Goal: Information Seeking & Learning: Learn about a topic

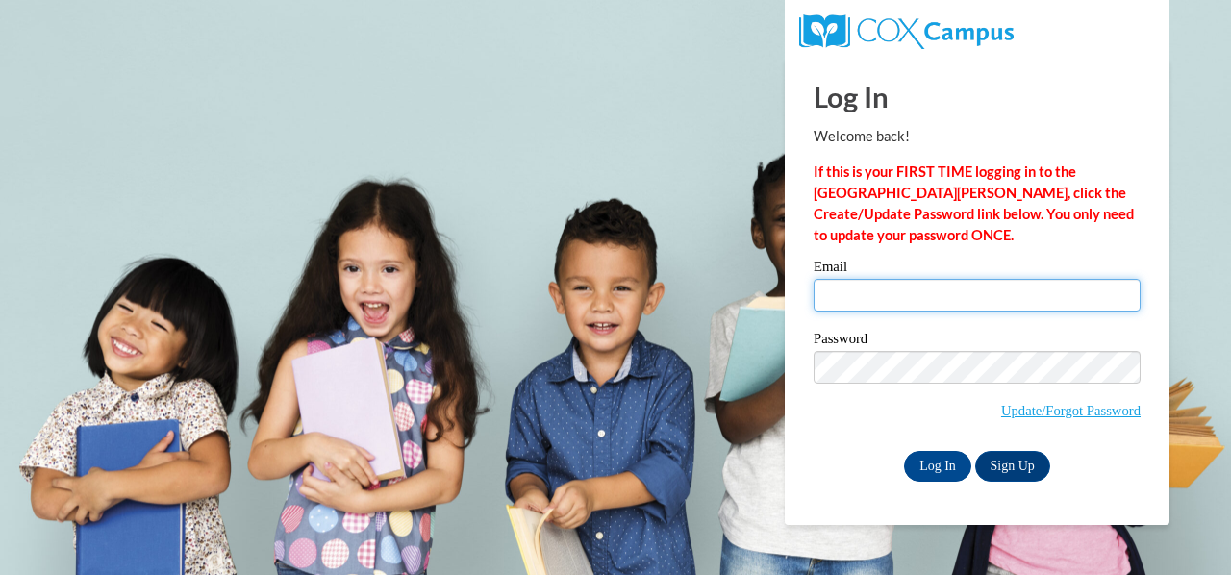
click at [1040, 300] on input "Email" at bounding box center [977, 295] width 327 height 33
type input "rfuentes@ymcalouisville.org"
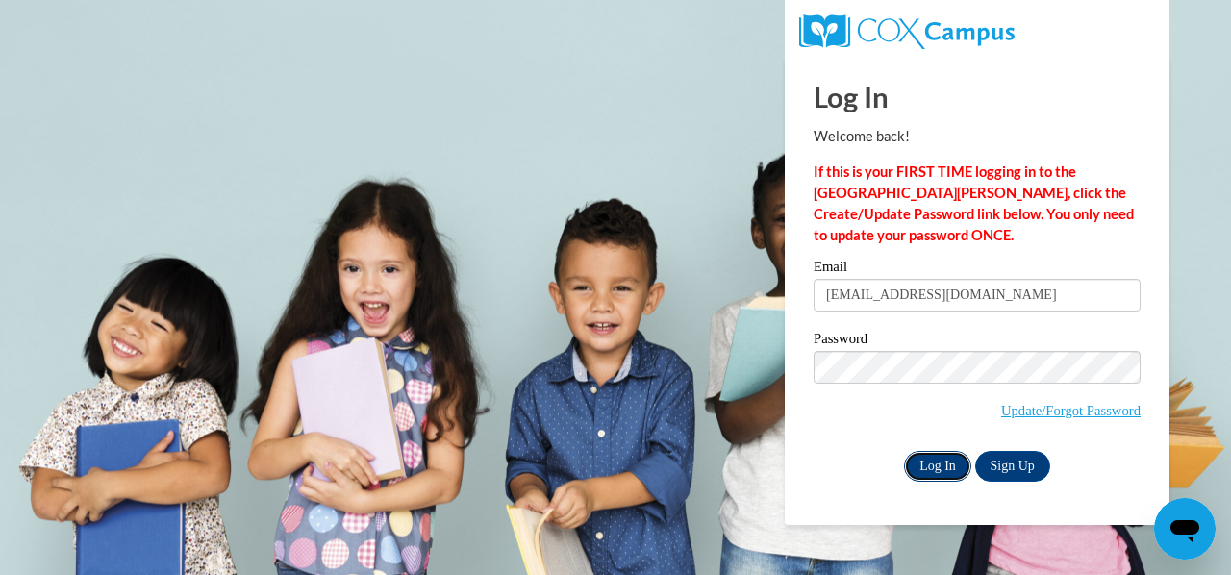
click at [930, 464] on input "Log In" at bounding box center [937, 466] width 67 height 31
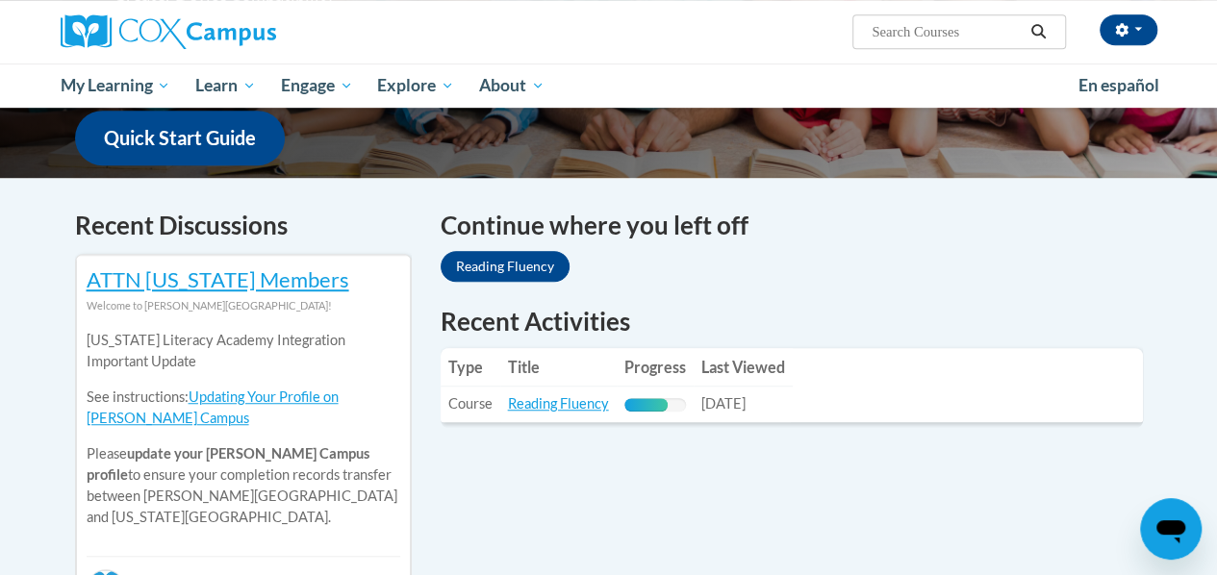
scroll to position [498, 0]
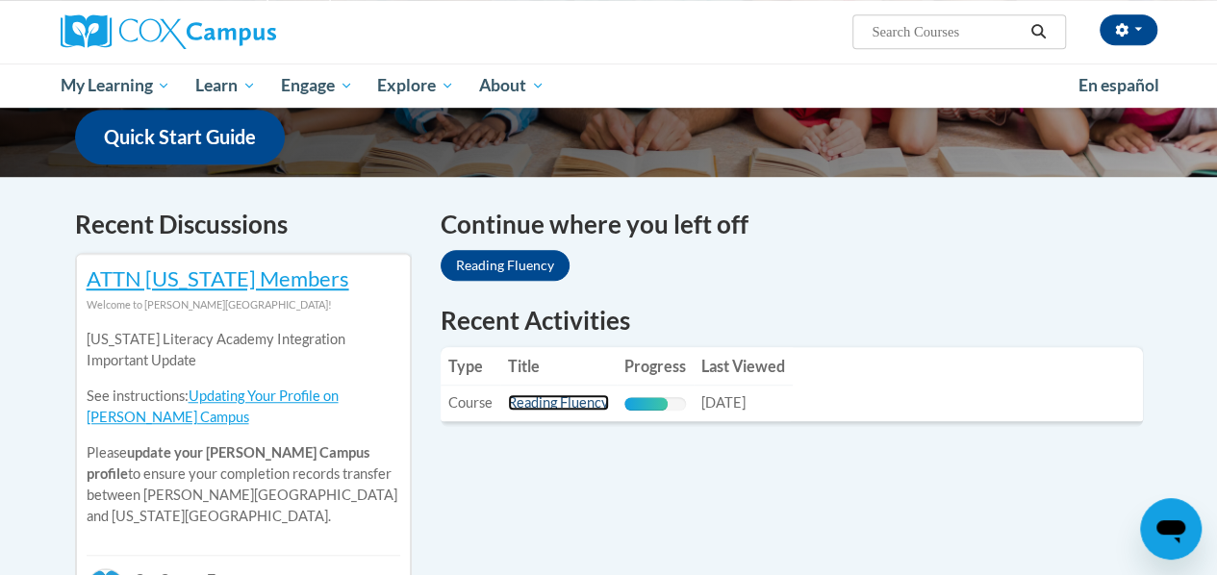
click at [595, 397] on link "Reading Fluency" at bounding box center [558, 402] width 101 height 16
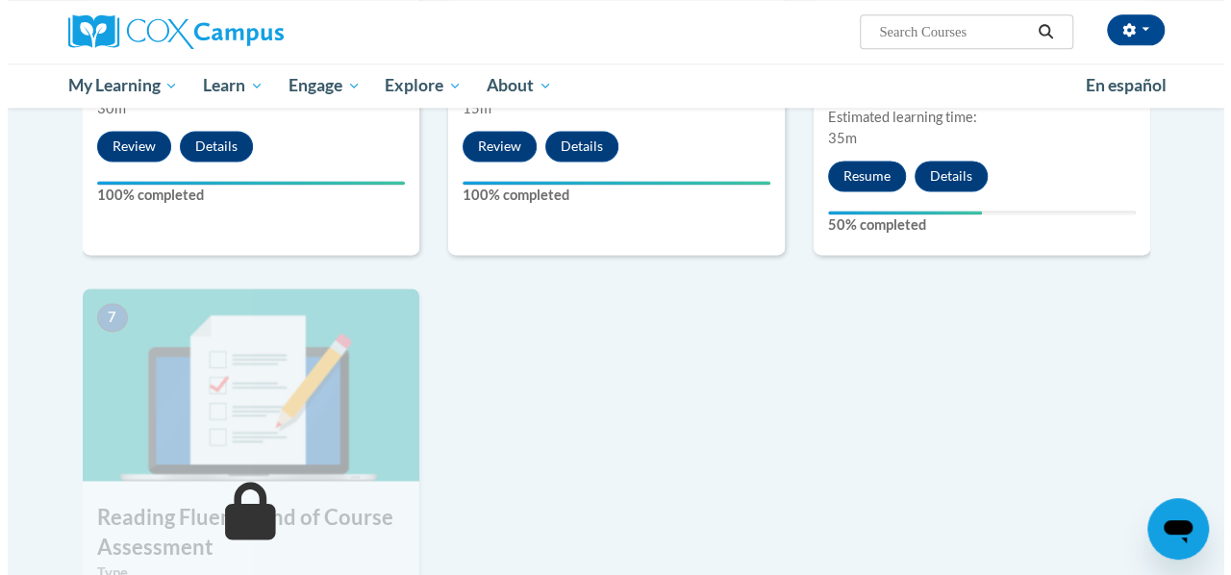
scroll to position [1224, 0]
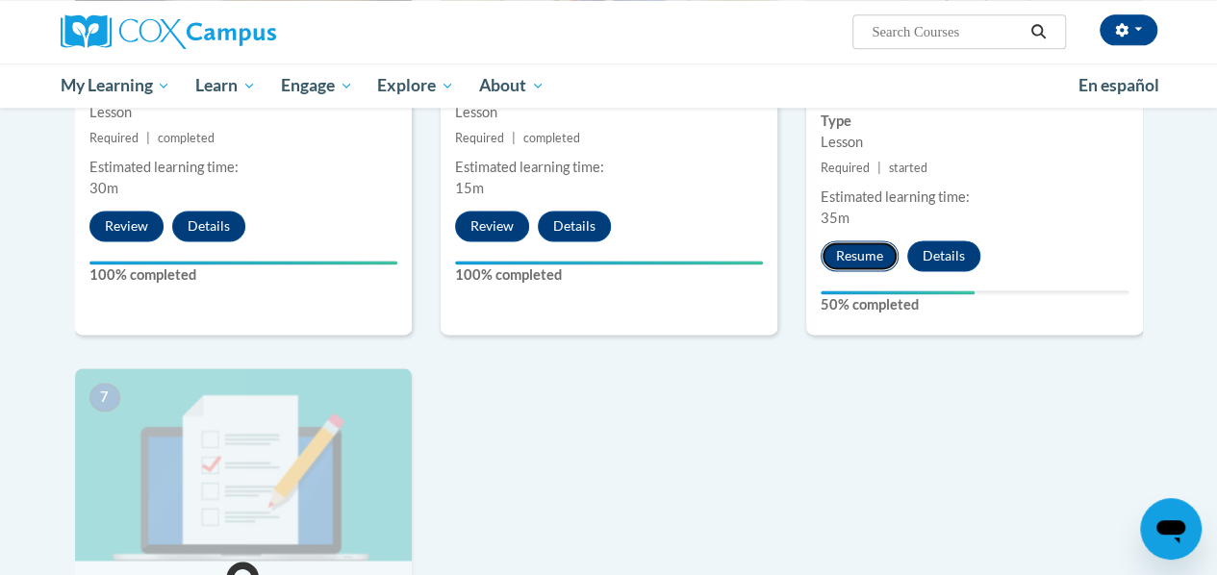
click at [830, 258] on button "Resume" at bounding box center [859, 255] width 78 height 31
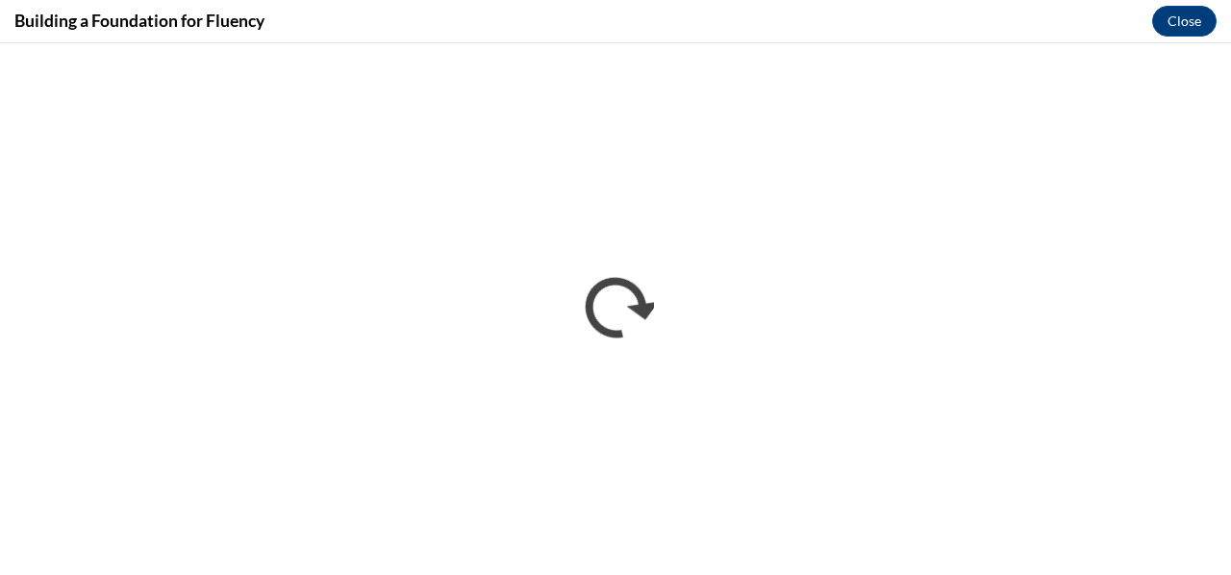
scroll to position [0, 0]
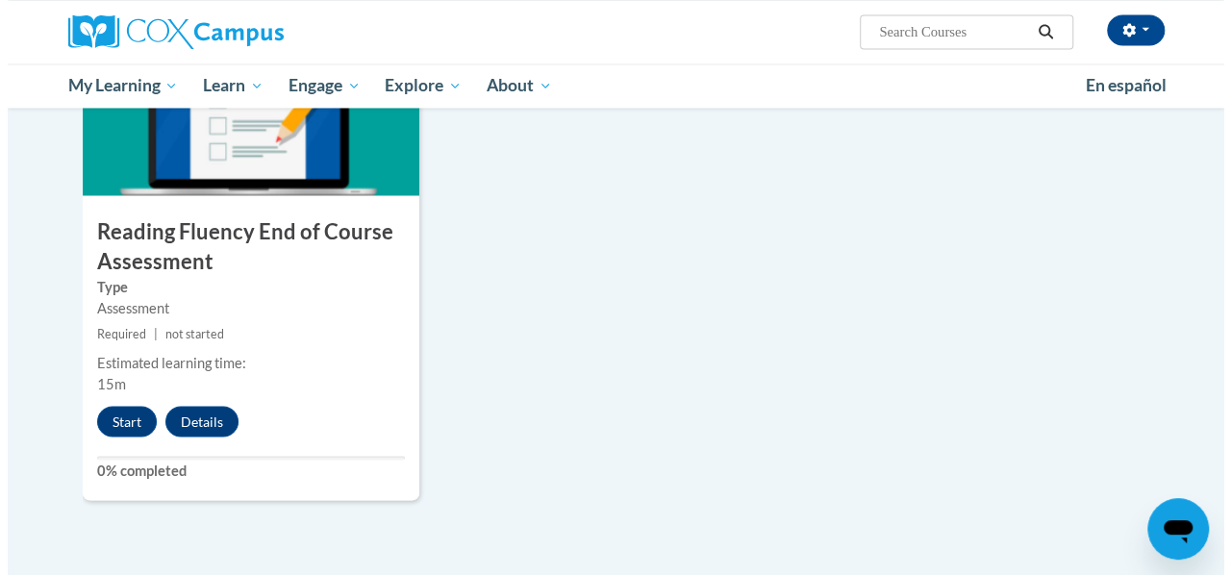
scroll to position [1593, 0]
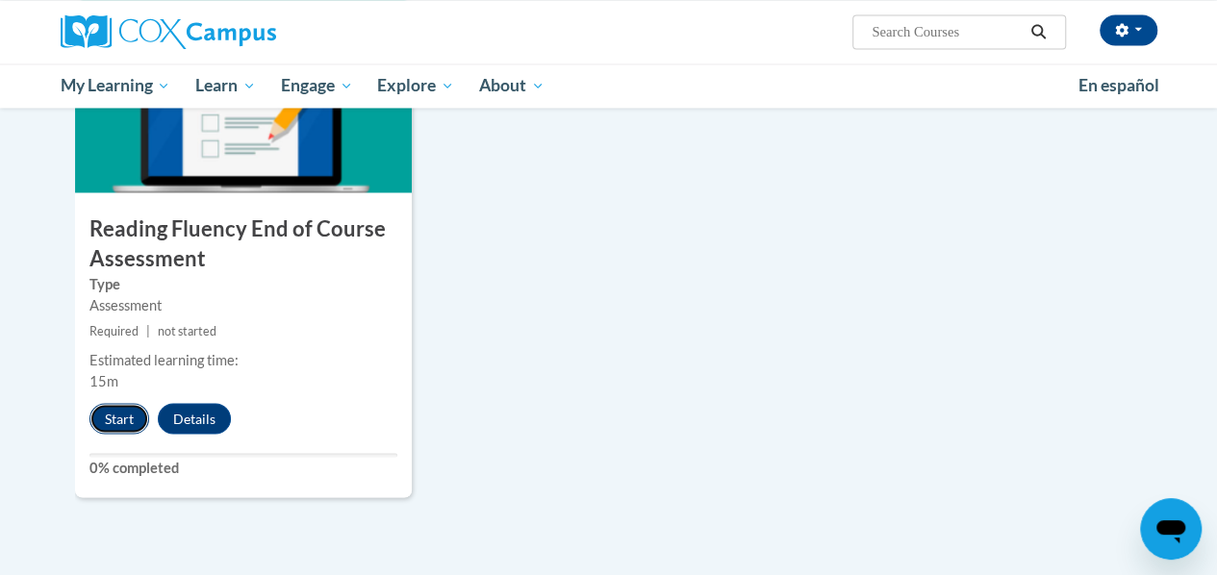
click at [116, 418] on button "Start" at bounding box center [119, 418] width 60 height 31
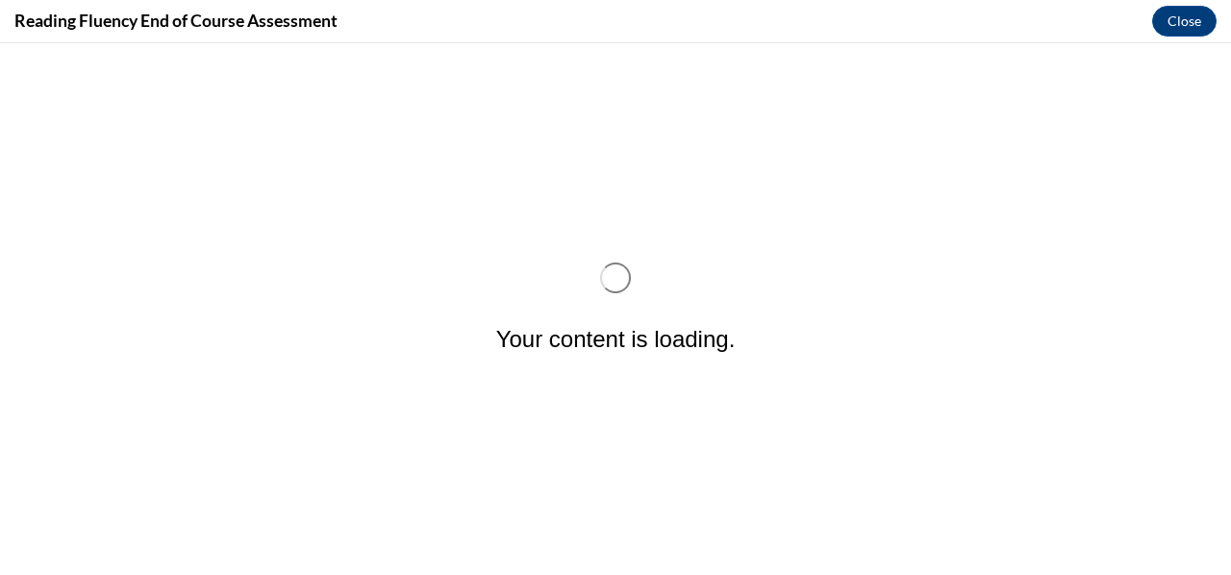
scroll to position [0, 0]
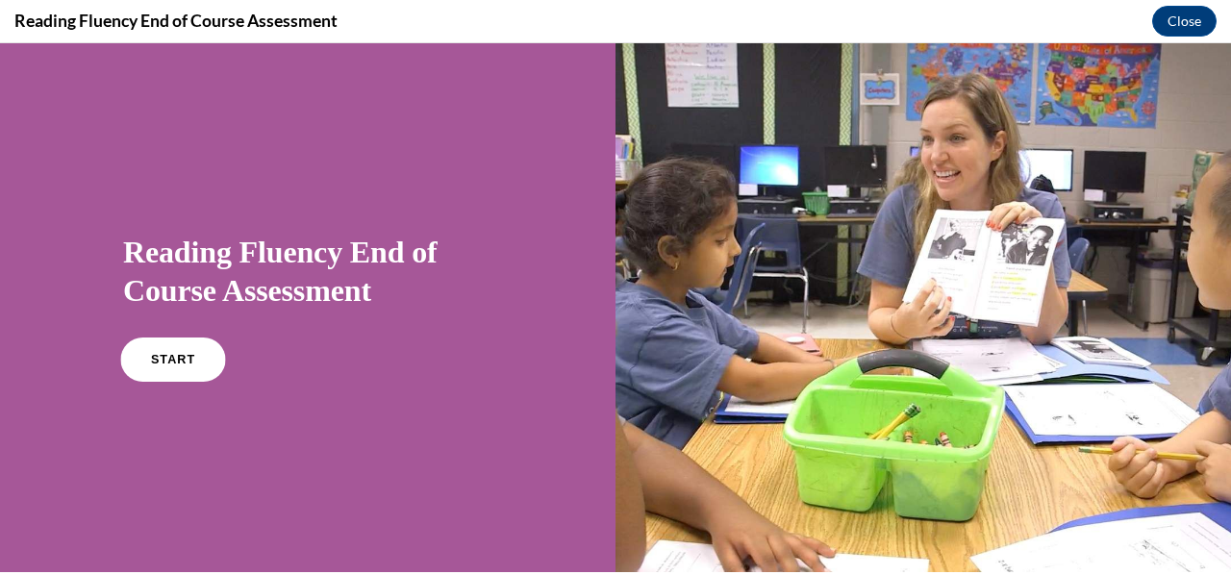
click at [161, 359] on span "START" at bounding box center [173, 360] width 44 height 14
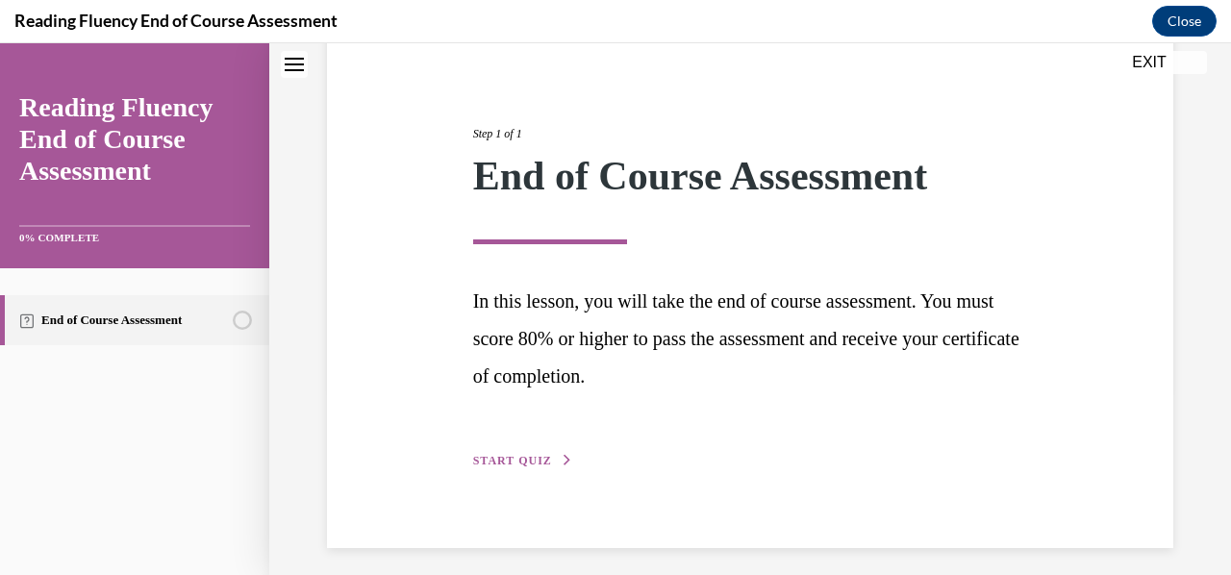
scroll to position [197, 0]
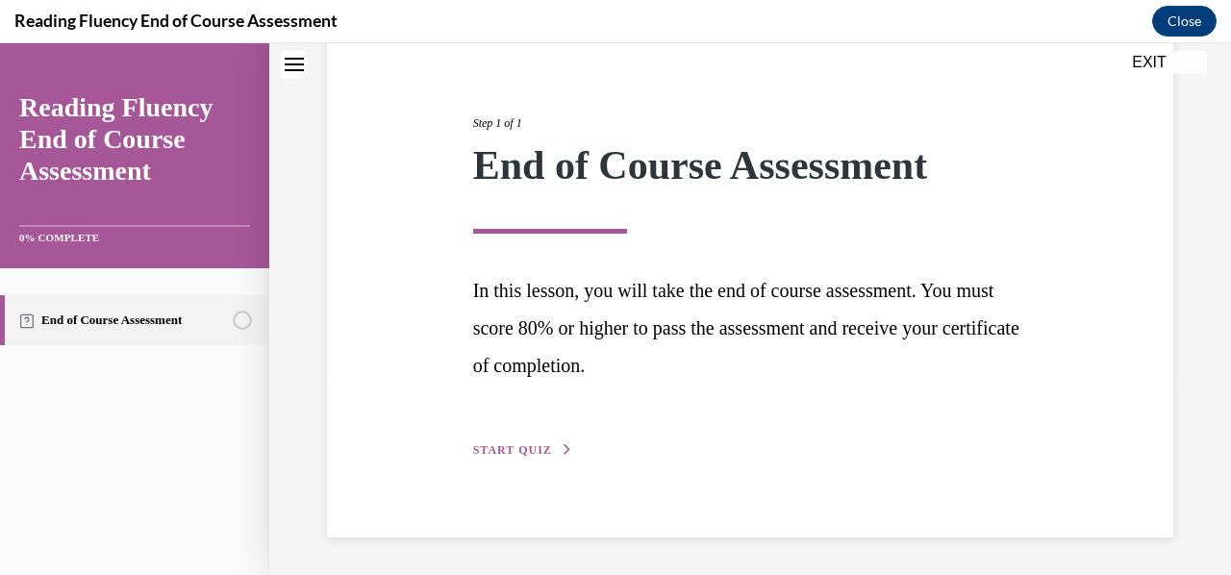
click at [473, 453] on span "START QUIZ" at bounding box center [512, 449] width 79 height 13
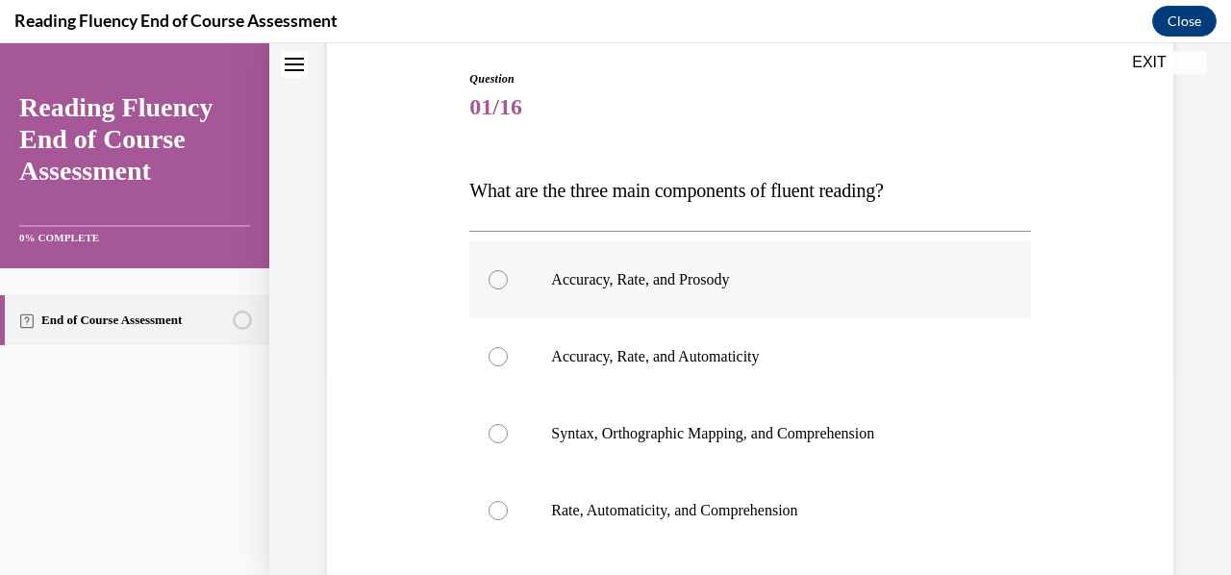
click at [708, 293] on label "Accuracy, Rate, and Prosody" at bounding box center [749, 279] width 561 height 77
click at [508, 289] on input "Accuracy, Rate, and Prosody" at bounding box center [498, 279] width 19 height 19
radio input "true"
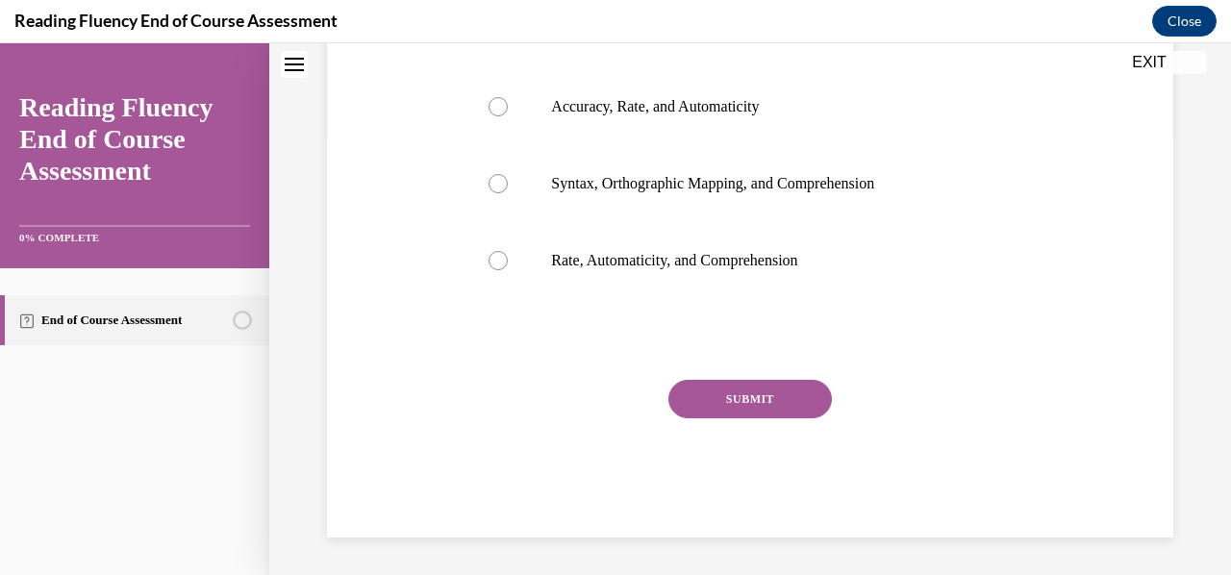
click at [733, 386] on button "SUBMIT" at bounding box center [749, 399] width 163 height 38
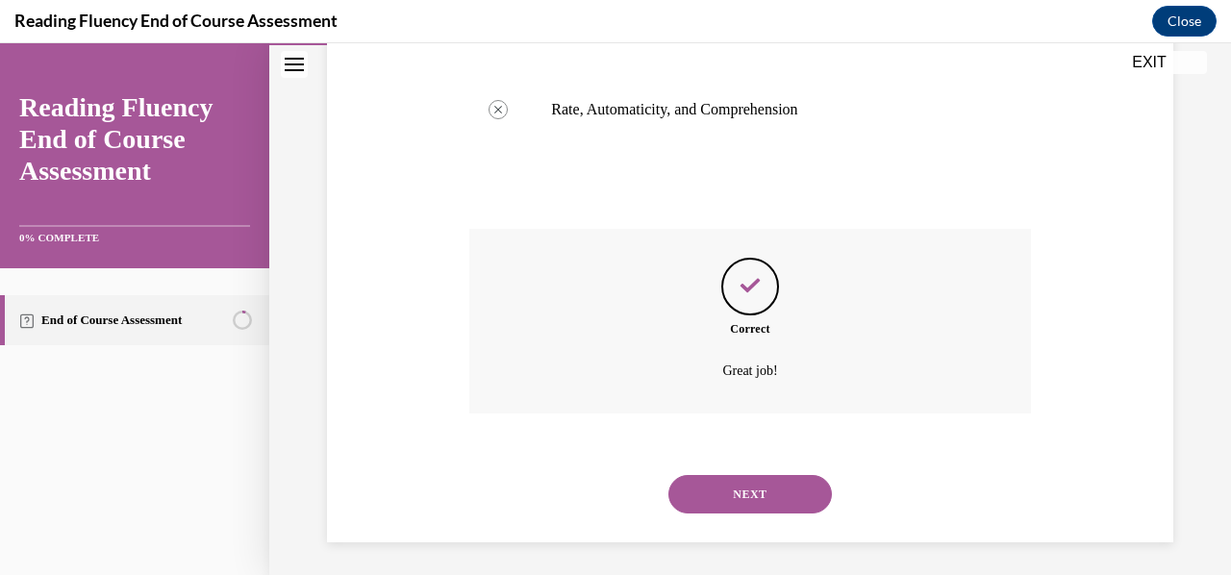
scroll to position [603, 0]
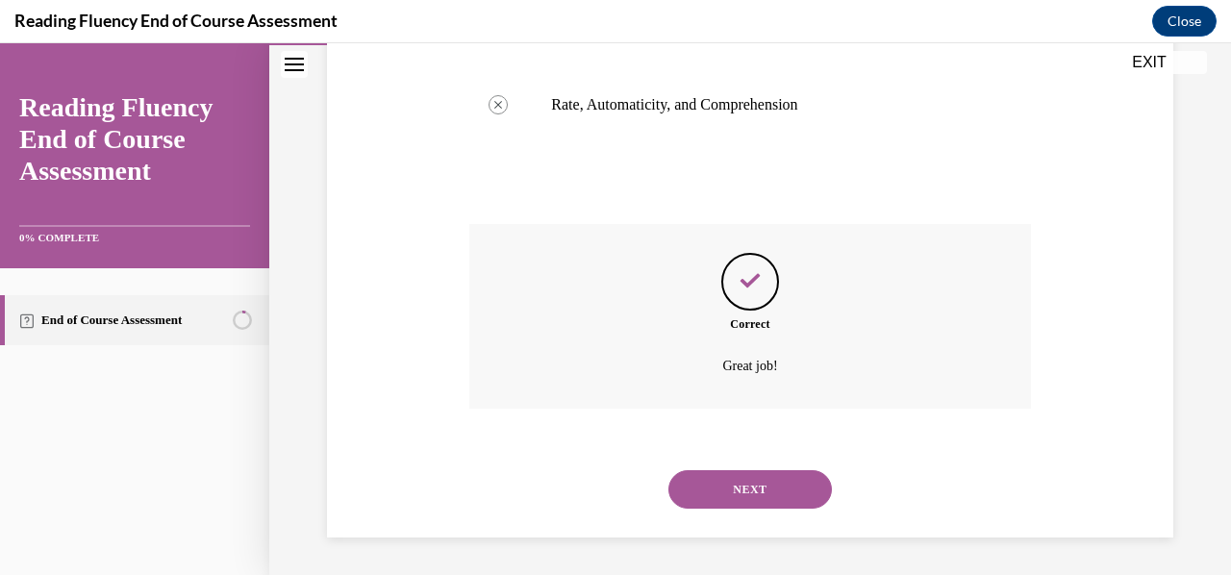
click at [731, 479] on button "NEXT" at bounding box center [749, 489] width 163 height 38
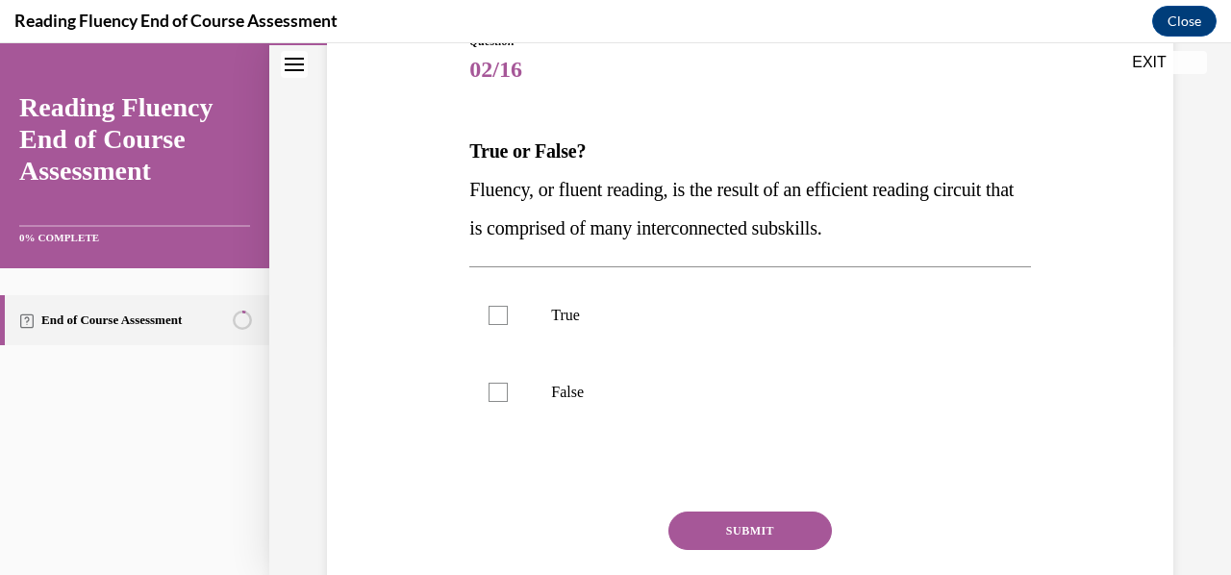
scroll to position [240, 0]
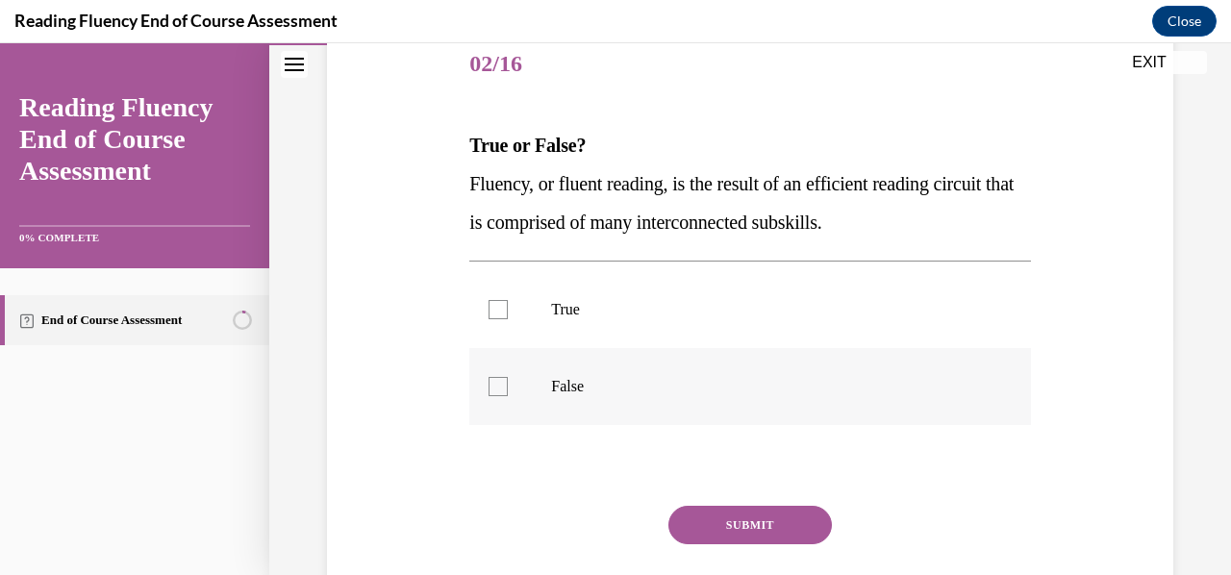
click at [500, 397] on label "False" at bounding box center [749, 386] width 561 height 77
click at [500, 396] on input "False" at bounding box center [498, 386] width 19 height 19
checkbox input "true"
click at [740, 526] on button "SUBMIT" at bounding box center [749, 525] width 163 height 38
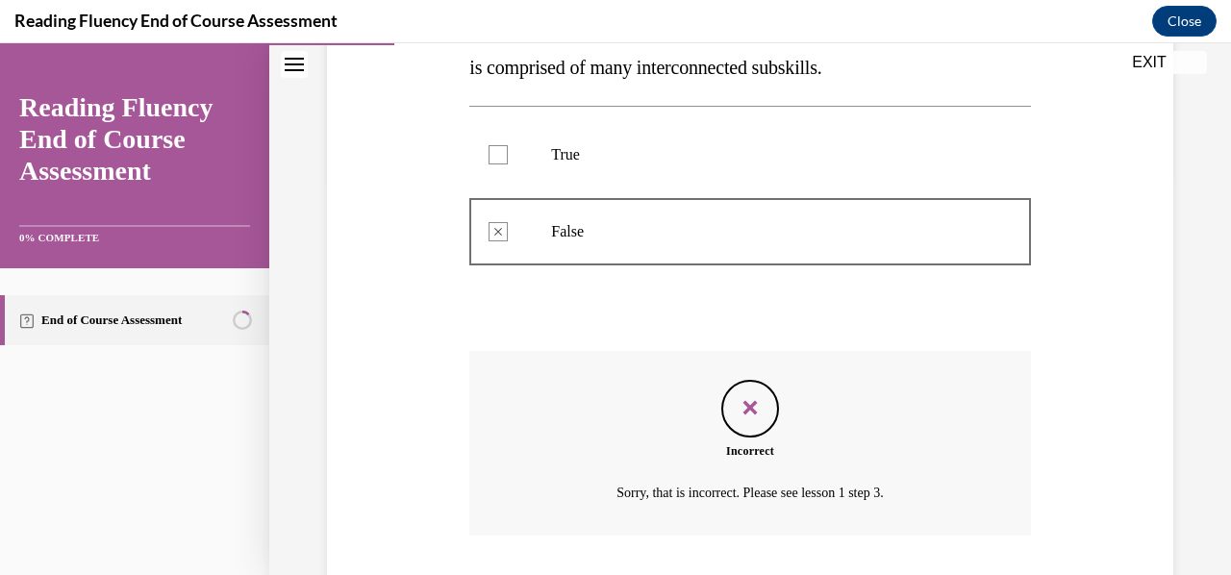
scroll to position [522, 0]
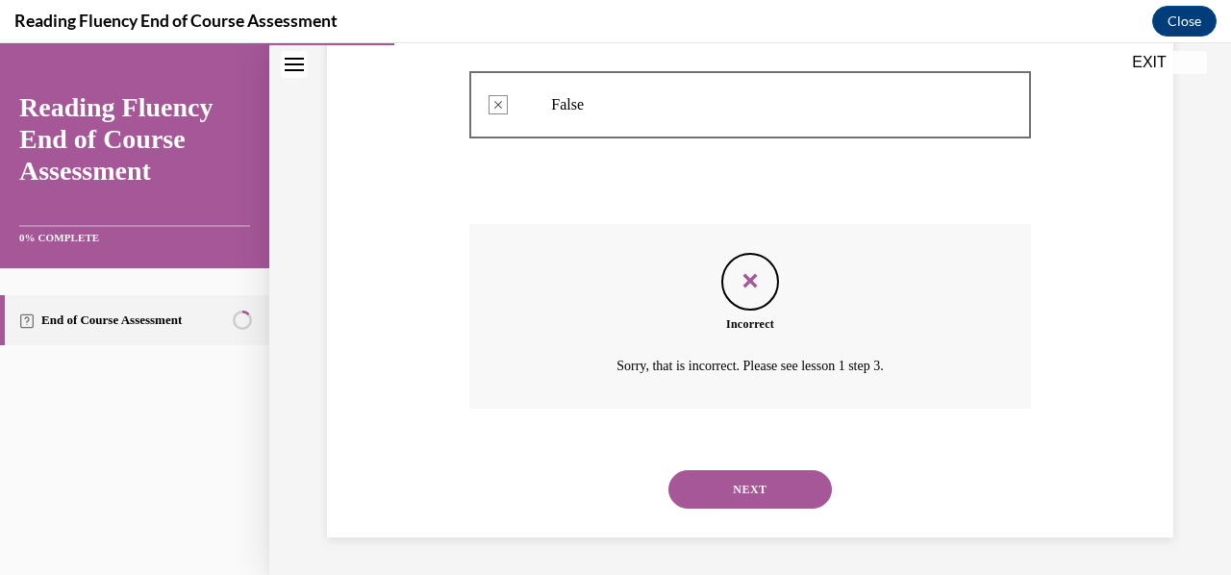
click at [741, 500] on button "NEXT" at bounding box center [749, 489] width 163 height 38
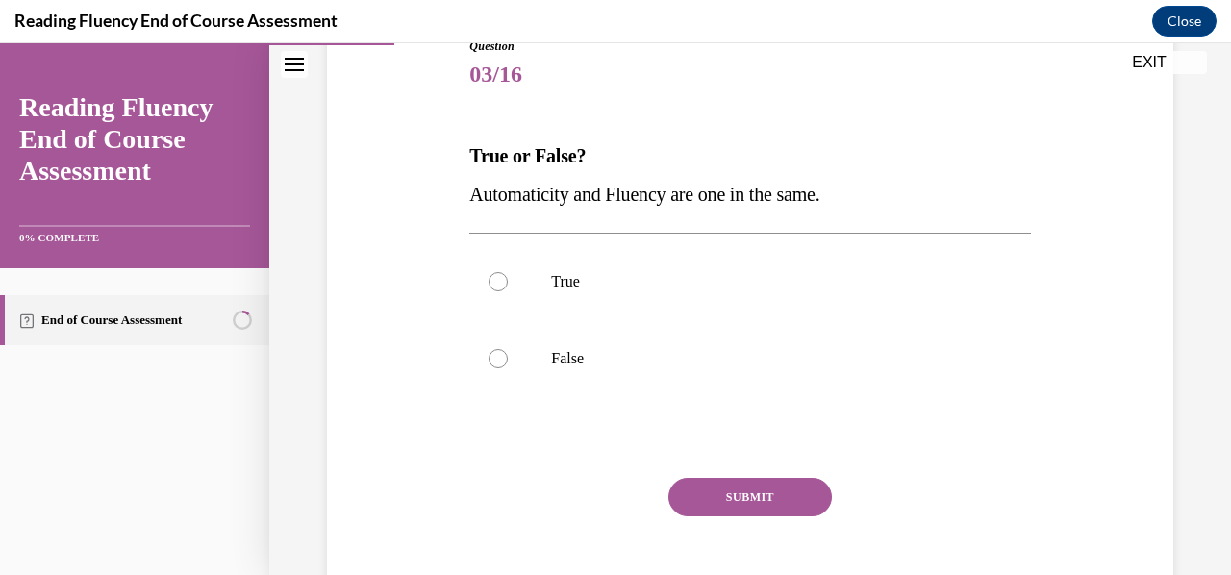
scroll to position [231, 0]
click at [614, 349] on p "False" at bounding box center [766, 357] width 431 height 19
click at [508, 349] on input "False" at bounding box center [498, 357] width 19 height 19
radio input "true"
click at [687, 486] on button "SUBMIT" at bounding box center [749, 496] width 163 height 38
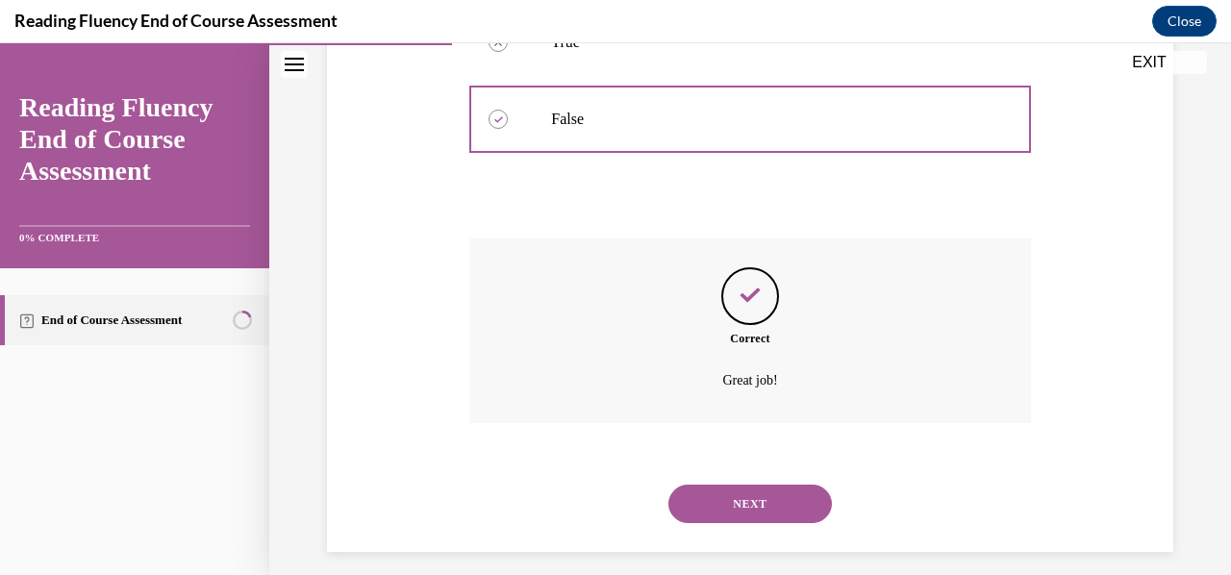
scroll to position [484, 0]
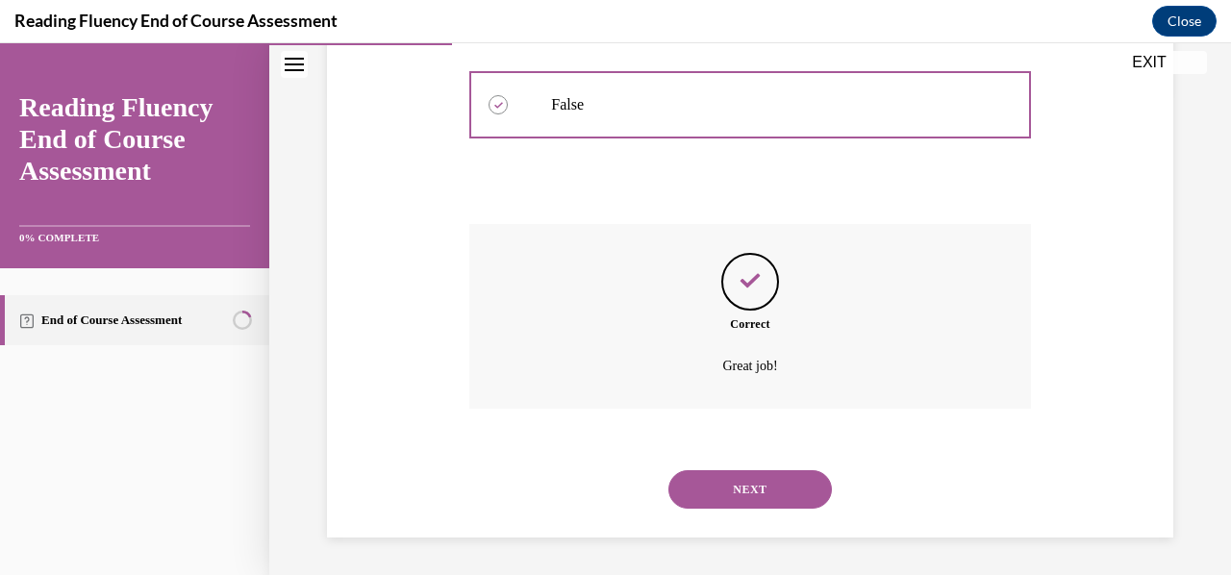
click at [805, 495] on button "NEXT" at bounding box center [749, 489] width 163 height 38
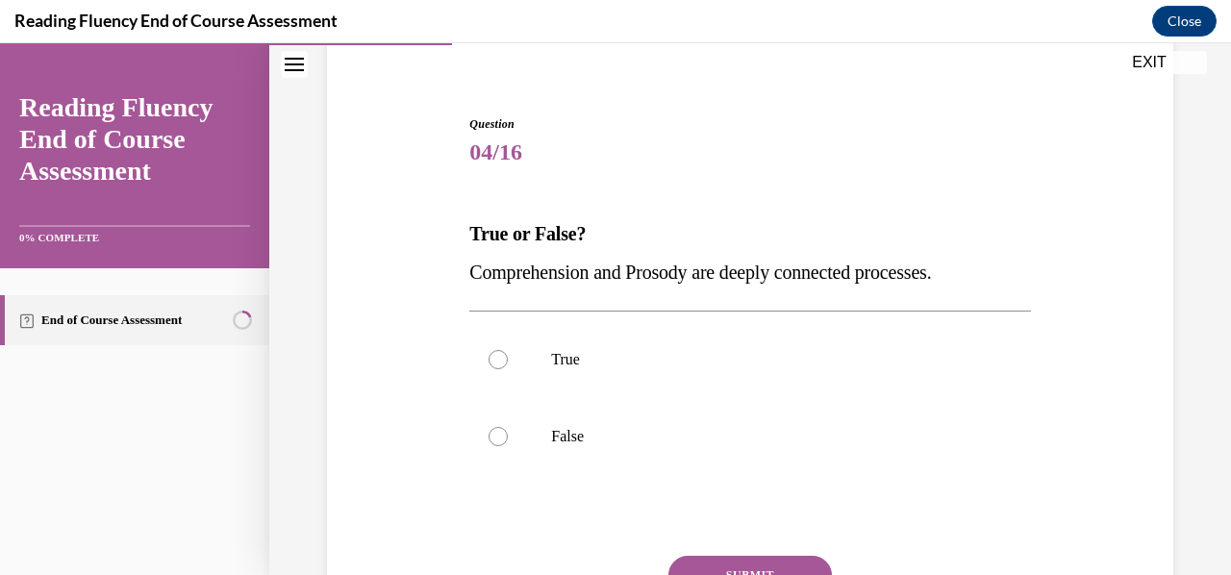
scroll to position [152, 0]
click at [576, 351] on p "True" at bounding box center [766, 359] width 431 height 19
click at [508, 351] on input "True" at bounding box center [498, 359] width 19 height 19
radio input "true"
click at [704, 561] on button "SUBMIT" at bounding box center [749, 575] width 163 height 38
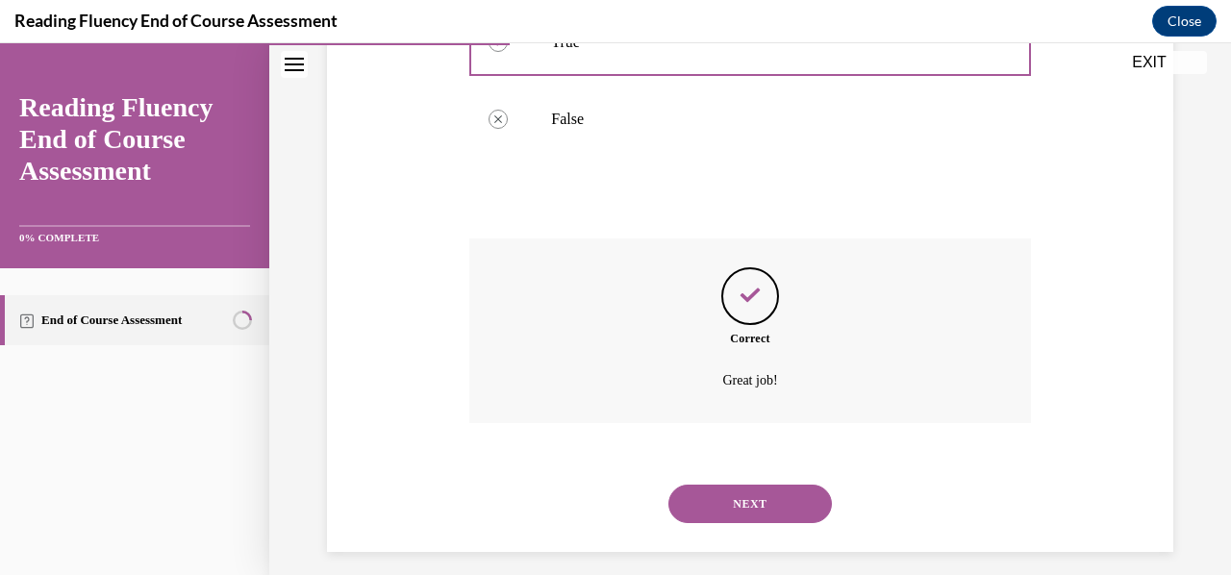
scroll to position [484, 0]
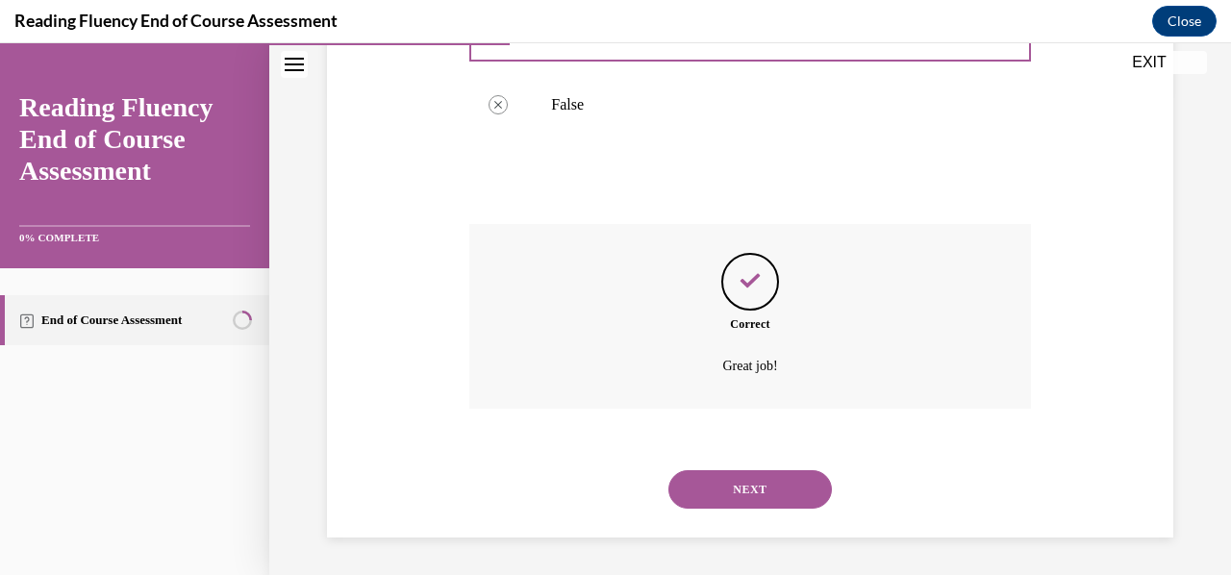
click at [785, 497] on button "NEXT" at bounding box center [749, 489] width 163 height 38
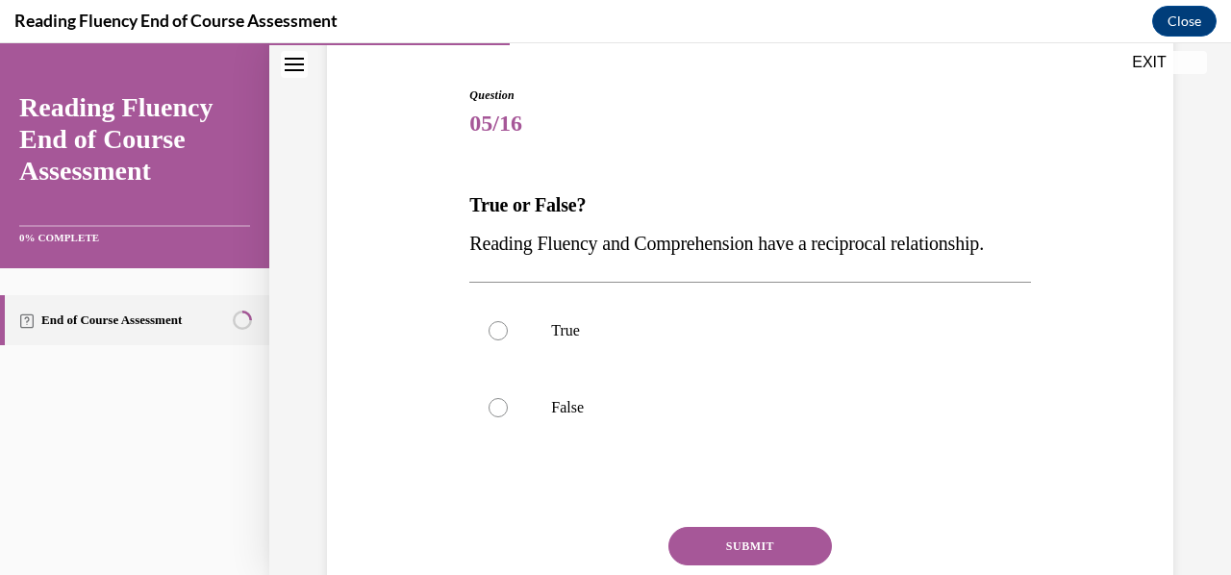
scroll to position [185, 0]
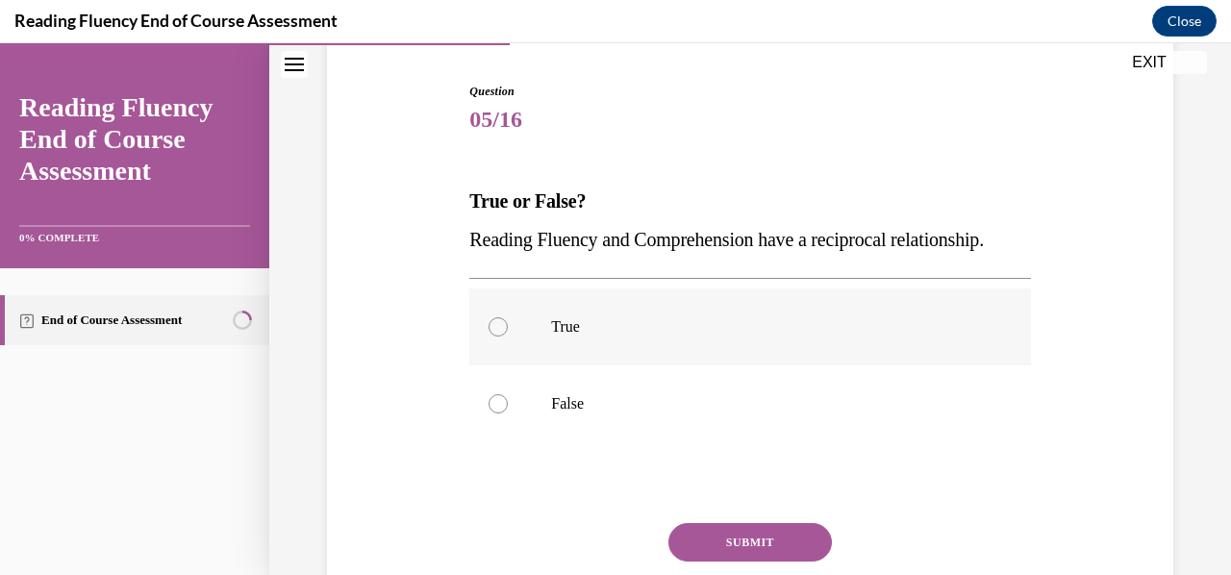
click at [745, 353] on label "True" at bounding box center [749, 327] width 561 height 77
click at [508, 337] on input "True" at bounding box center [498, 326] width 19 height 19
radio input "true"
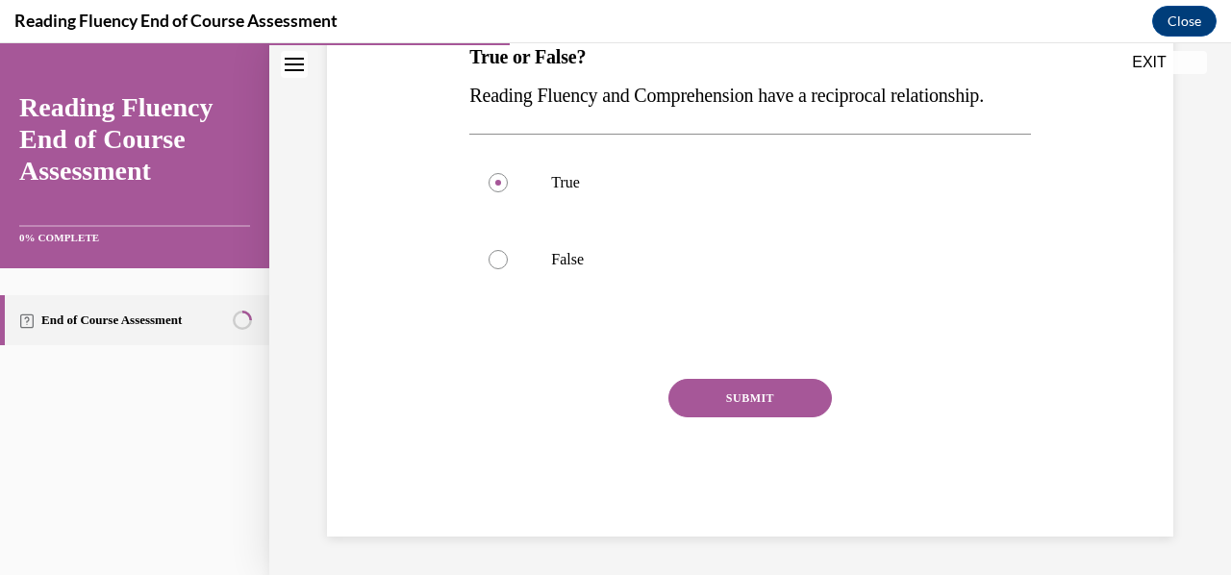
click at [724, 417] on button "SUBMIT" at bounding box center [749, 398] width 163 height 38
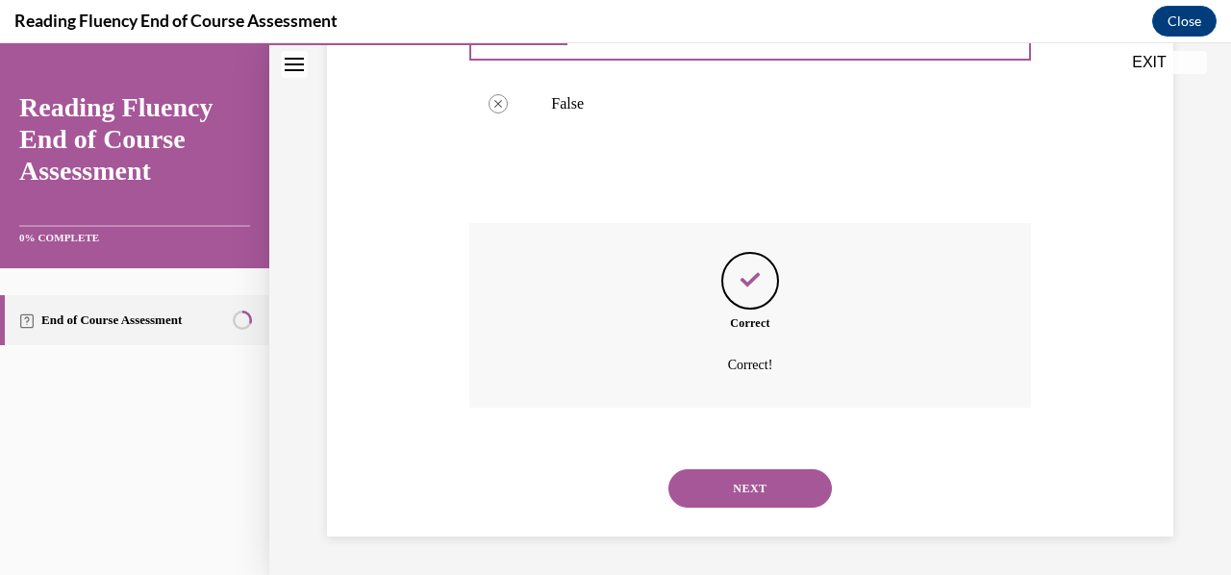
scroll to position [522, 0]
click at [737, 476] on button "NEXT" at bounding box center [749, 488] width 163 height 38
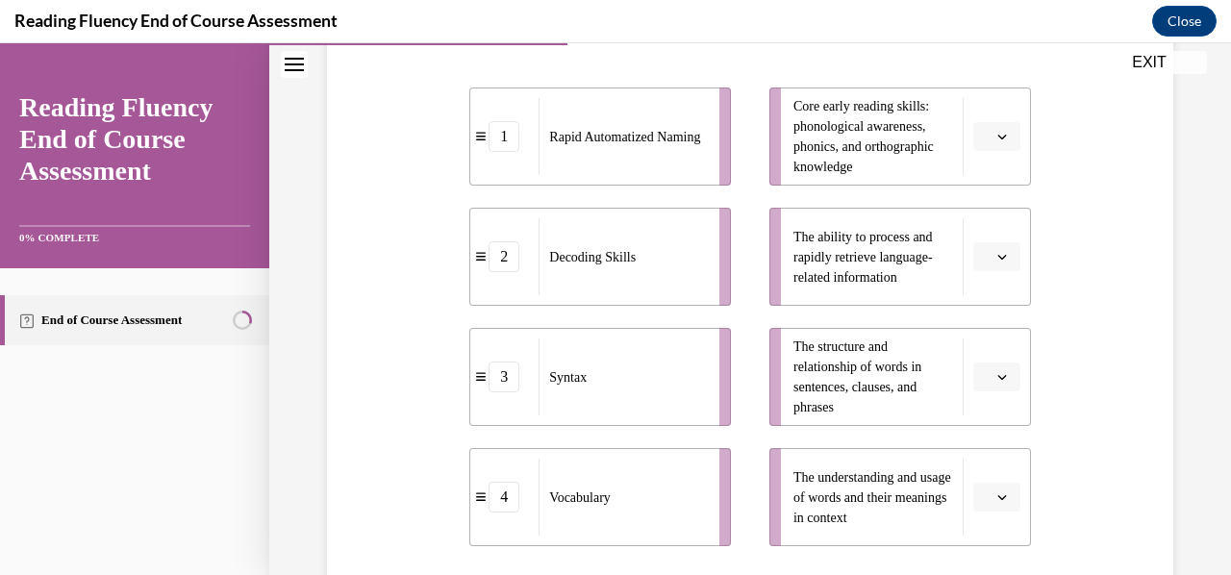
scroll to position [414, 0]
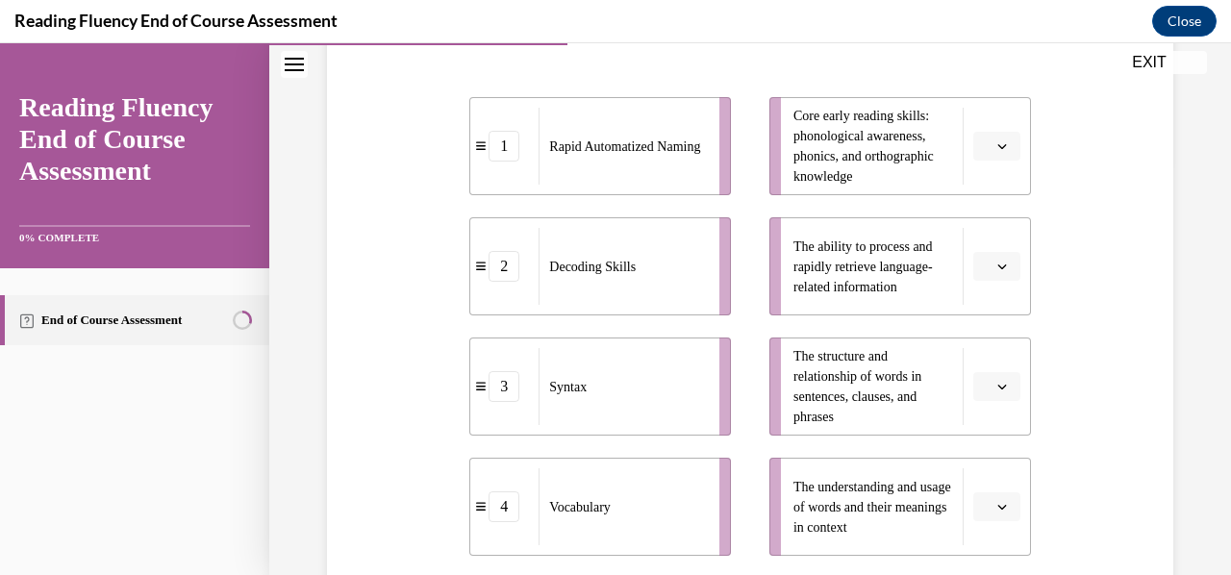
click at [997, 270] on icon "button" at bounding box center [1002, 267] width 10 height 10
click at [997, 270] on icon "button" at bounding box center [1002, 266] width 10 height 11
click at [997, 270] on icon "button" at bounding box center [1002, 267] width 10 height 10
click at [996, 351] on div "1" at bounding box center [981, 347] width 47 height 38
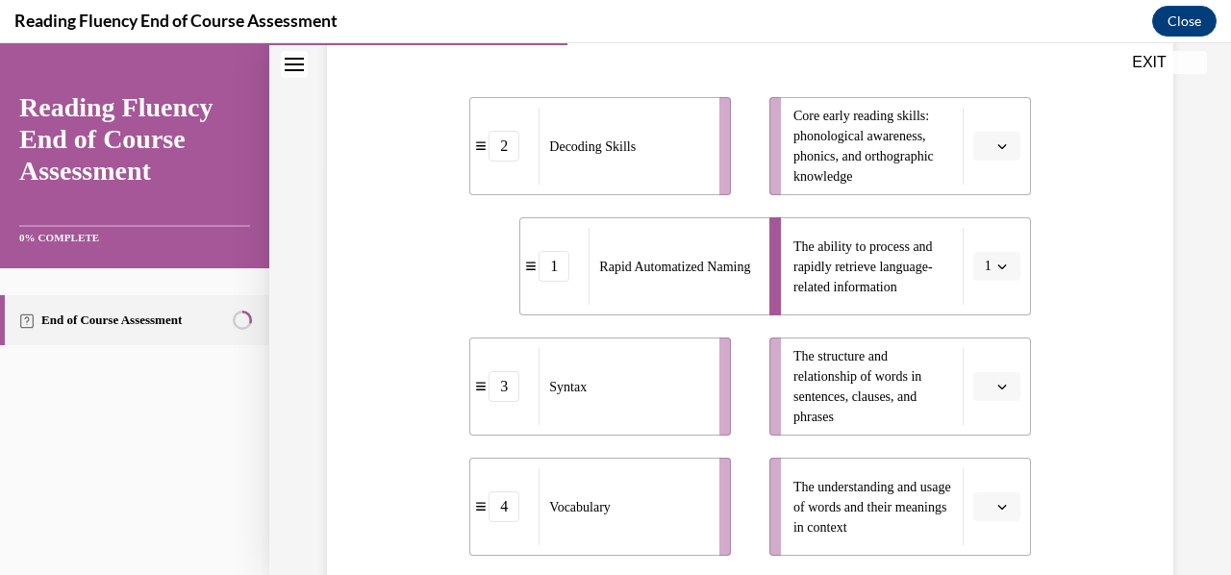
click at [980, 508] on button "button" at bounding box center [996, 506] width 47 height 29
click at [977, 454] on div "4" at bounding box center [981, 464] width 47 height 38
click at [997, 145] on icon "button" at bounding box center [1001, 146] width 9 height 5
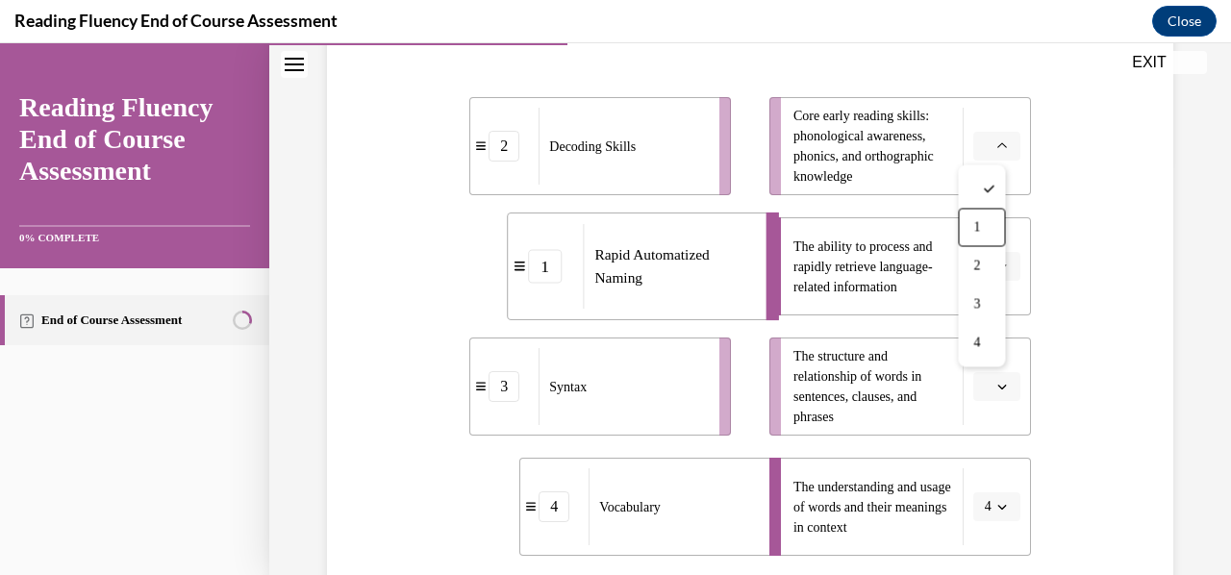
click at [1079, 191] on div "Question 06/16 Match the subskills below that contribute to fluent reading with…" at bounding box center [750, 295] width 856 height 998
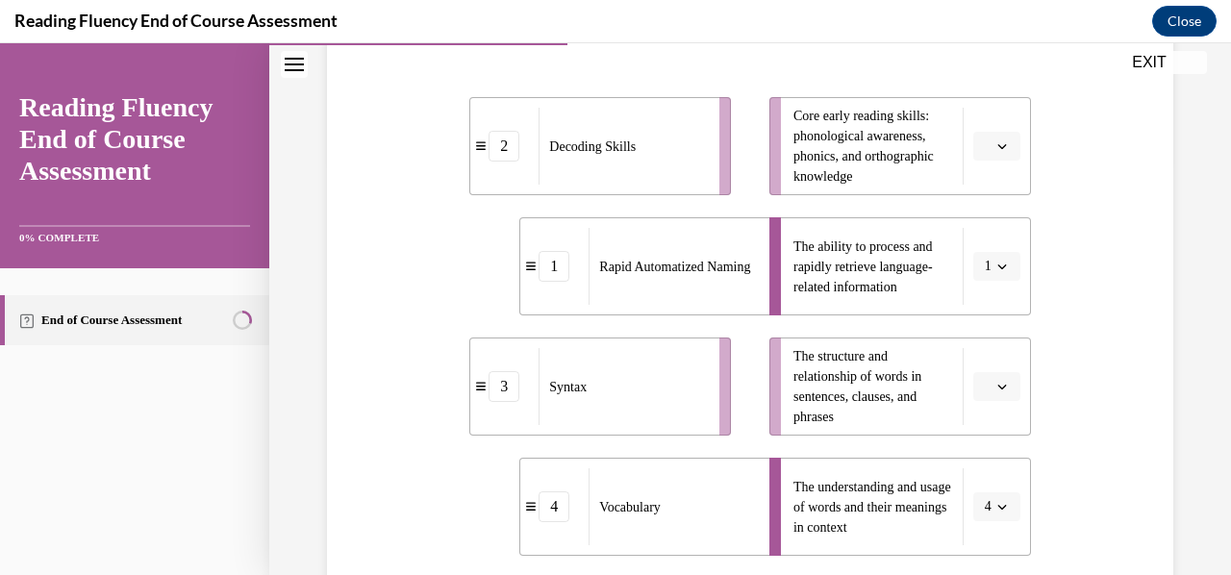
click at [997, 145] on icon "button" at bounding box center [1001, 146] width 9 height 5
click at [975, 255] on div "2" at bounding box center [981, 265] width 47 height 38
click at [995, 381] on span "button" at bounding box center [1001, 386] width 13 height 13
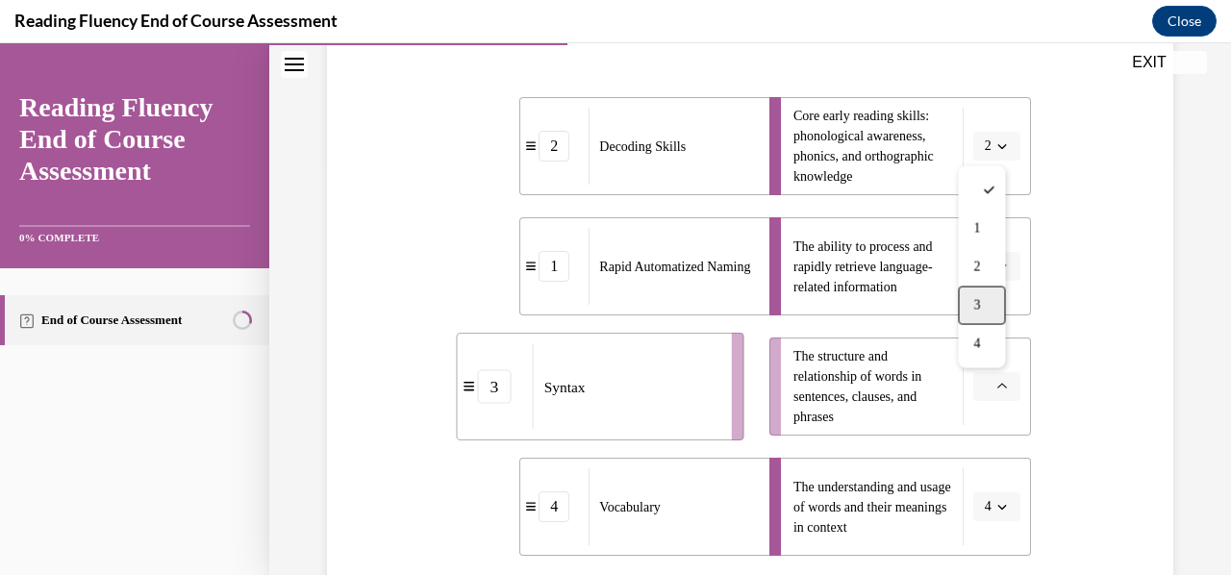
click at [975, 298] on span "3" at bounding box center [976, 305] width 7 height 15
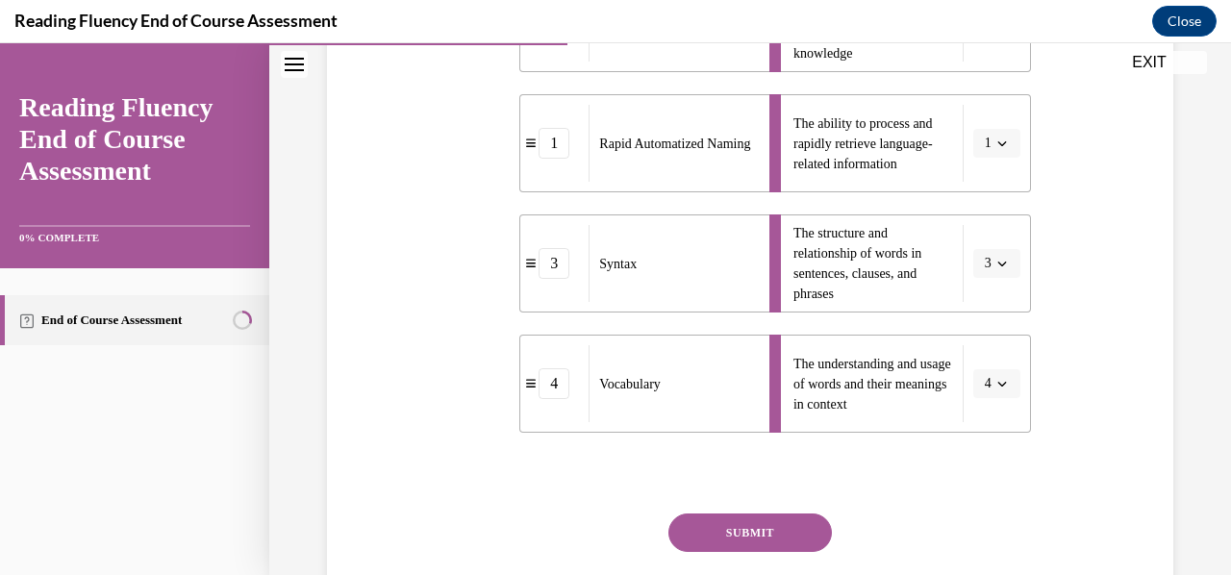
click at [756, 534] on button "SUBMIT" at bounding box center [749, 533] width 163 height 38
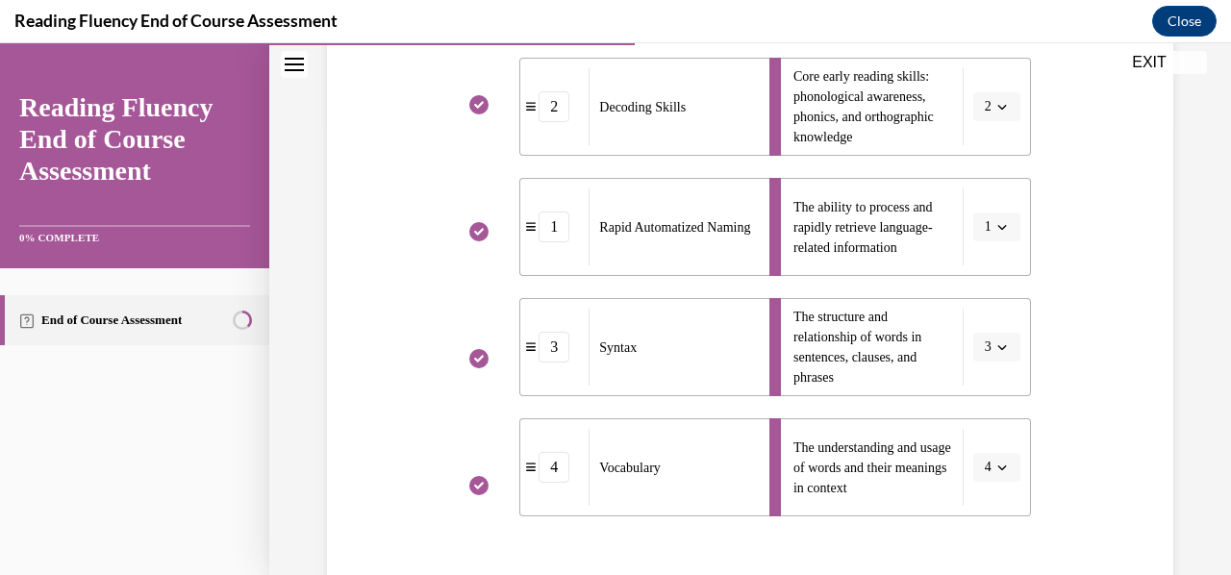
scroll to position [826, 0]
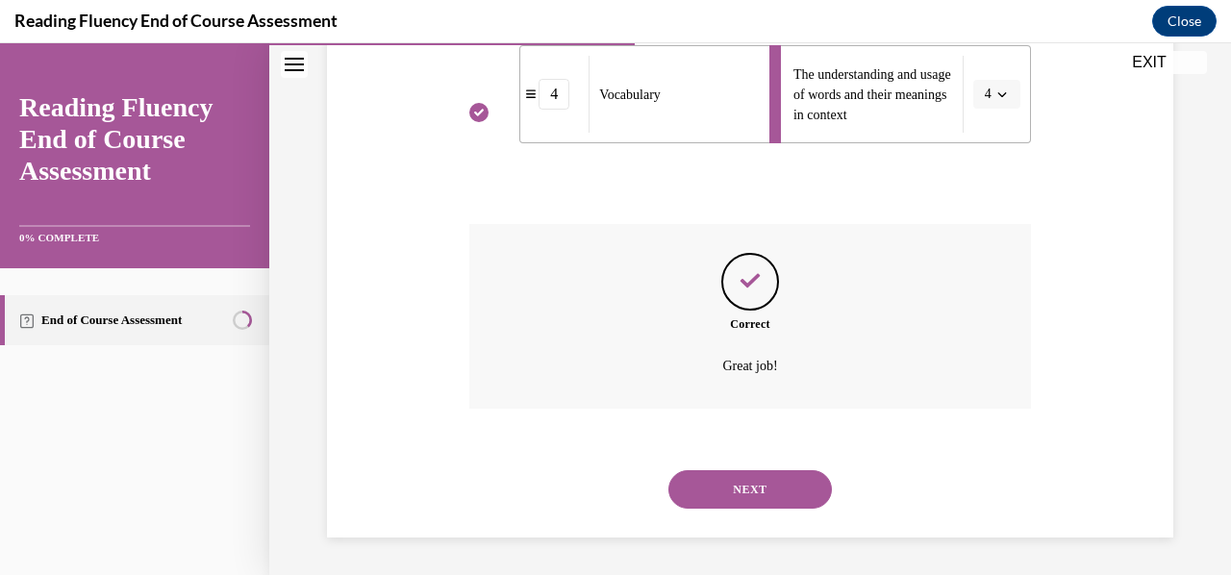
click at [790, 478] on button "NEXT" at bounding box center [749, 489] width 163 height 38
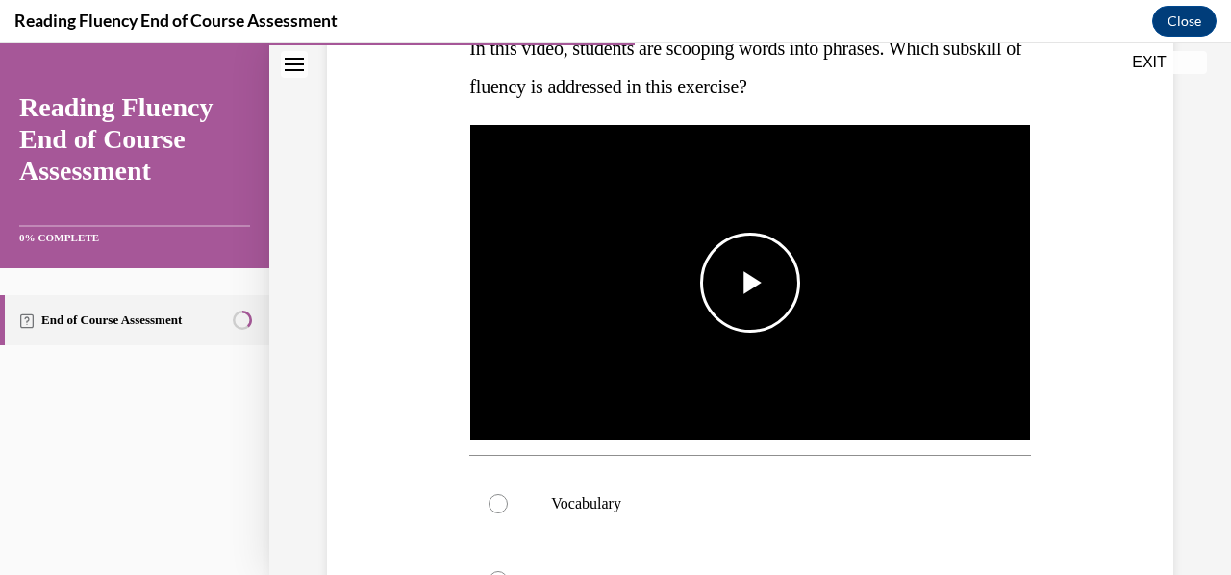
scroll to position [339, 0]
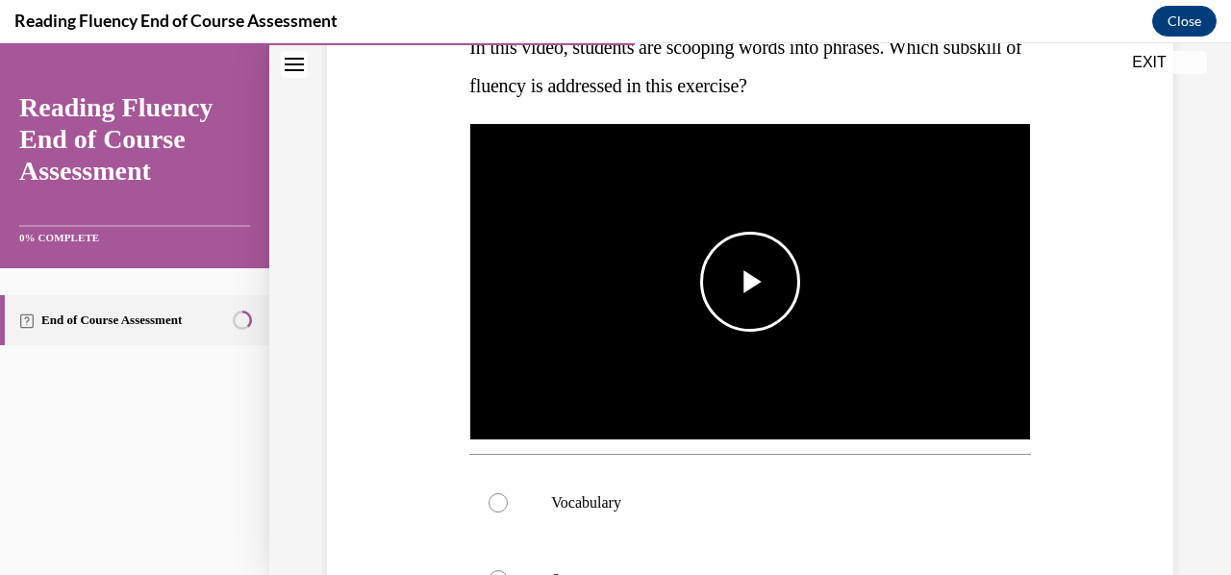
click at [750, 282] on span "Video player" at bounding box center [750, 282] width 0 height 0
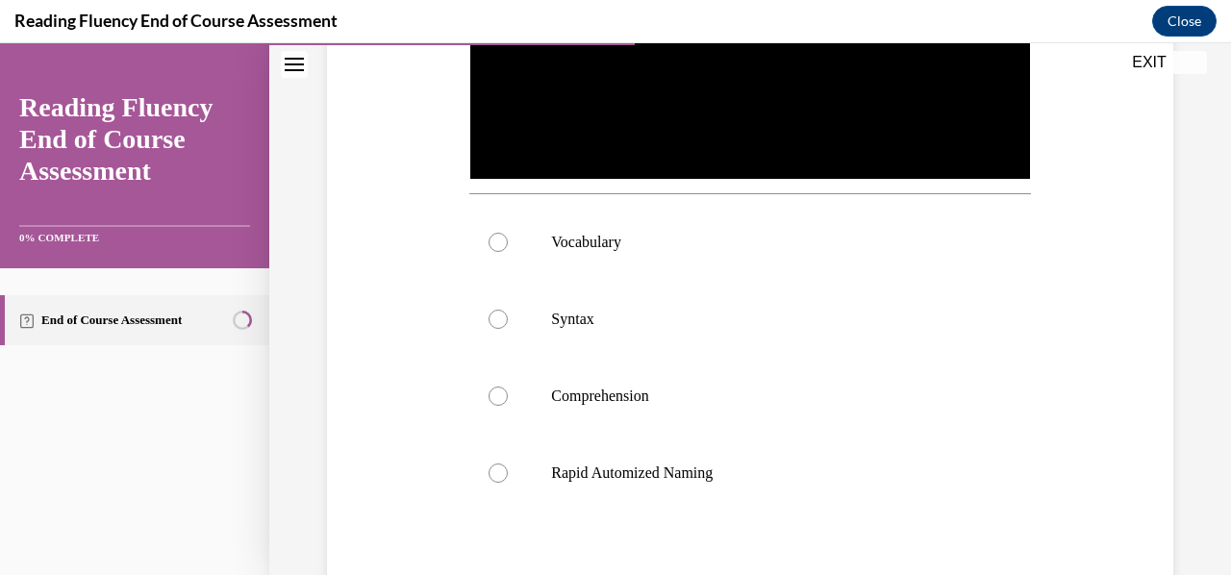
scroll to position [598, 0]
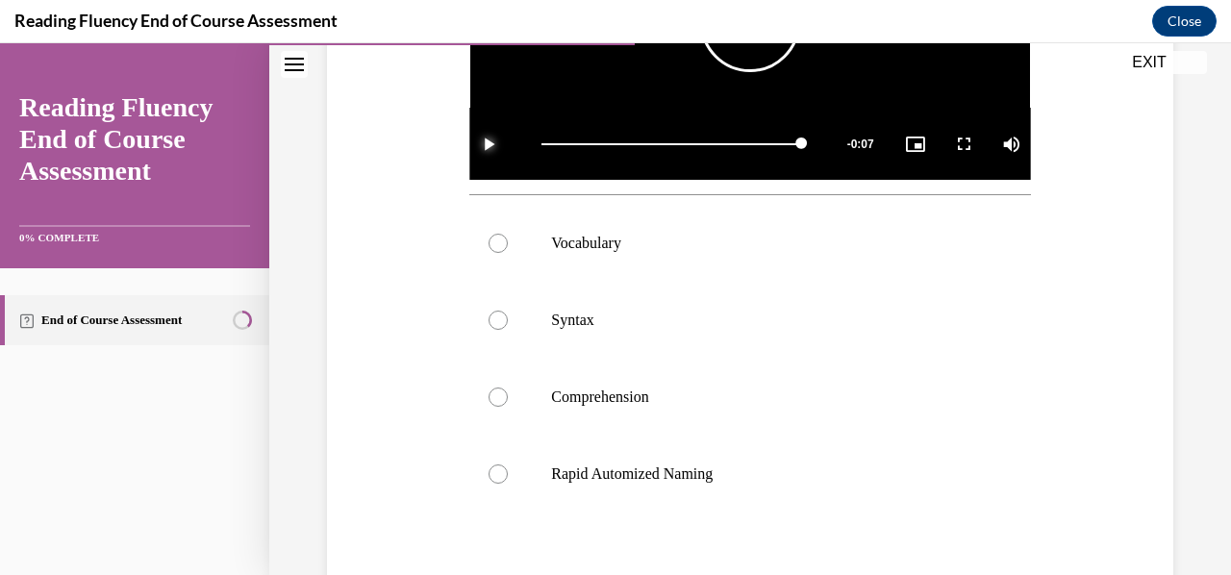
click at [495, 144] on span "Video player" at bounding box center [488, 144] width 38 height 0
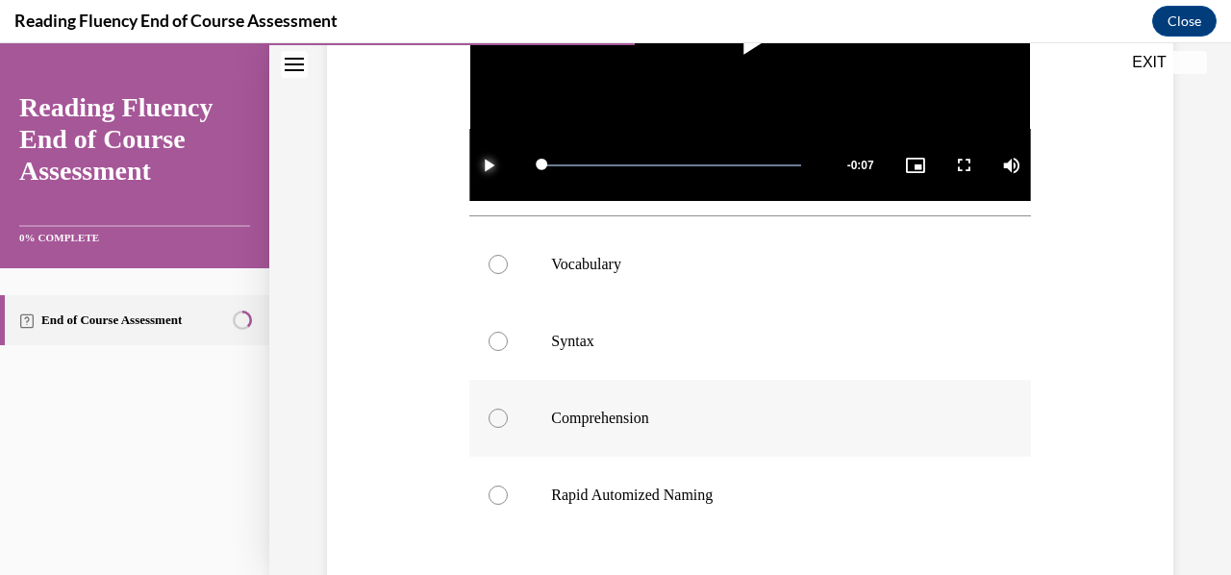
scroll to position [582, 0]
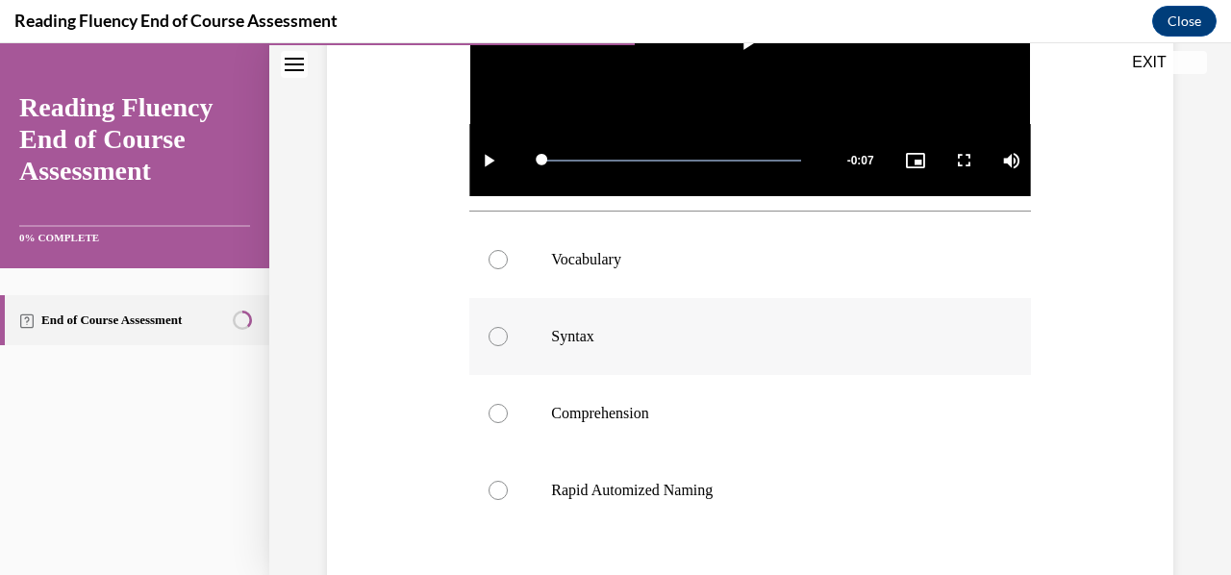
click at [667, 349] on label "Syntax" at bounding box center [749, 336] width 561 height 77
click at [508, 346] on input "Syntax" at bounding box center [498, 336] width 19 height 19
radio input "true"
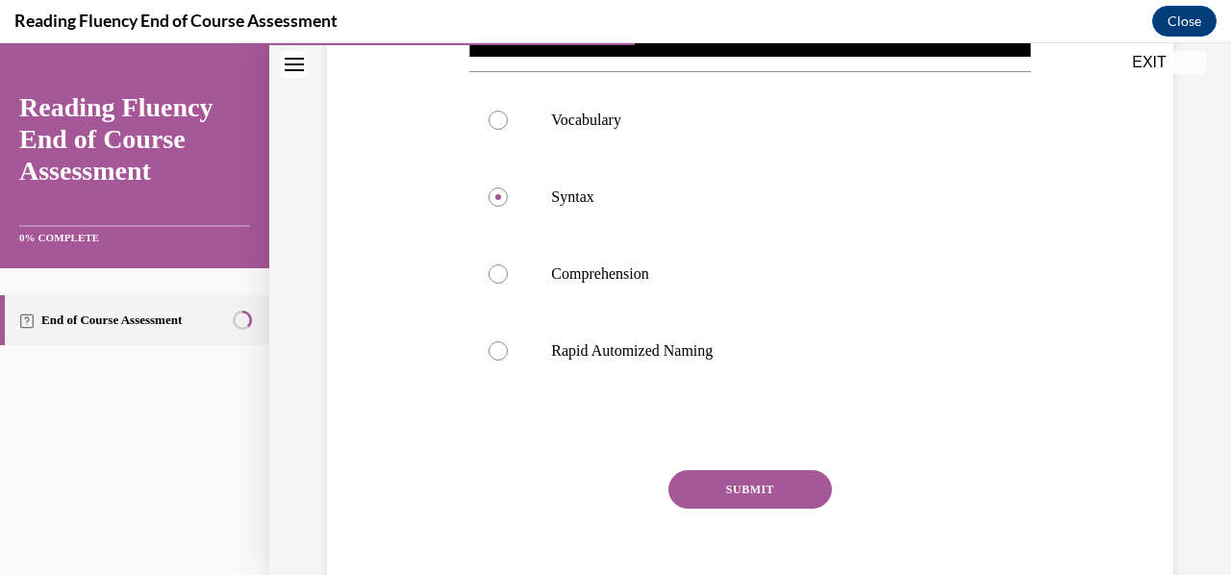
click at [750, 485] on button "SUBMIT" at bounding box center [749, 489] width 163 height 38
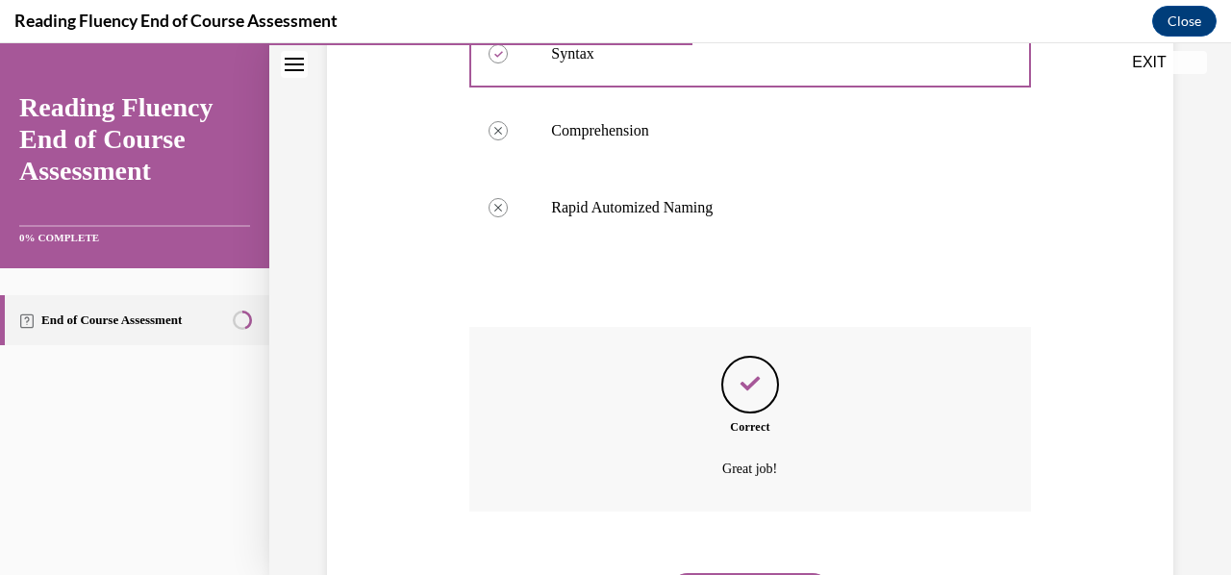
scroll to position [962, 0]
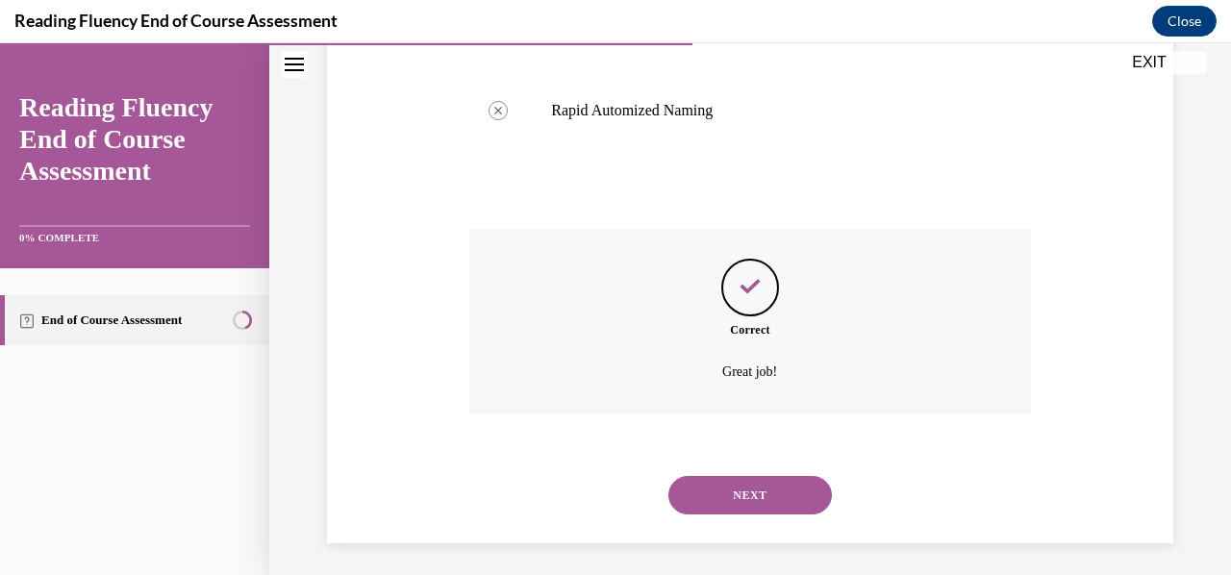
click at [724, 493] on button "NEXT" at bounding box center [749, 495] width 163 height 38
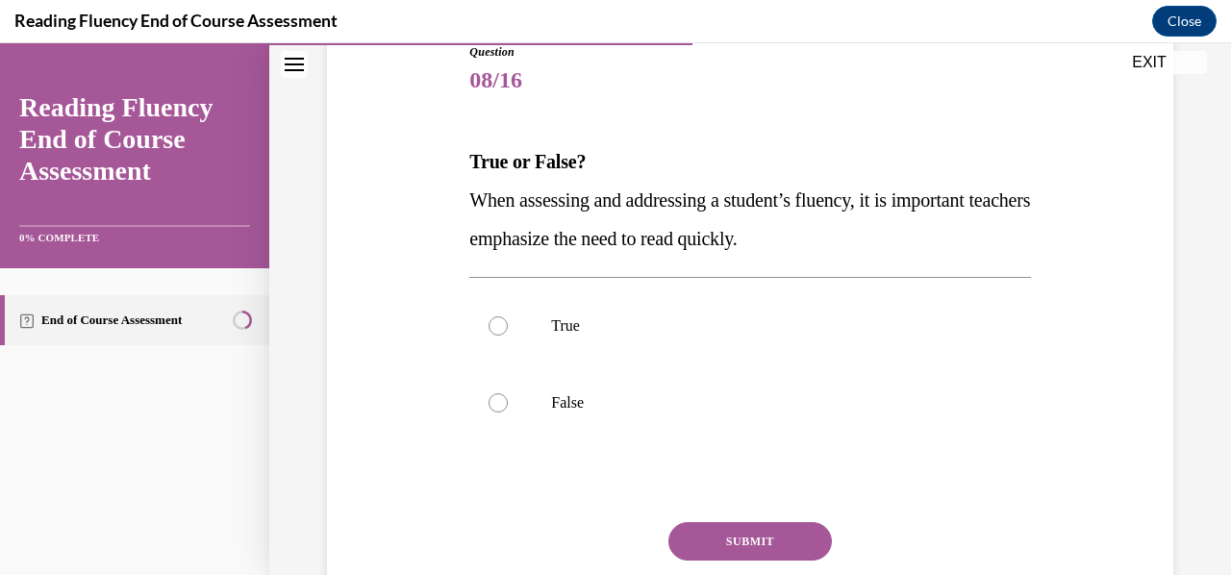
scroll to position [226, 0]
click at [791, 409] on p "False" at bounding box center [766, 400] width 431 height 19
click at [508, 409] on input "False" at bounding box center [498, 400] width 19 height 19
radio input "true"
click at [731, 526] on button "SUBMIT" at bounding box center [749, 539] width 163 height 38
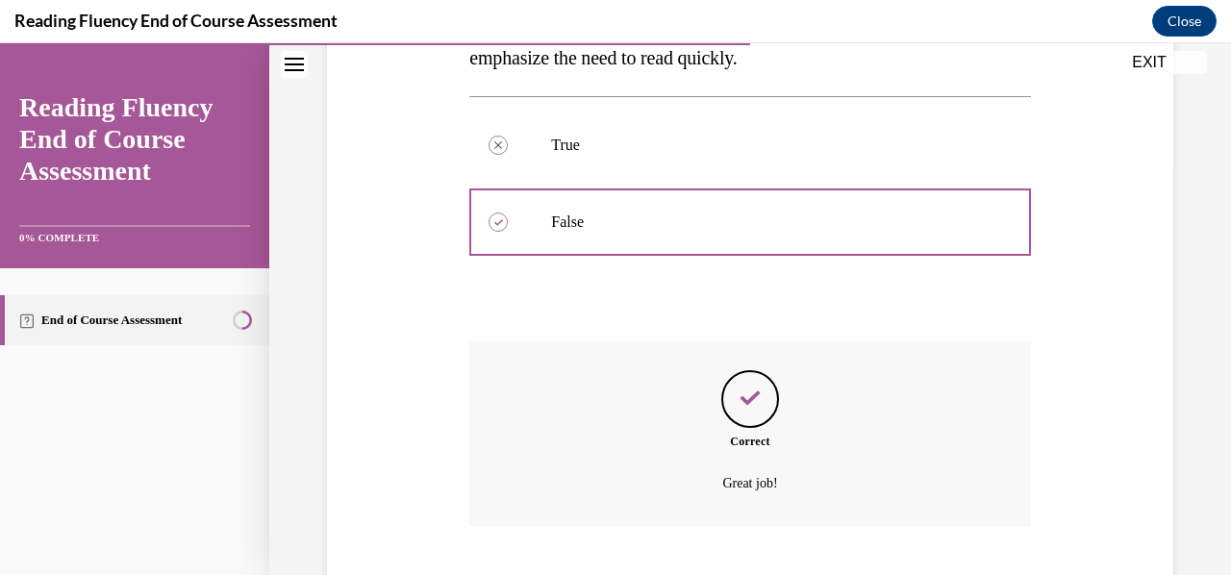
scroll to position [522, 0]
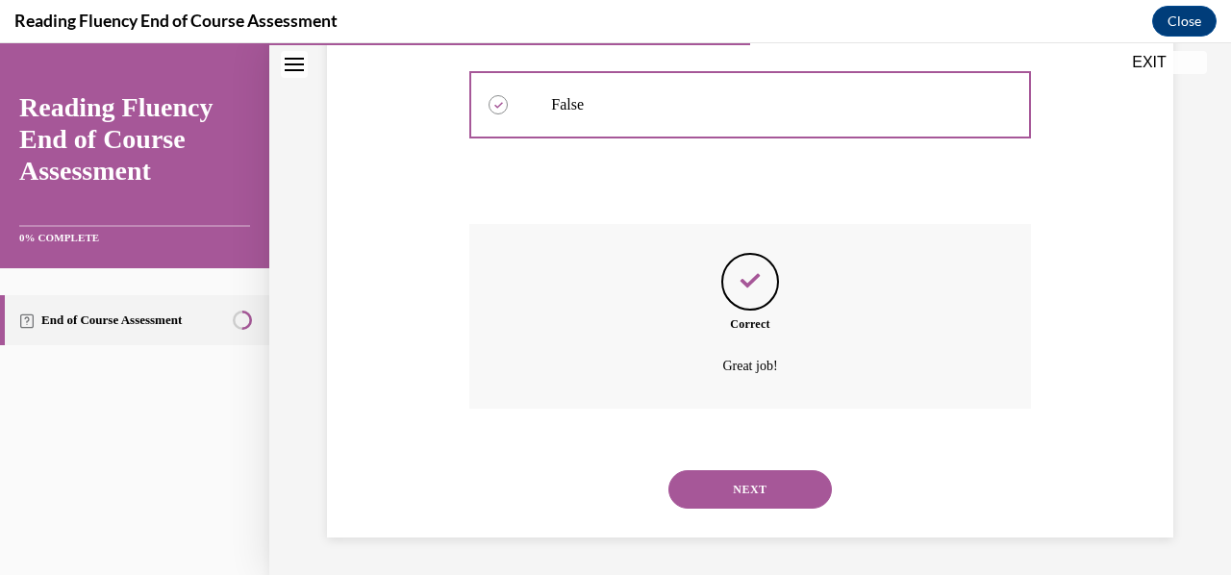
click at [781, 477] on button "NEXT" at bounding box center [749, 489] width 163 height 38
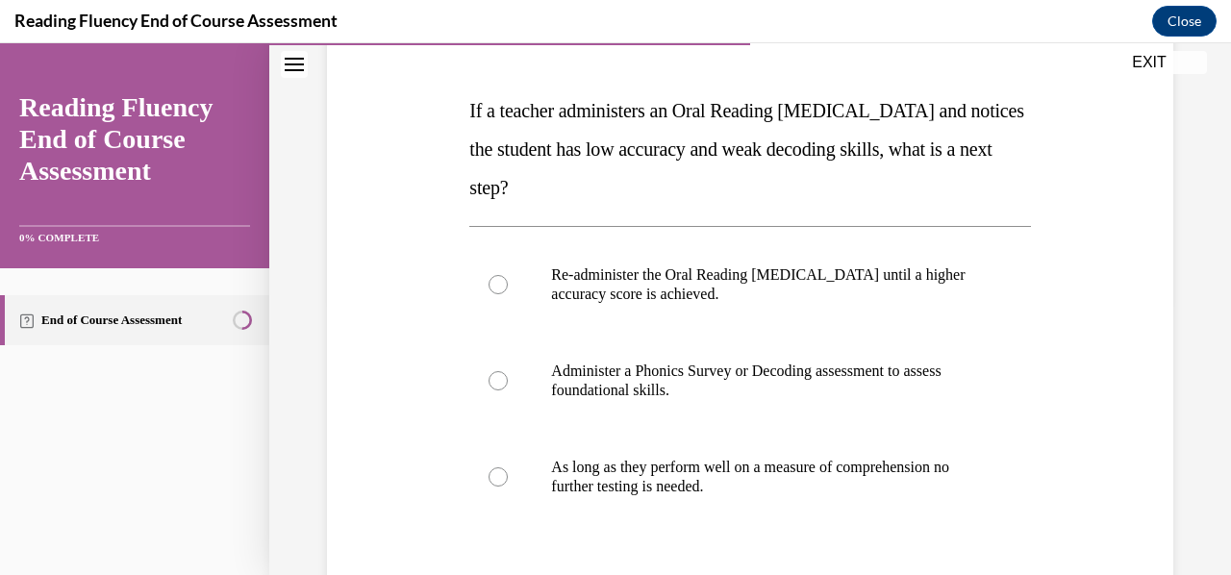
scroll to position [274, 0]
click at [552, 371] on p "Administer a Phonics Survey or Decoding assessment to assess foundational skill…" at bounding box center [766, 382] width 431 height 38
click at [508, 372] on input "Administer a Phonics Survey or Decoding assessment to assess foundational skill…" at bounding box center [498, 381] width 19 height 19
radio input "true"
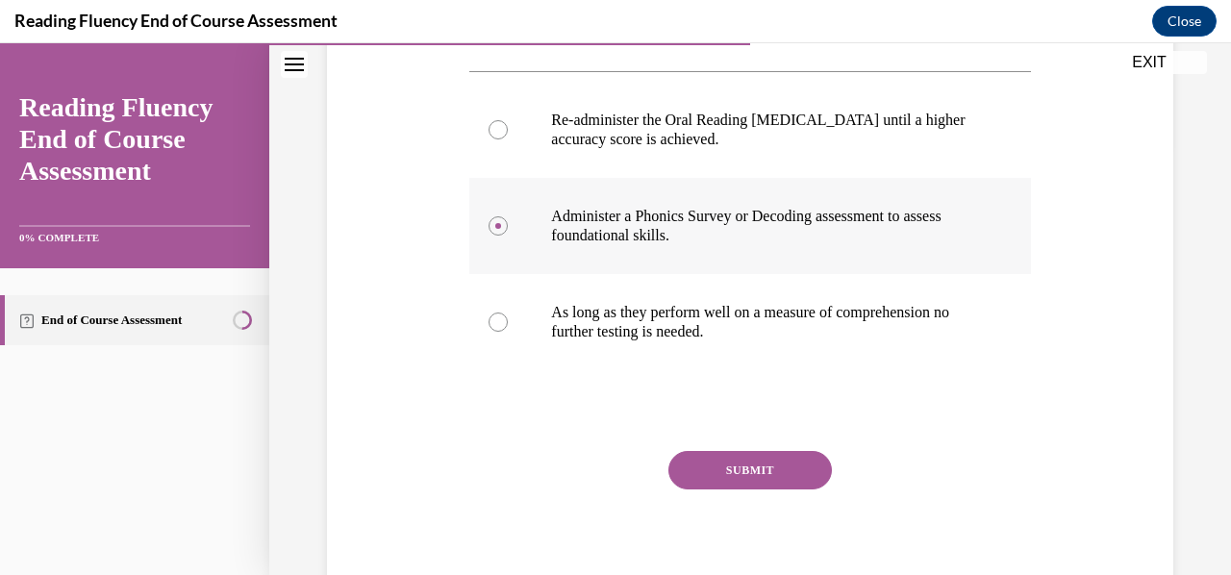
scroll to position [455, 0]
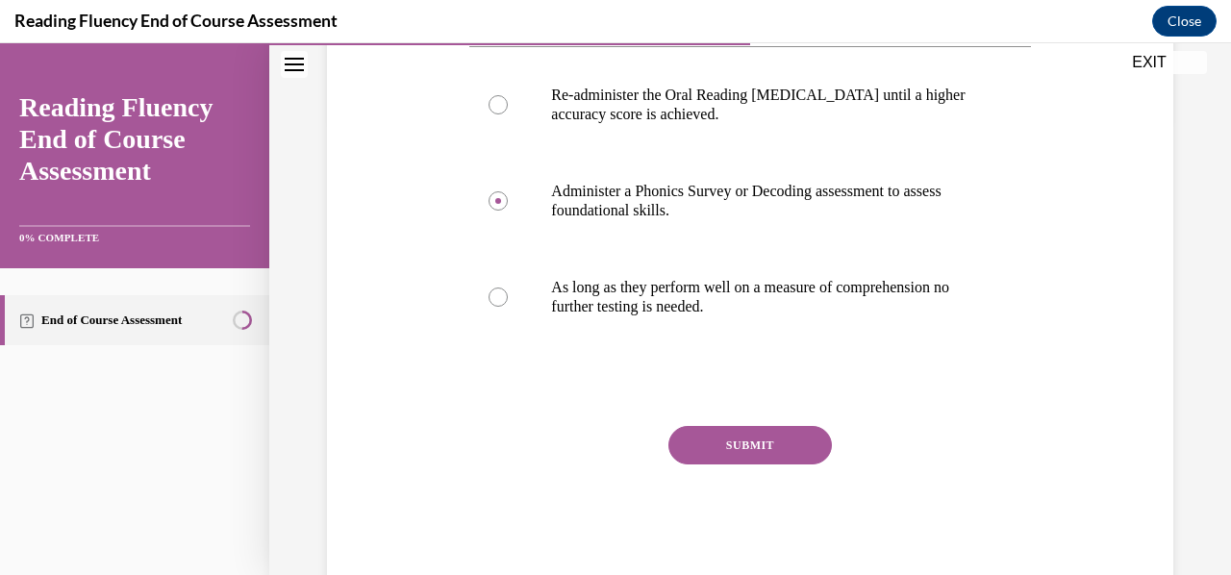
click at [761, 447] on button "SUBMIT" at bounding box center [749, 445] width 163 height 38
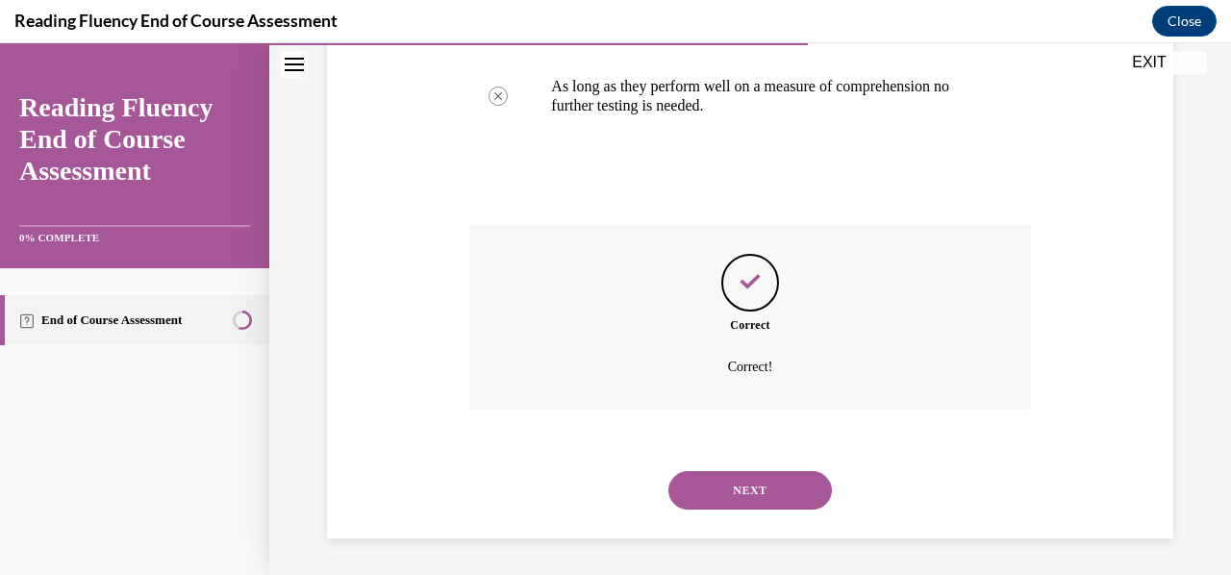
scroll to position [657, 0]
click at [783, 470] on button "NEXT" at bounding box center [749, 489] width 163 height 38
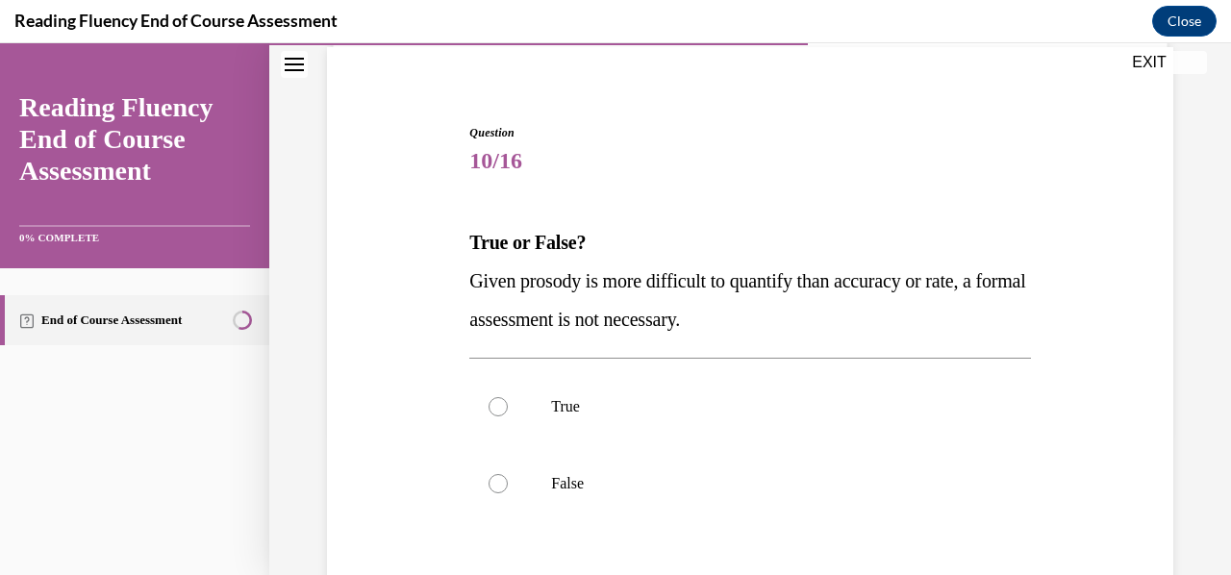
scroll to position [147, 0]
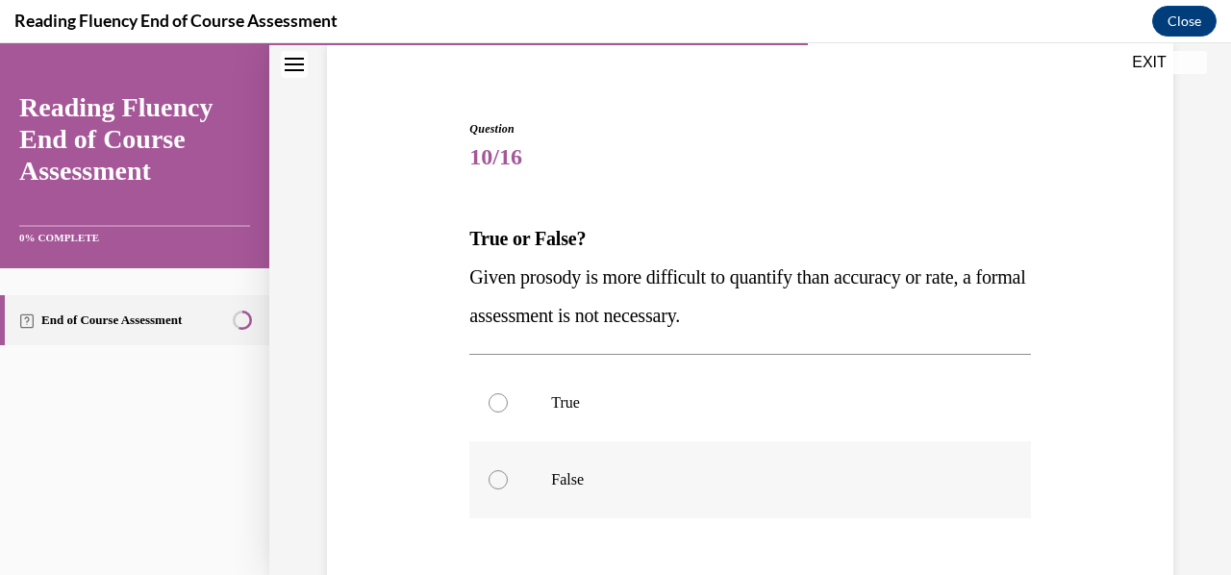
click at [596, 464] on label "False" at bounding box center [749, 479] width 561 height 77
click at [508, 470] on input "False" at bounding box center [498, 479] width 19 height 19
radio input "true"
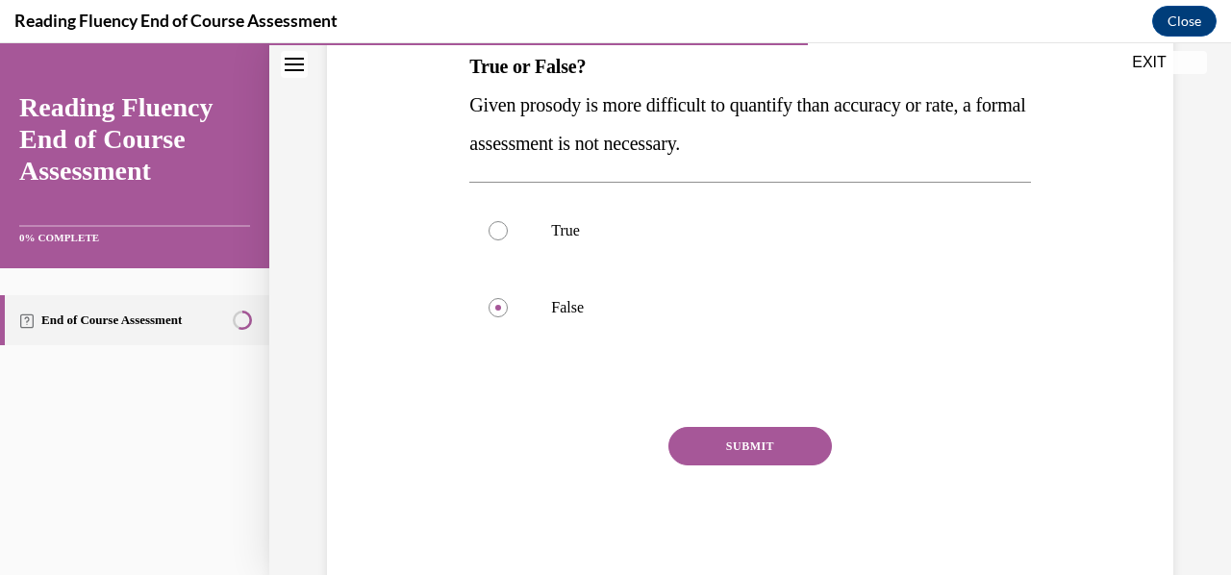
click at [690, 448] on button "SUBMIT" at bounding box center [749, 446] width 163 height 38
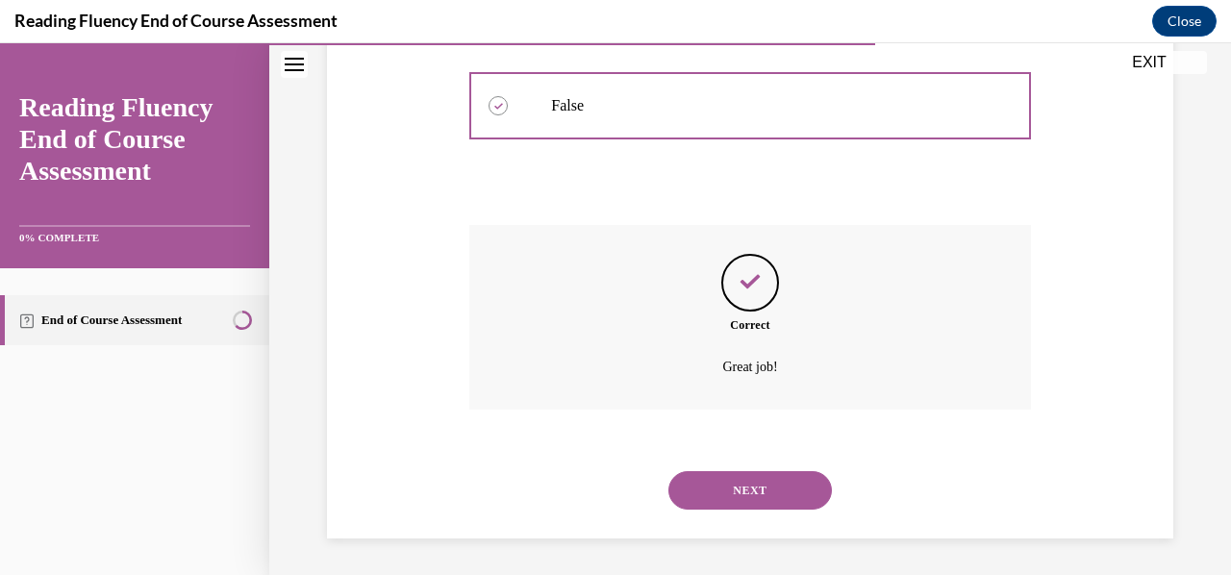
scroll to position [522, 0]
click at [714, 489] on button "NEXT" at bounding box center [749, 489] width 163 height 38
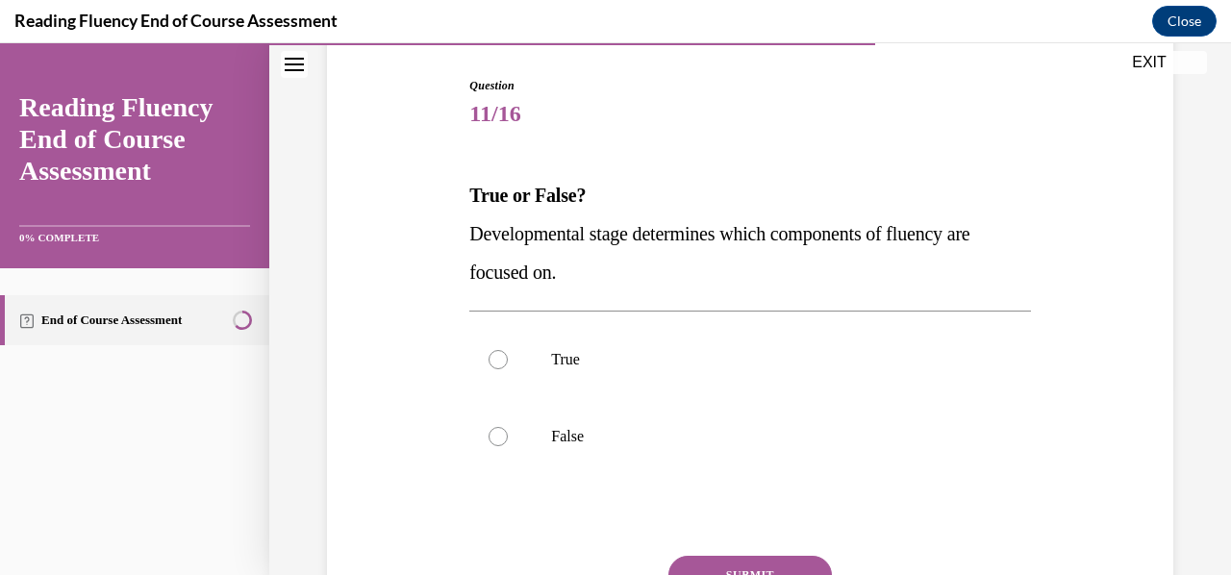
scroll to position [202, 0]
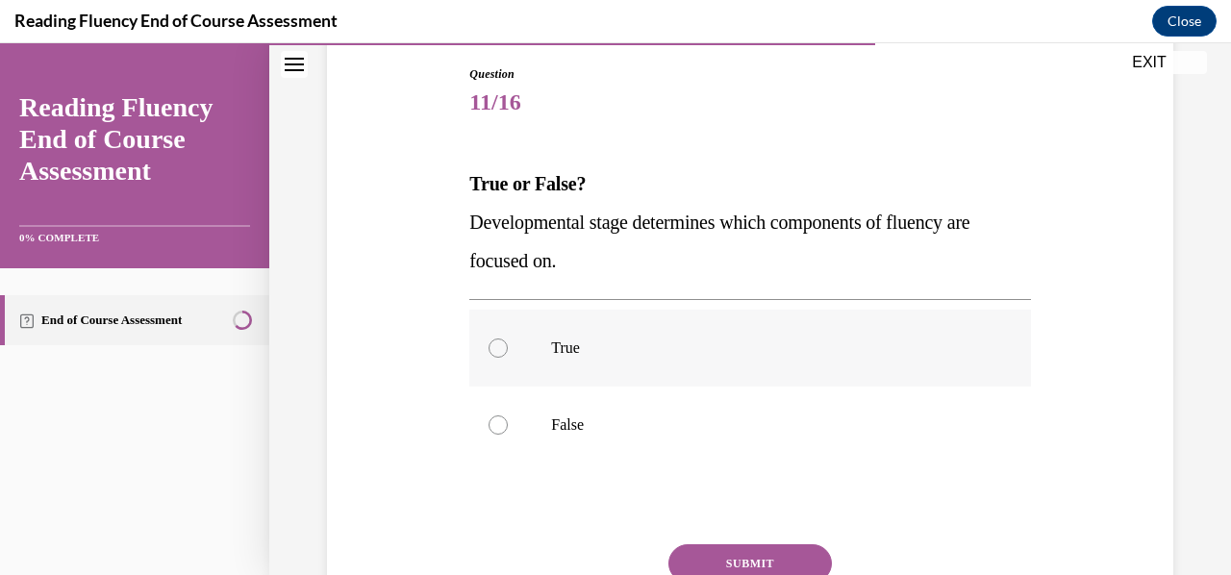
click at [756, 376] on label "True" at bounding box center [749, 348] width 561 height 77
click at [508, 358] on input "True" at bounding box center [498, 348] width 19 height 19
radio input "true"
click at [760, 549] on button "SUBMIT" at bounding box center [749, 563] width 163 height 38
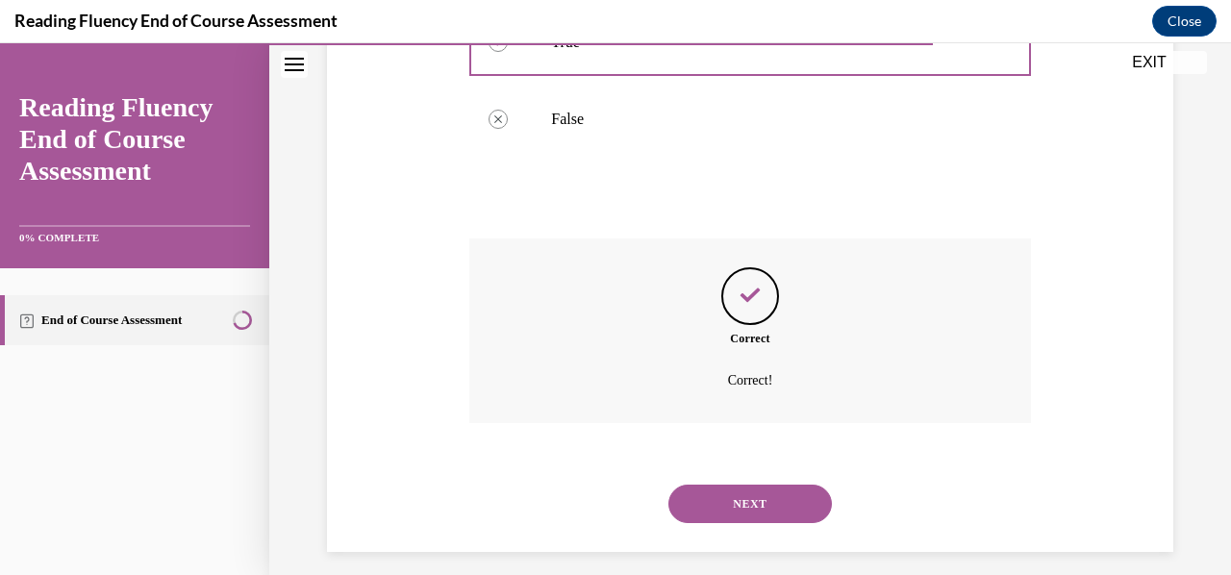
scroll to position [522, 0]
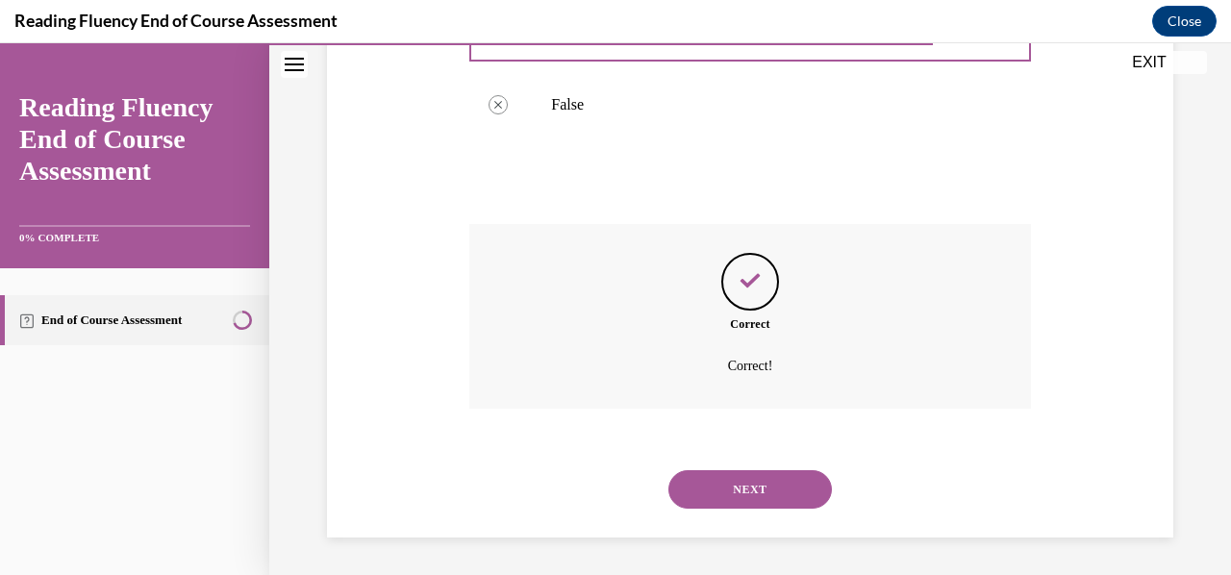
click at [767, 492] on button "NEXT" at bounding box center [749, 489] width 163 height 38
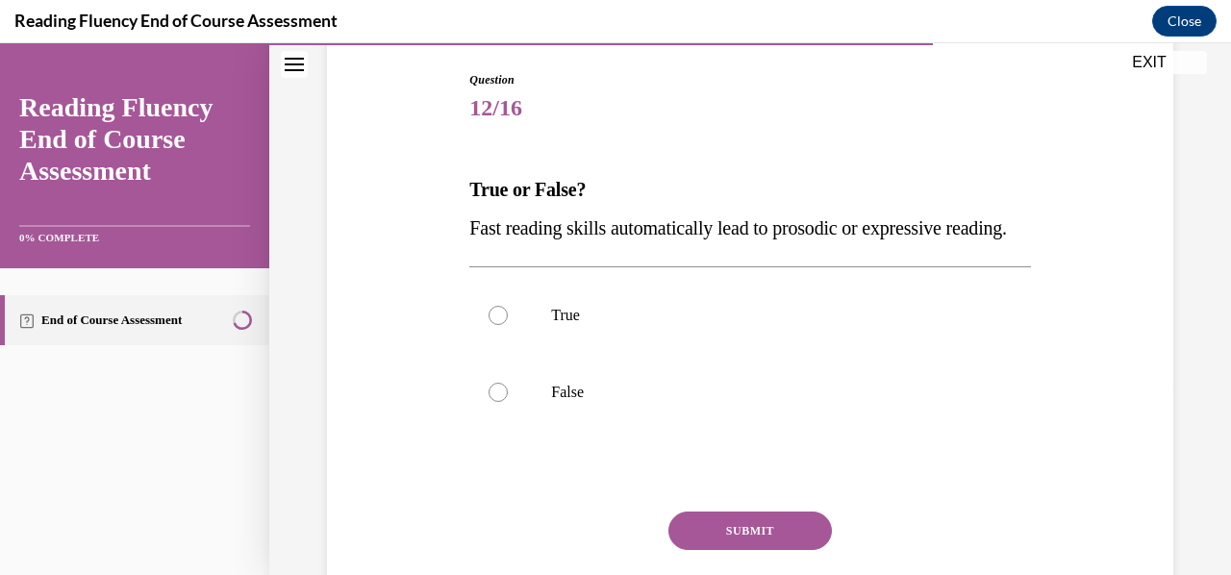
scroll to position [198, 0]
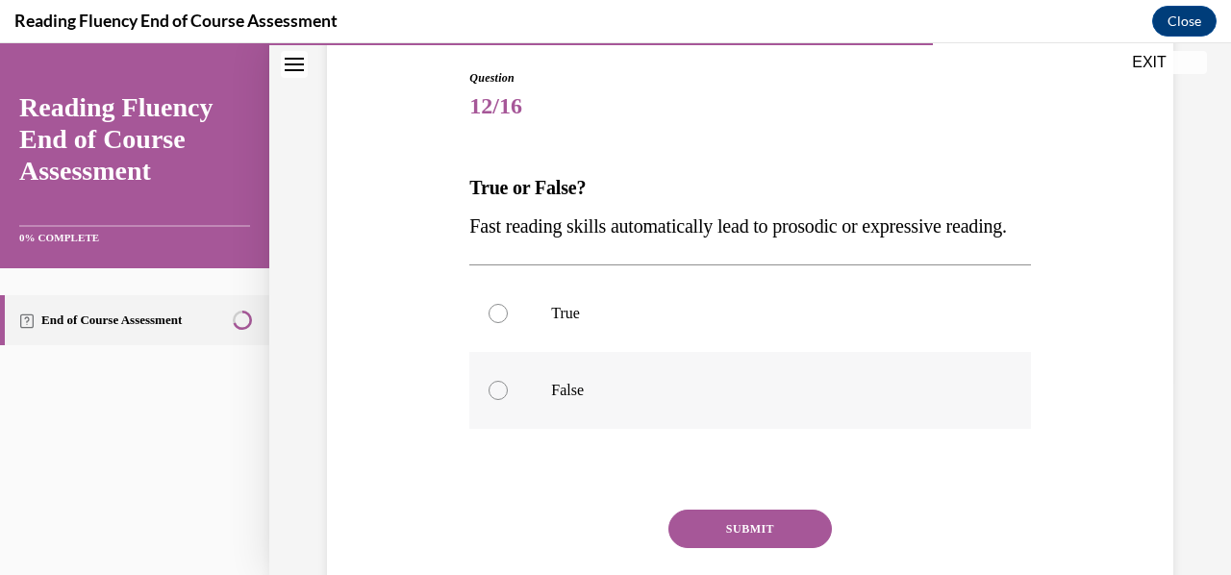
click at [720, 400] on p "False" at bounding box center [766, 390] width 431 height 19
click at [508, 400] on input "False" at bounding box center [498, 390] width 19 height 19
radio input "true"
click at [762, 548] on button "SUBMIT" at bounding box center [749, 529] width 163 height 38
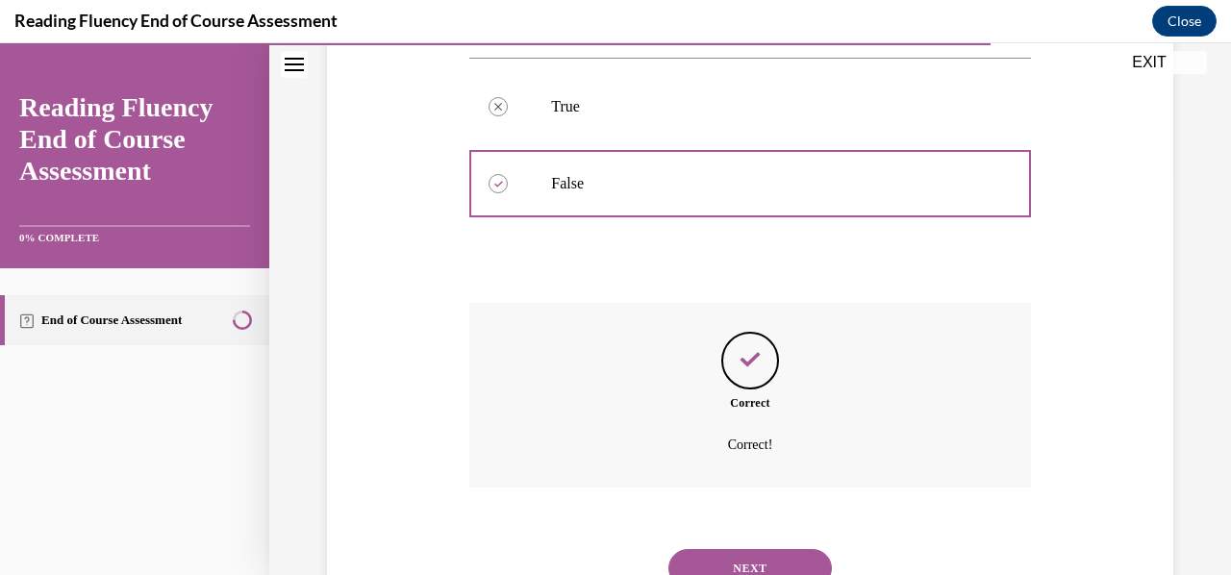
scroll to position [522, 0]
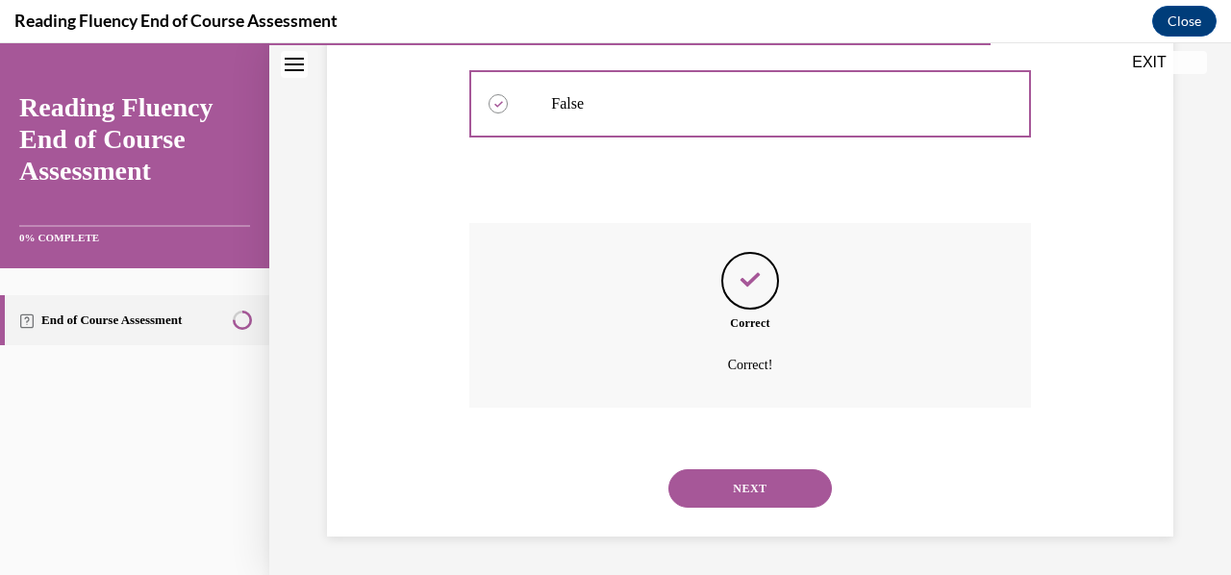
click at [767, 493] on button "NEXT" at bounding box center [749, 488] width 163 height 38
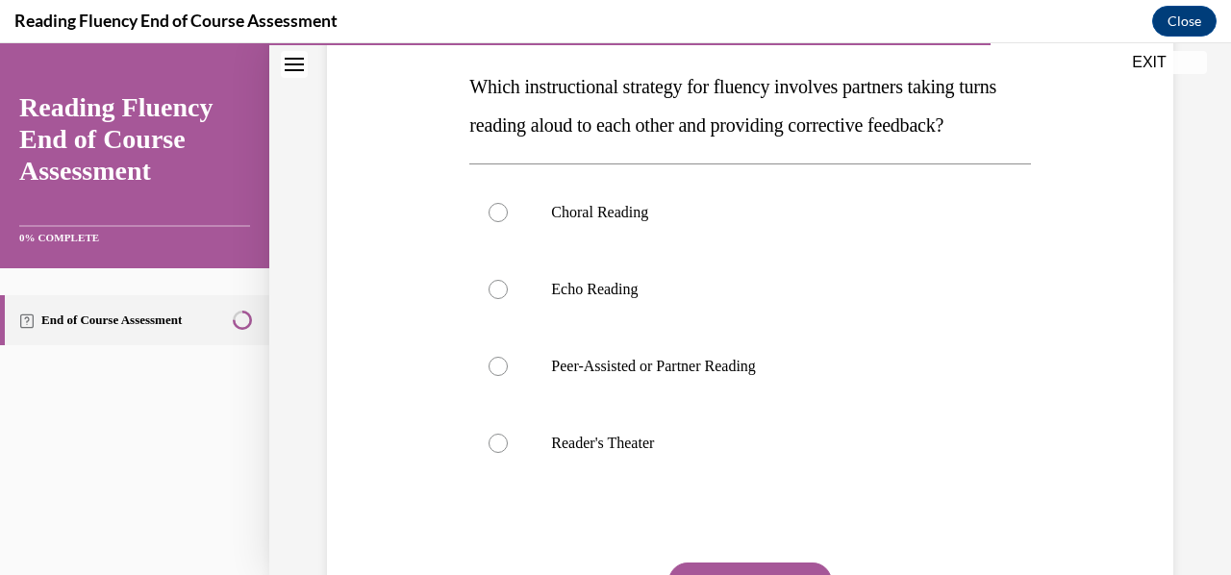
scroll to position [300, 0]
click at [755, 461] on label "Reader's Theater" at bounding box center [749, 442] width 561 height 77
click at [508, 452] on input "Reader's Theater" at bounding box center [498, 442] width 19 height 19
radio input "true"
click at [854, 298] on p "Echo Reading" at bounding box center [766, 288] width 431 height 19
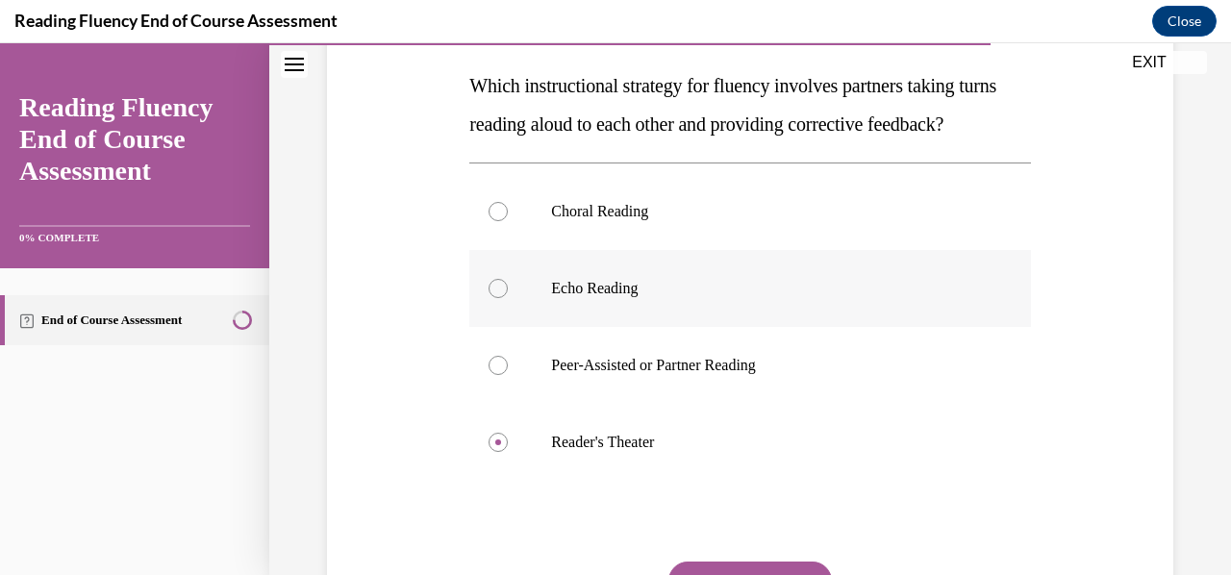
click at [508, 298] on input "Echo Reading" at bounding box center [498, 288] width 19 height 19
radio input "true"
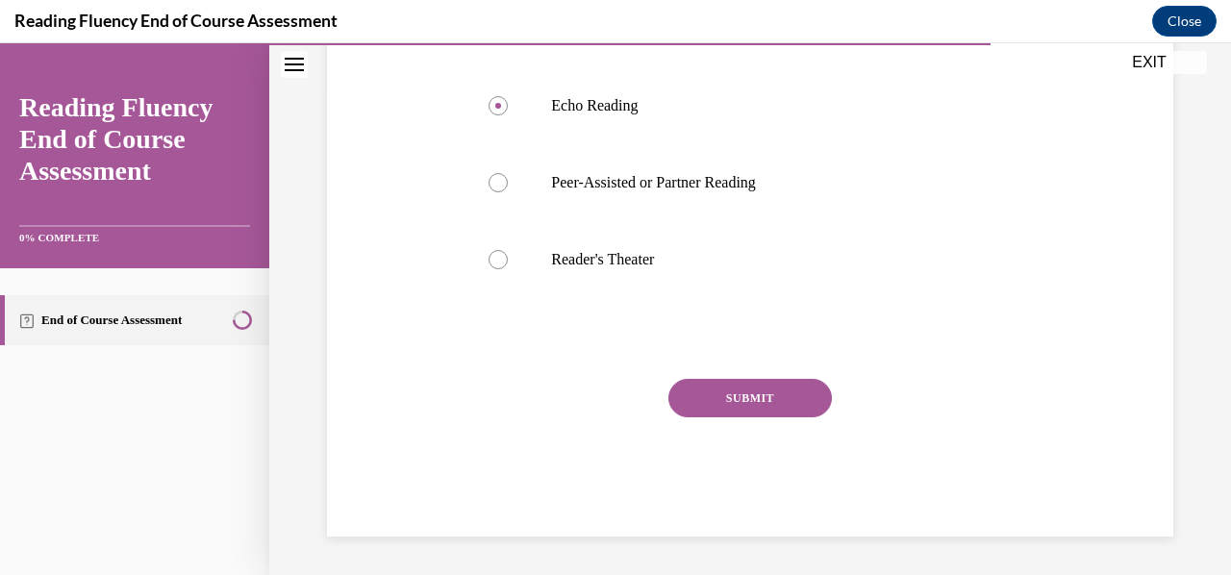
click at [752, 403] on button "SUBMIT" at bounding box center [749, 398] width 163 height 38
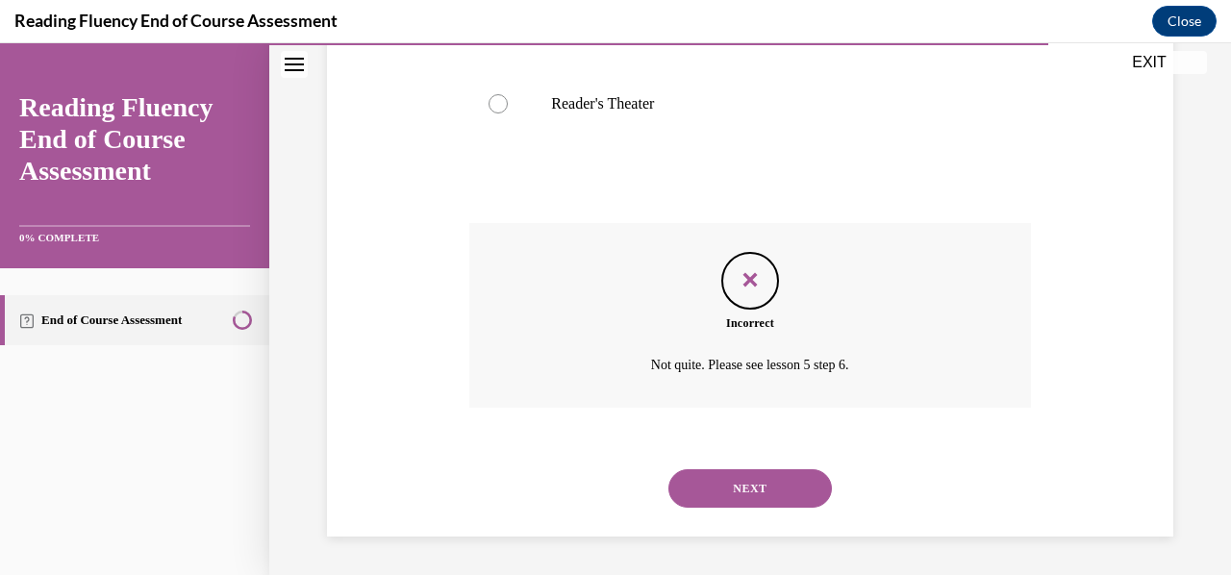
scroll to position [676, 0]
click at [754, 483] on button "NEXT" at bounding box center [749, 488] width 163 height 38
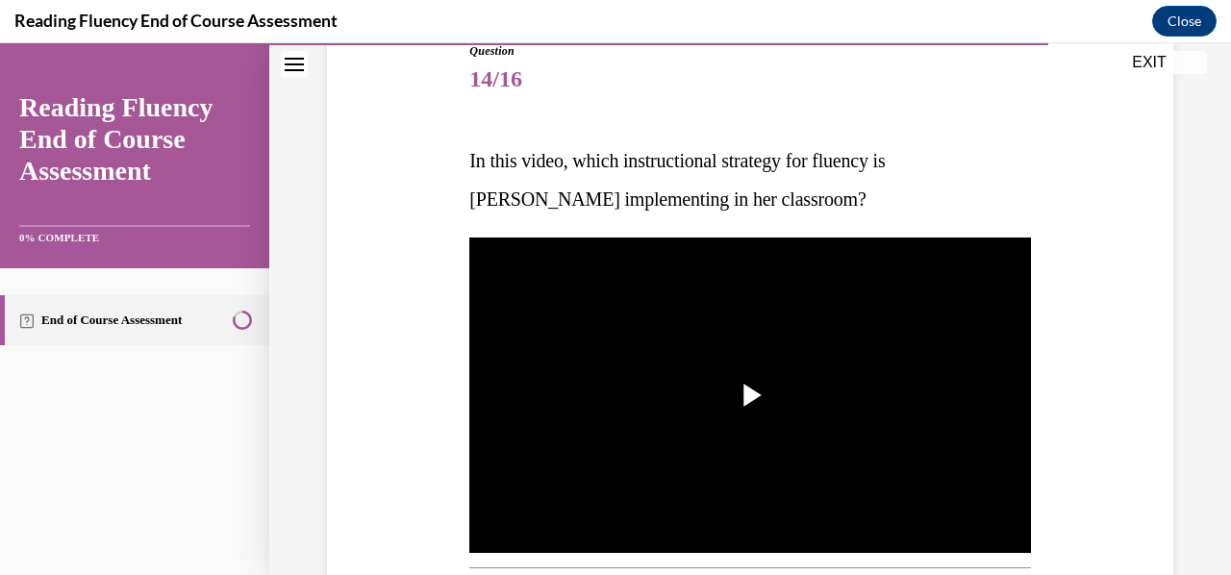
scroll to position [226, 0]
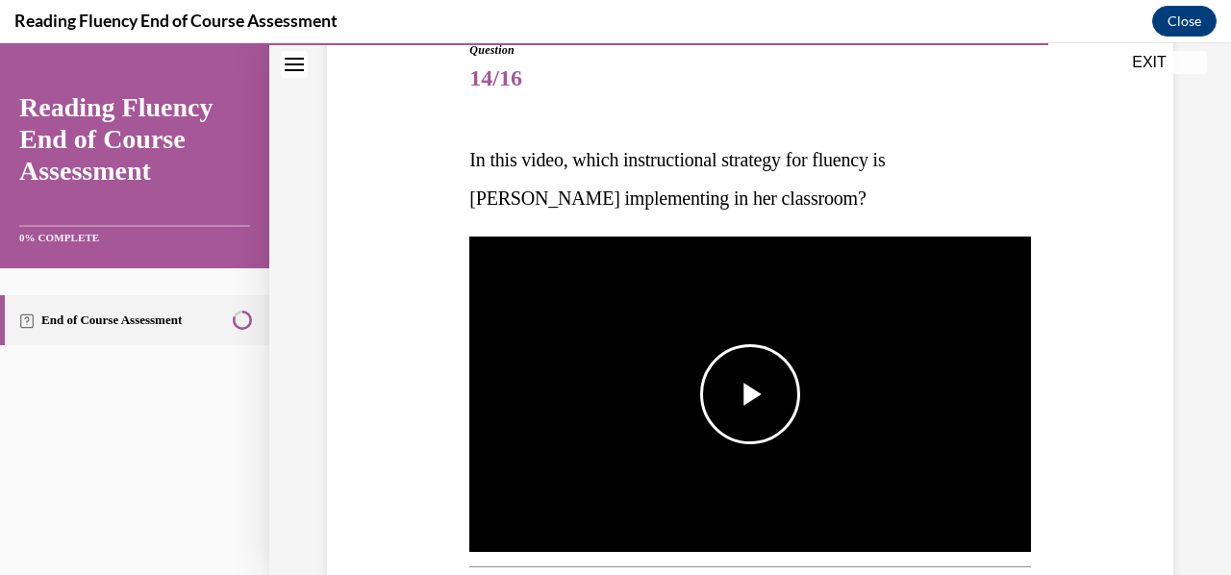
click at [750, 394] on span "Video player" at bounding box center [750, 394] width 0 height 0
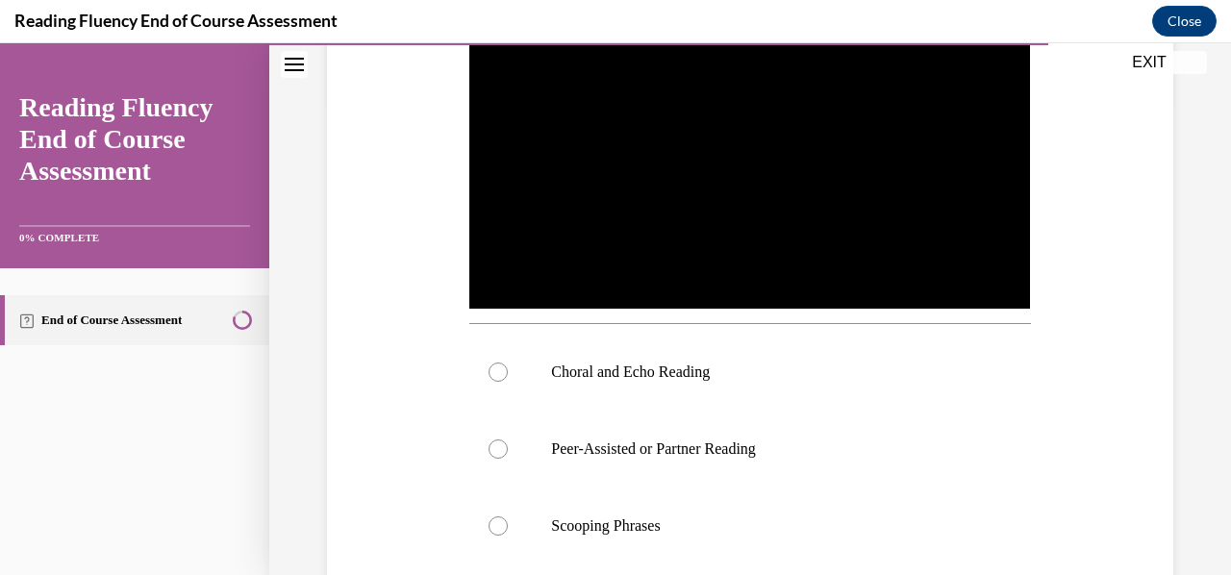
scroll to position [471, 0]
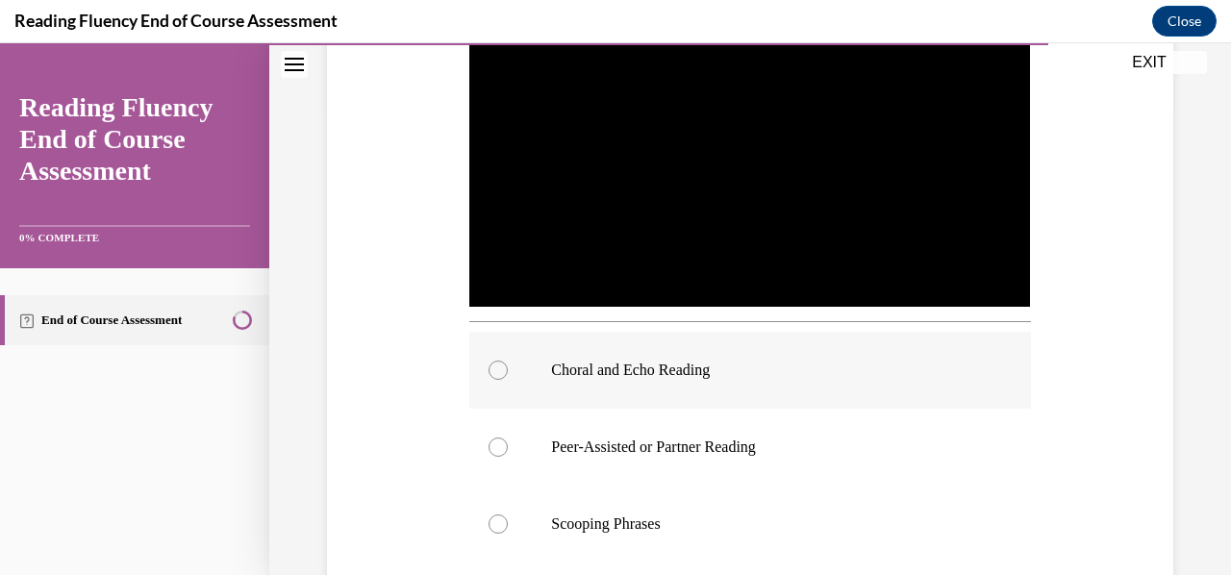
click at [695, 368] on p "Choral and Echo Reading" at bounding box center [766, 370] width 431 height 19
click at [508, 368] on input "Choral and Echo Reading" at bounding box center [498, 370] width 19 height 19
radio input "true"
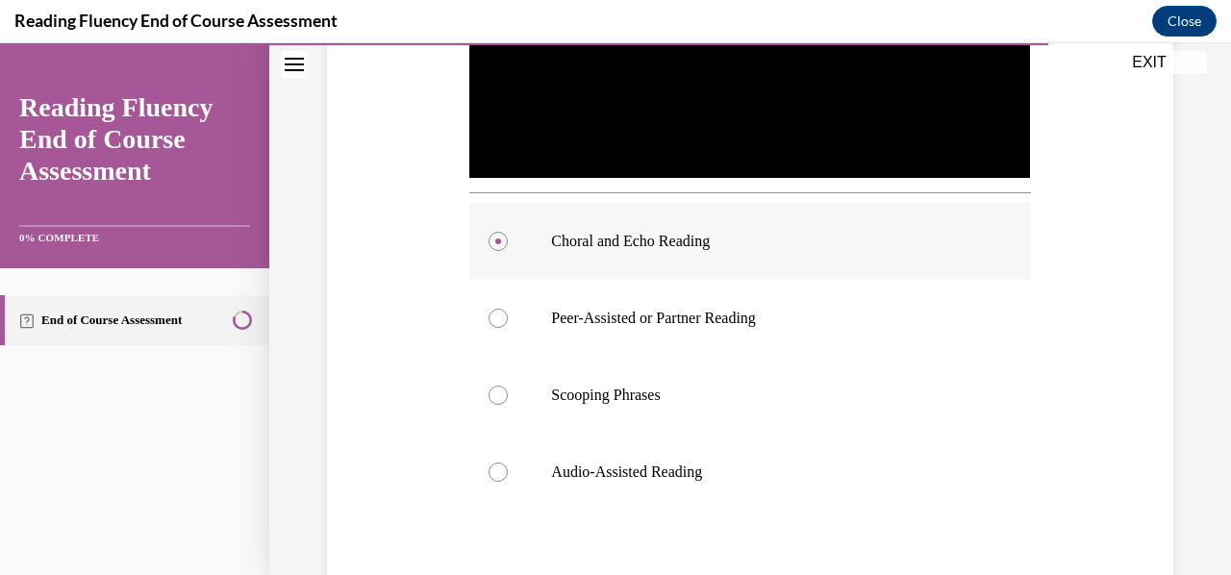
scroll to position [697, 0]
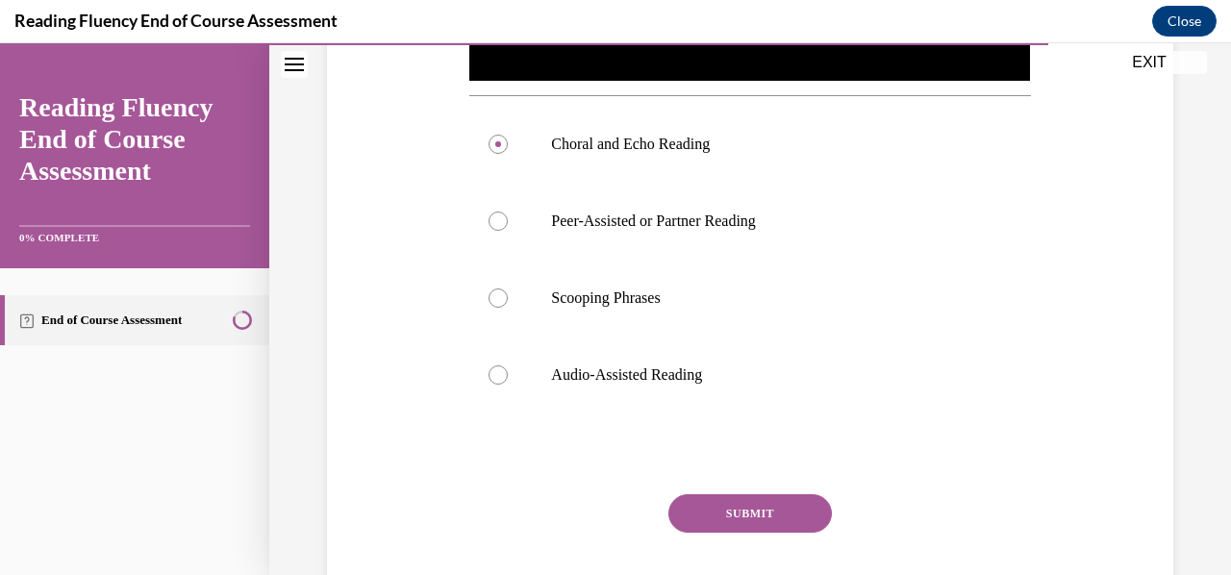
click at [725, 509] on button "SUBMIT" at bounding box center [749, 513] width 163 height 38
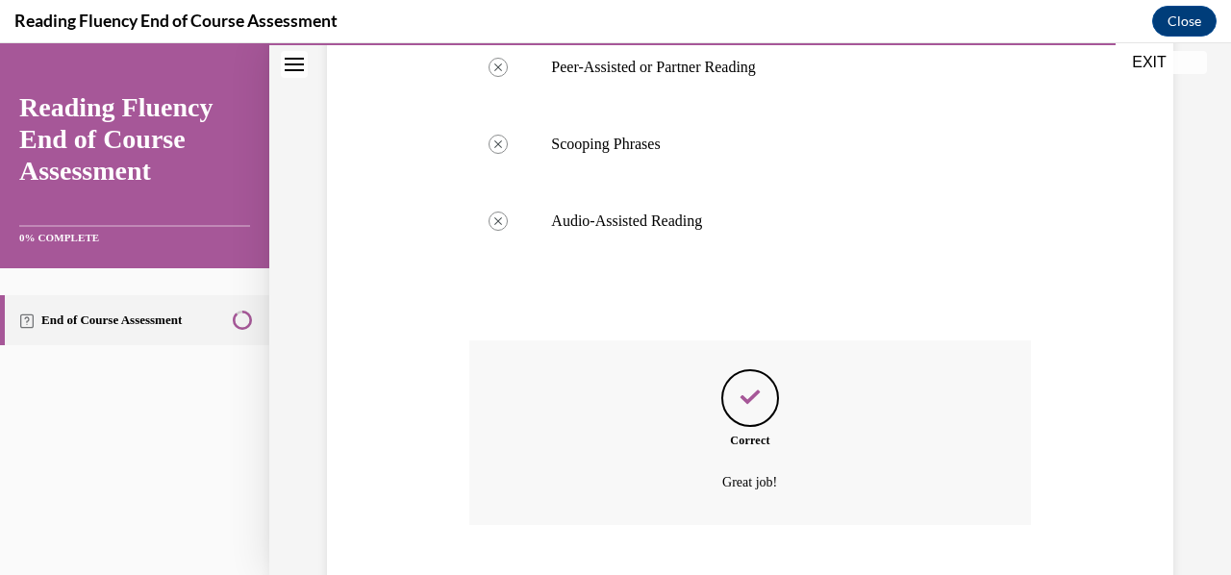
scroll to position [962, 0]
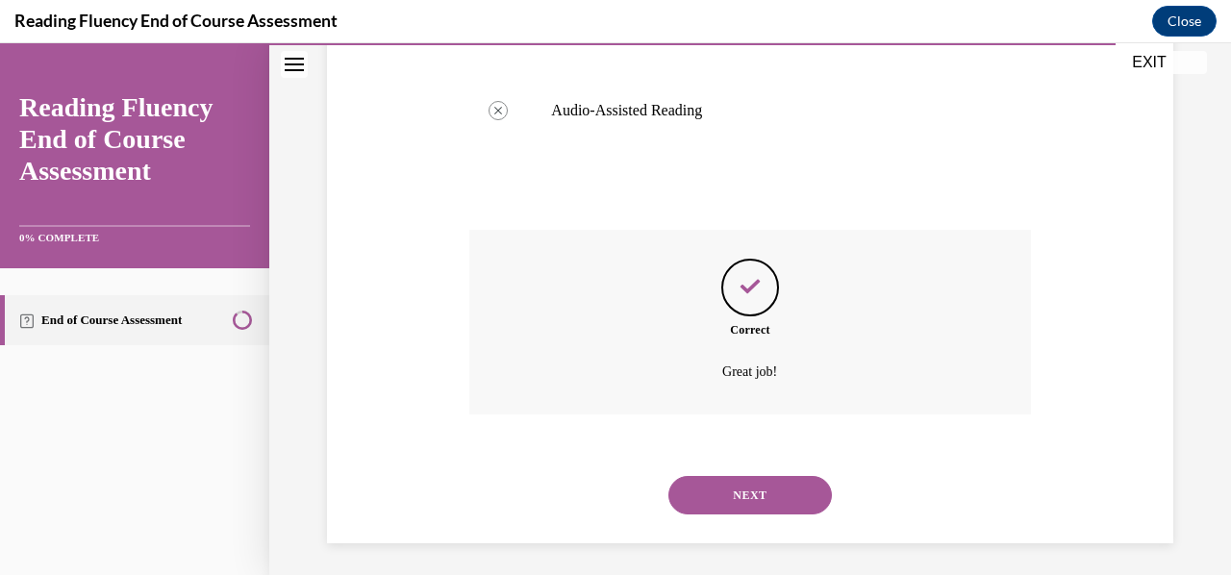
click at [787, 497] on button "NEXT" at bounding box center [749, 495] width 163 height 38
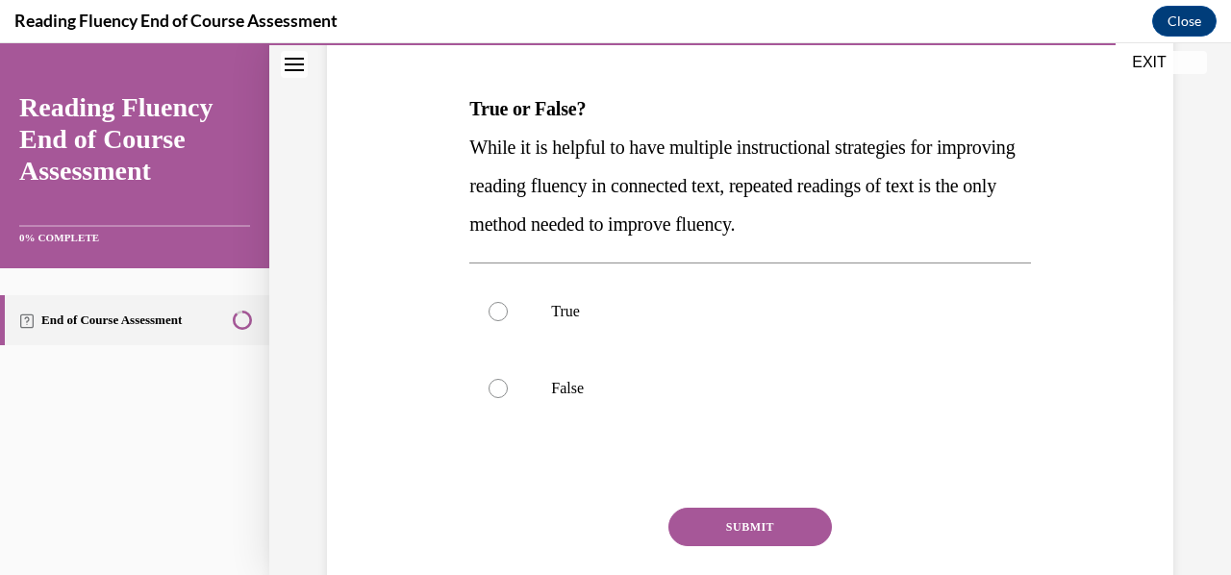
scroll to position [277, 0]
click at [805, 357] on label "False" at bounding box center [749, 388] width 561 height 77
click at [508, 379] on input "False" at bounding box center [498, 388] width 19 height 19
radio input "true"
click at [719, 534] on button "SUBMIT" at bounding box center [749, 527] width 163 height 38
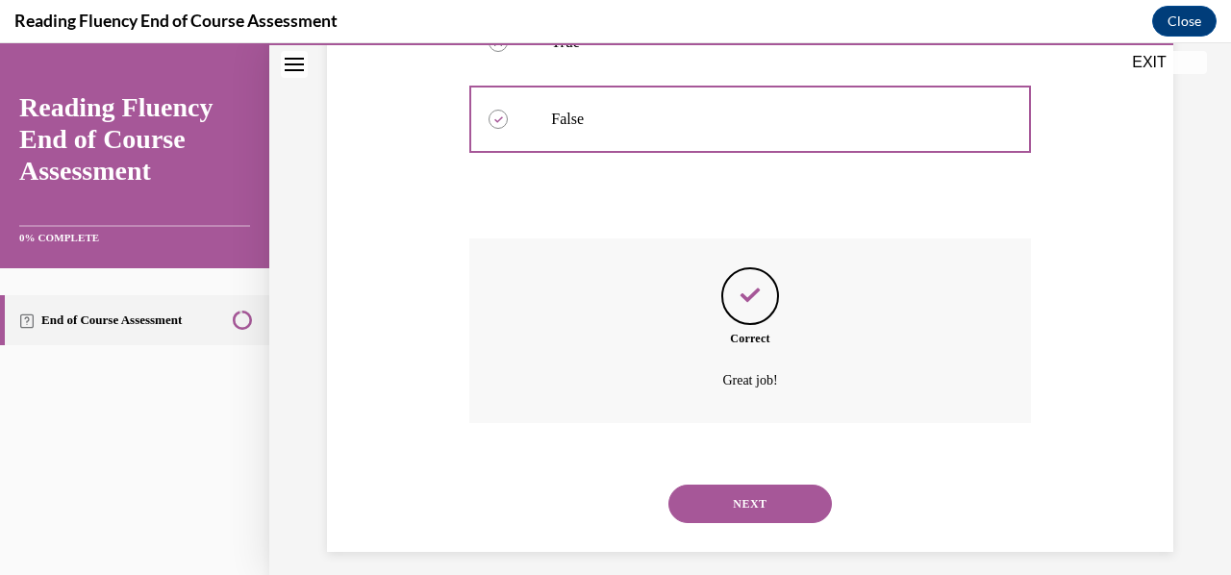
scroll to position [561, 0]
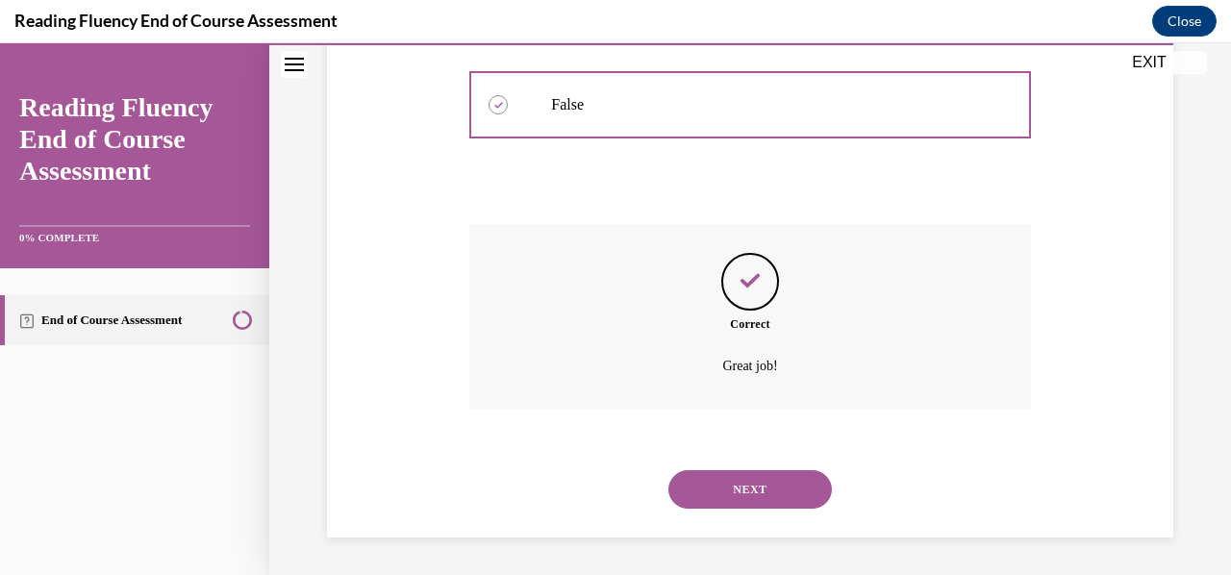
click at [781, 484] on button "NEXT" at bounding box center [749, 489] width 163 height 38
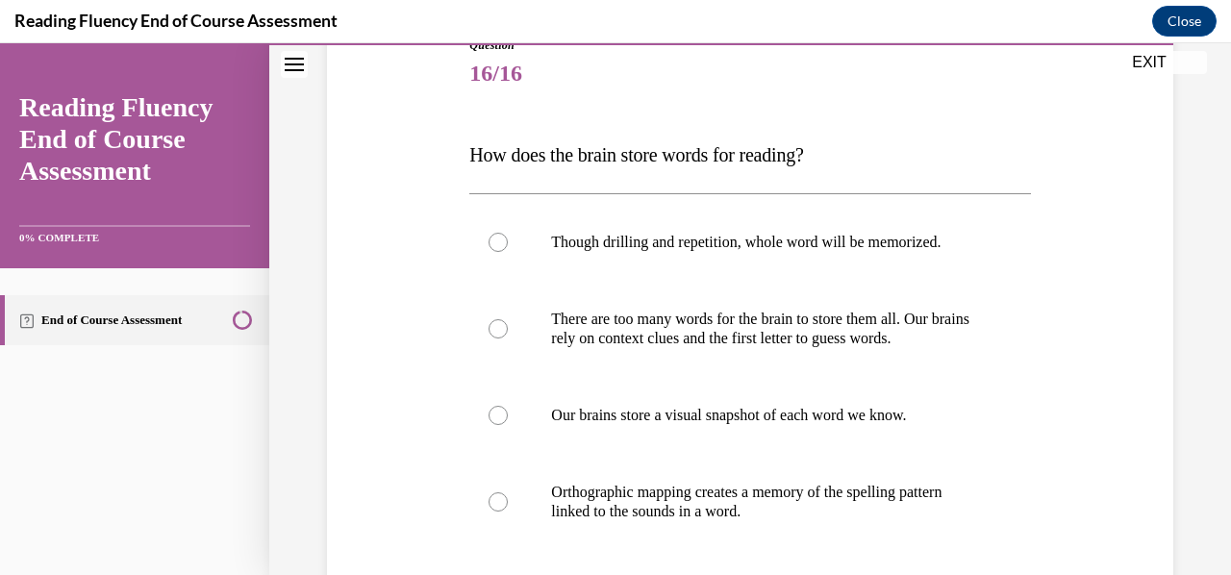
scroll to position [269, 0]
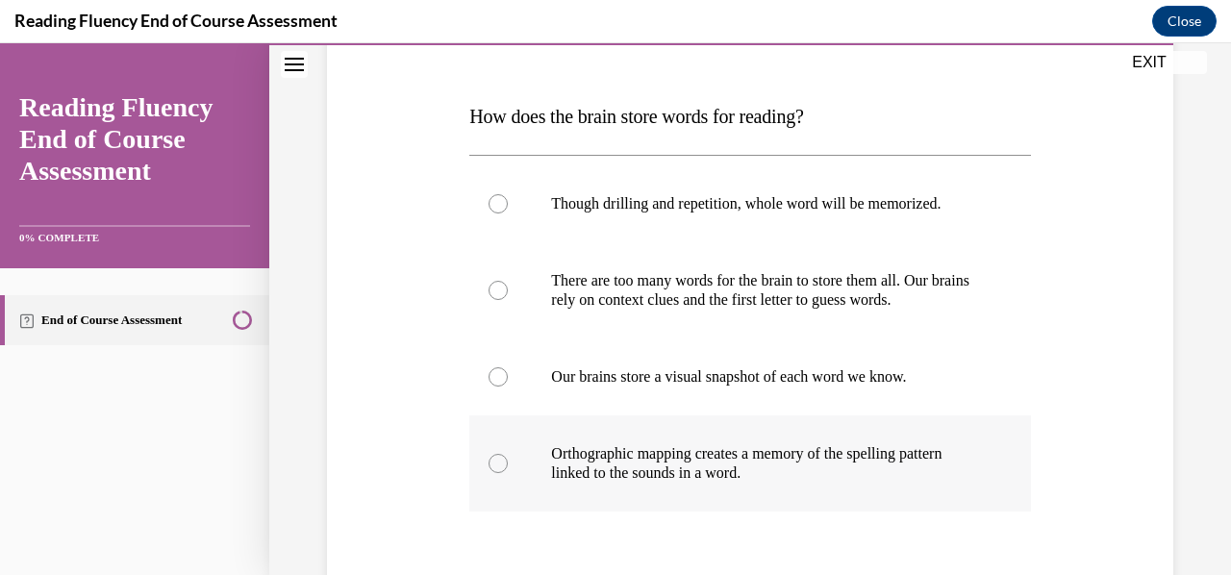
click at [795, 473] on p "Orthographic mapping creates a memory of the spelling pattern linked to the sou…" at bounding box center [766, 463] width 431 height 38
click at [508, 473] on input "Orthographic mapping creates a memory of the spelling pattern linked to the sou…" at bounding box center [498, 463] width 19 height 19
radio input "true"
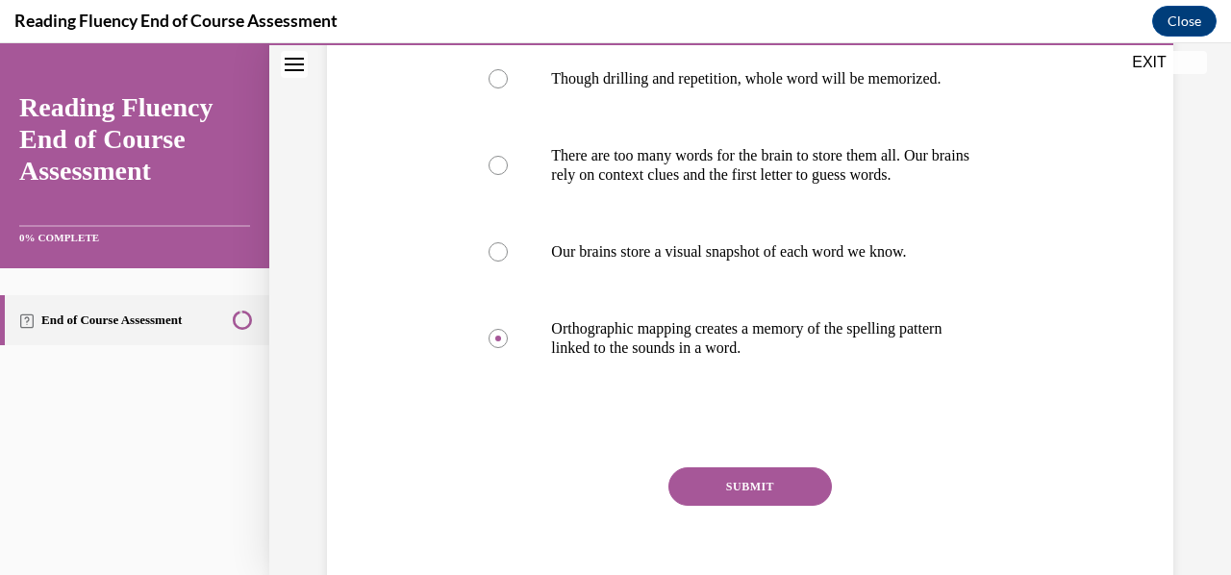
click at [796, 495] on button "SUBMIT" at bounding box center [749, 486] width 163 height 38
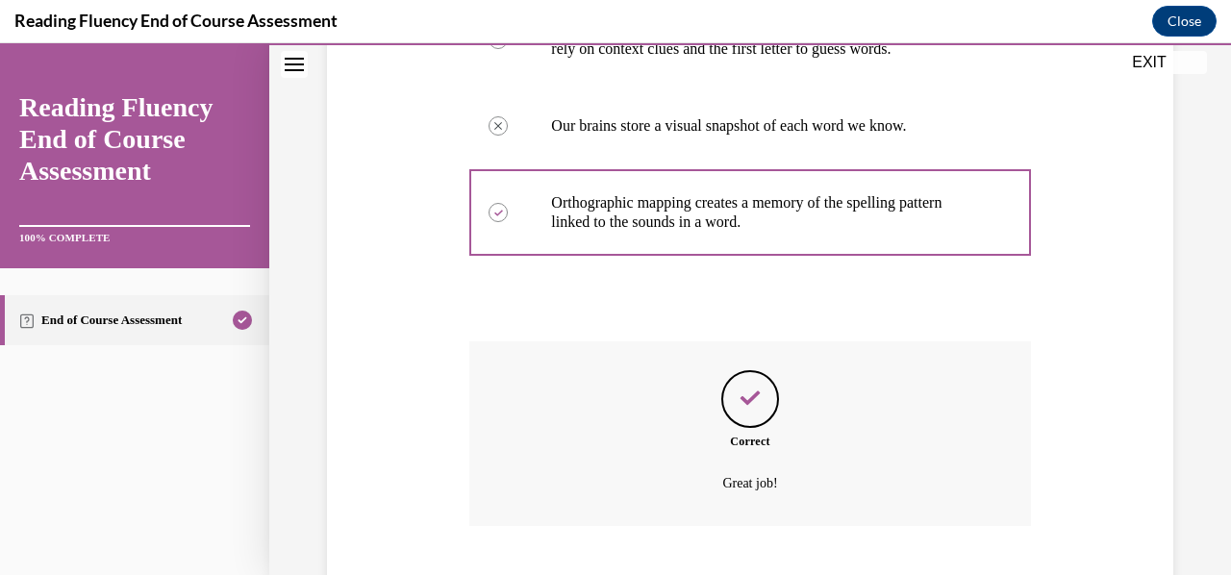
scroll to position [638, 0]
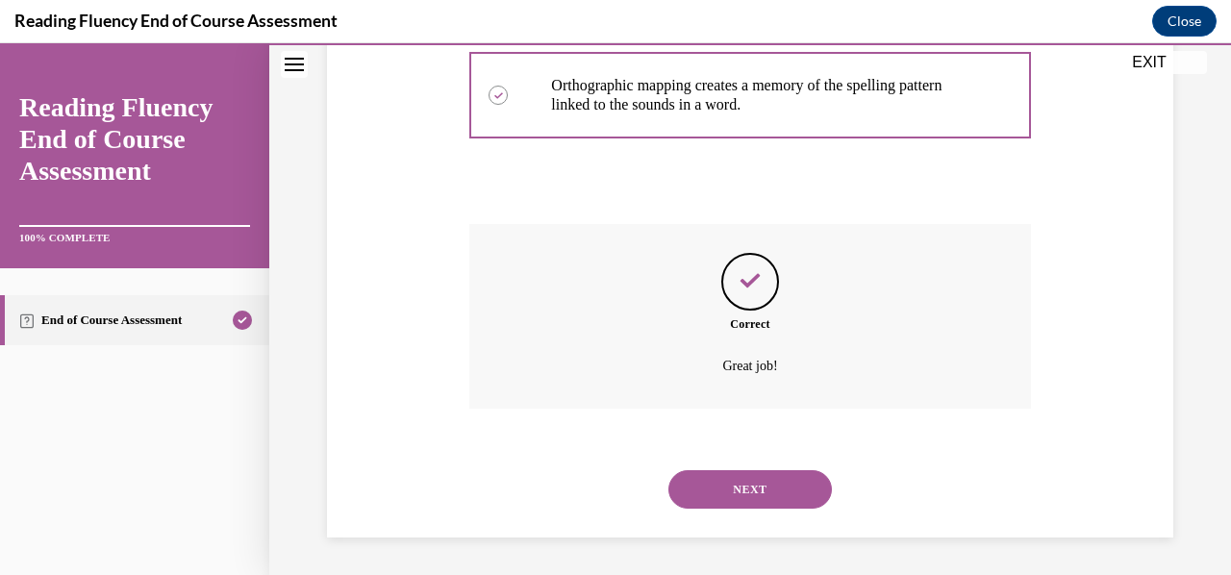
click at [758, 504] on button "NEXT" at bounding box center [749, 489] width 163 height 38
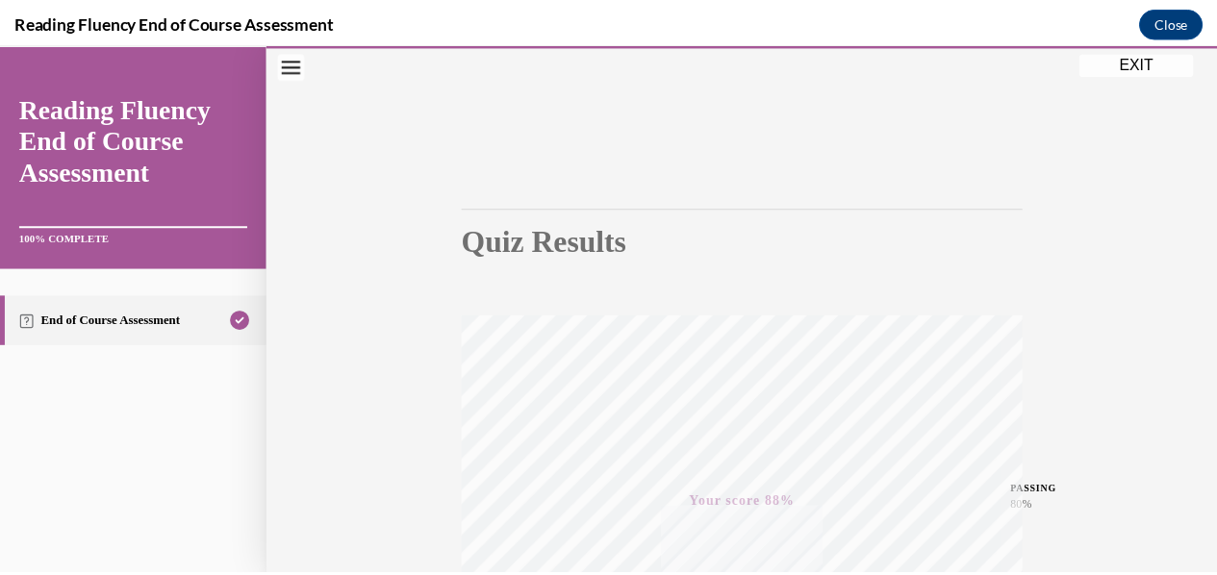
scroll to position [0, 0]
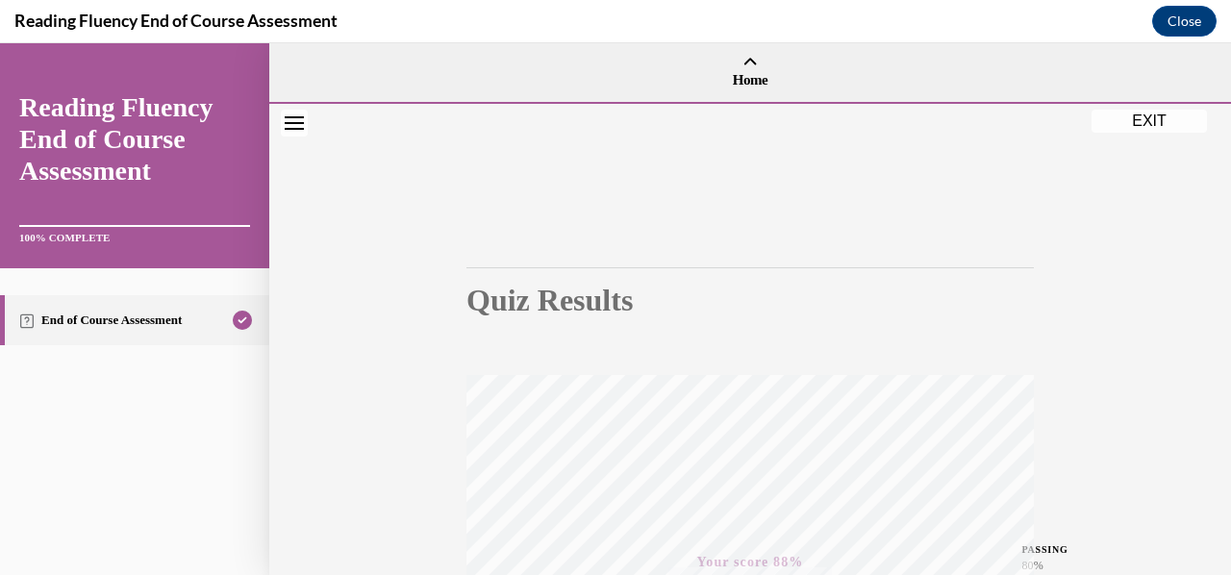
click at [1121, 129] on button "EXIT" at bounding box center [1149, 121] width 115 height 23
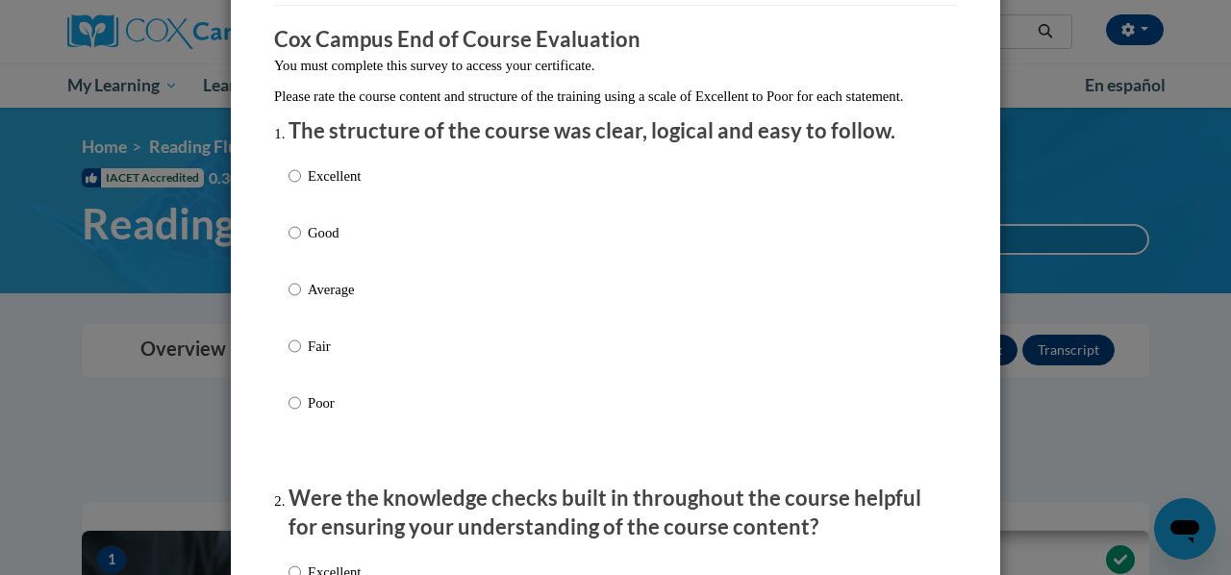
scroll to position [152, 0]
click at [322, 243] on p "Good" at bounding box center [334, 232] width 53 height 21
click at [301, 243] on input "Good" at bounding box center [295, 232] width 13 height 21
radio input "true"
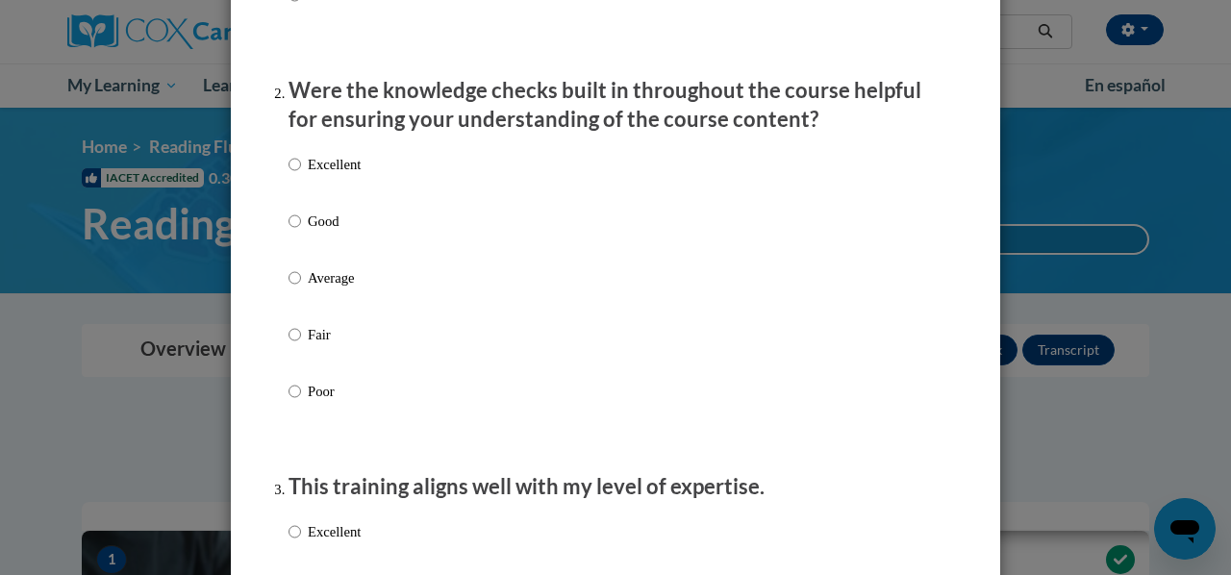
scroll to position [564, 0]
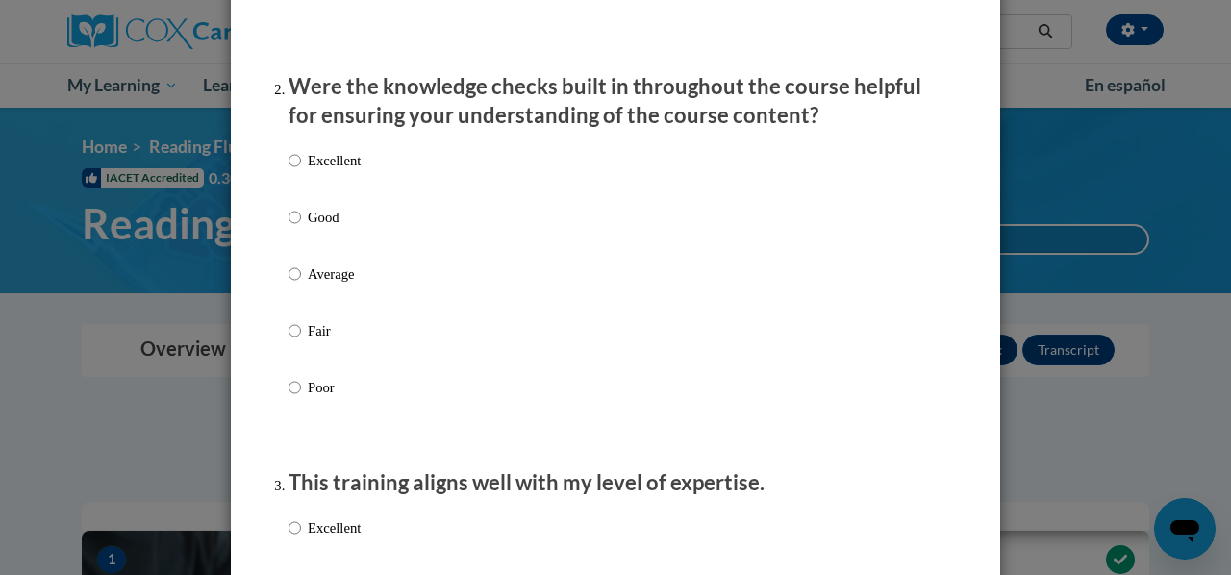
click at [322, 228] on p "Good" at bounding box center [334, 217] width 53 height 21
click at [301, 228] on input "Good" at bounding box center [295, 217] width 13 height 21
radio input "true"
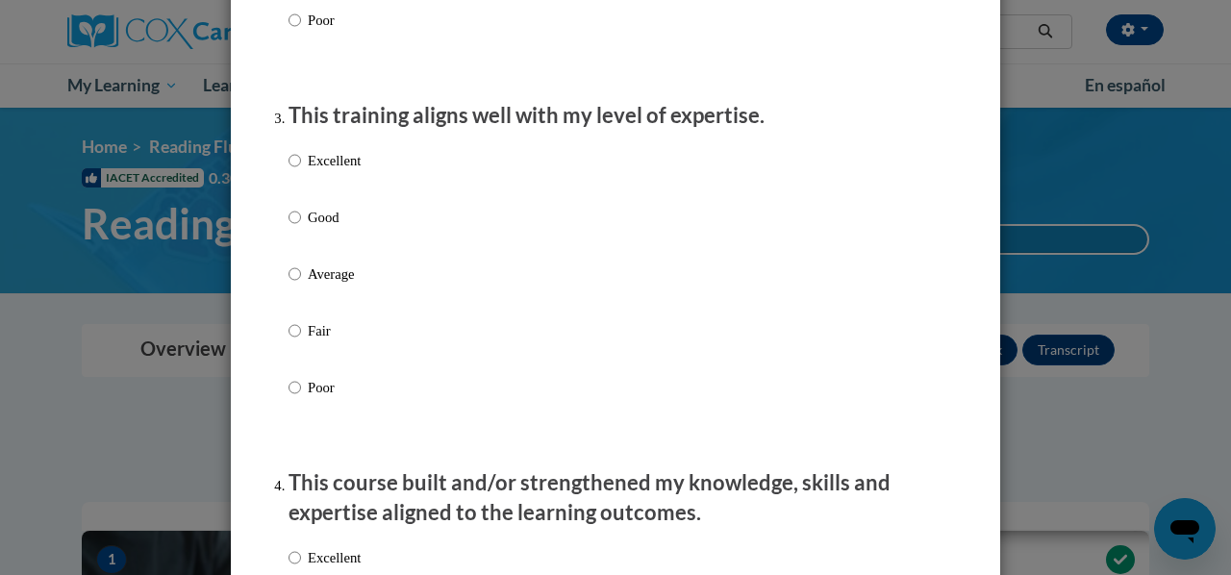
scroll to position [933, 0]
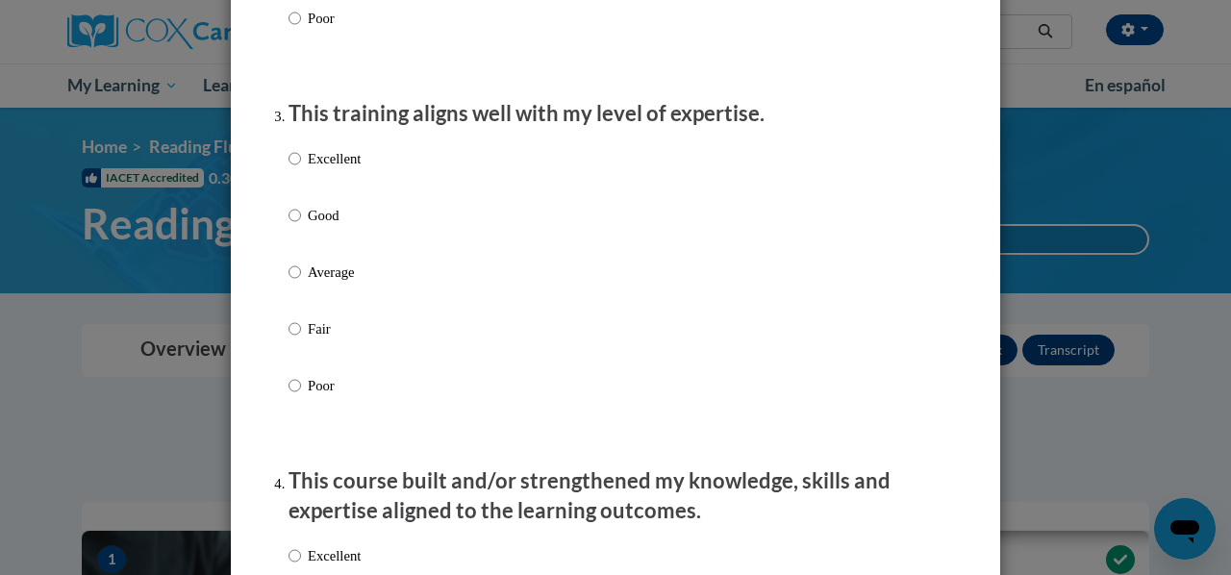
click at [326, 280] on div "Excellent Good Average Fair Poor" at bounding box center [325, 287] width 72 height 298
click at [314, 283] on p "Average" at bounding box center [334, 272] width 53 height 21
click at [301, 283] on input "Average" at bounding box center [295, 272] width 13 height 21
radio input "true"
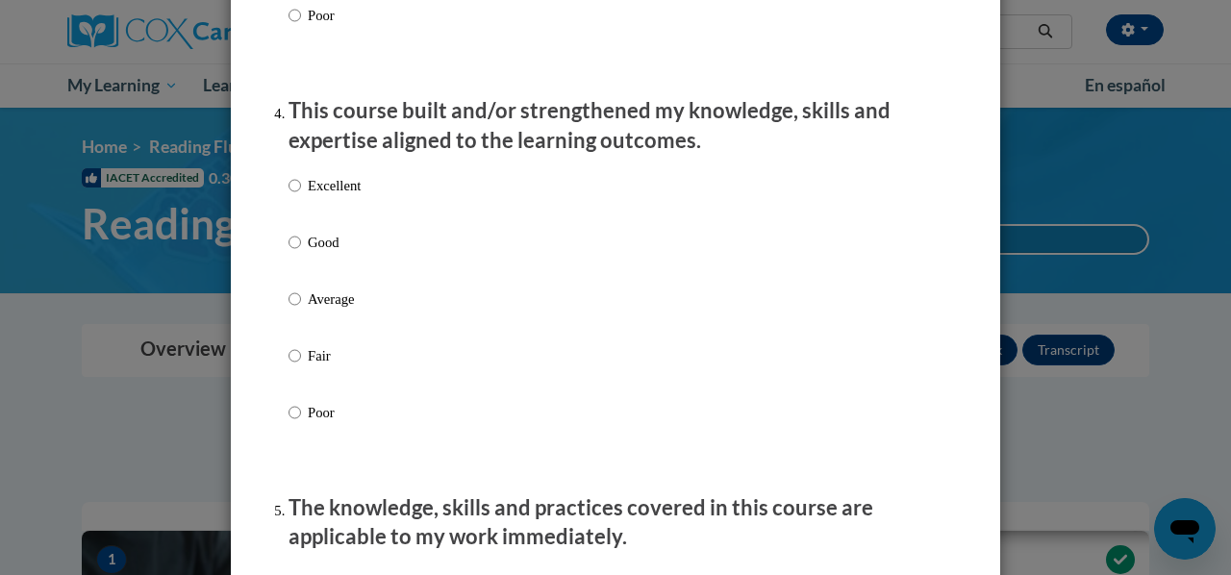
scroll to position [1304, 0]
click at [311, 271] on label "Good" at bounding box center [325, 257] width 72 height 52
click at [301, 252] on input "Good" at bounding box center [295, 241] width 13 height 21
radio input "true"
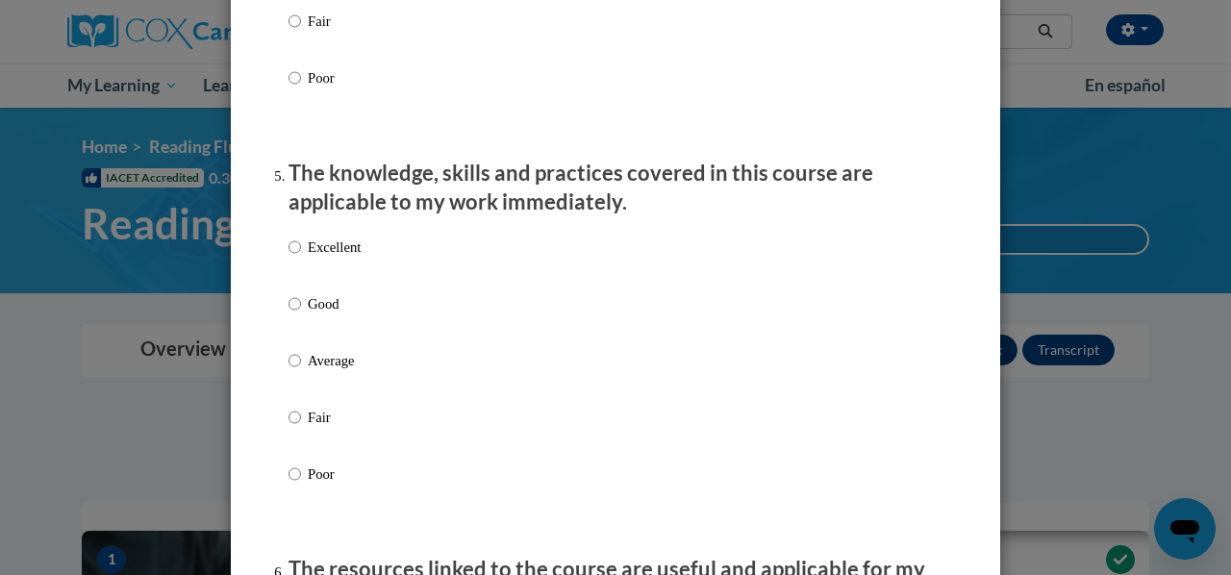
scroll to position [1640, 0]
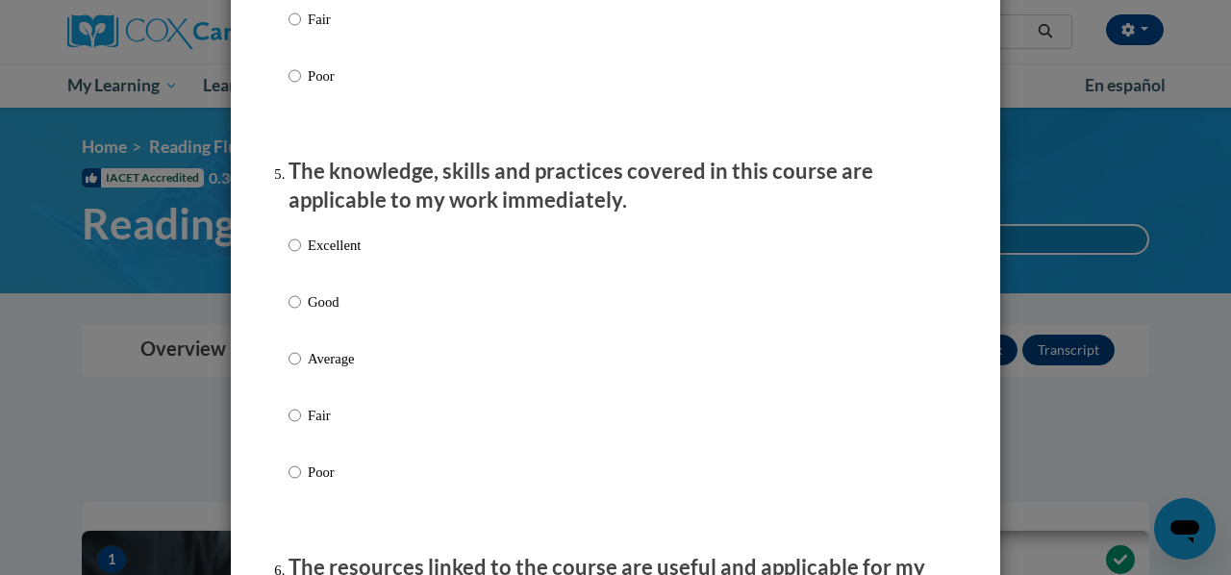
click at [316, 366] on p "Average" at bounding box center [334, 358] width 53 height 21
click at [301, 366] on input "Average" at bounding box center [295, 358] width 13 height 21
radio input "true"
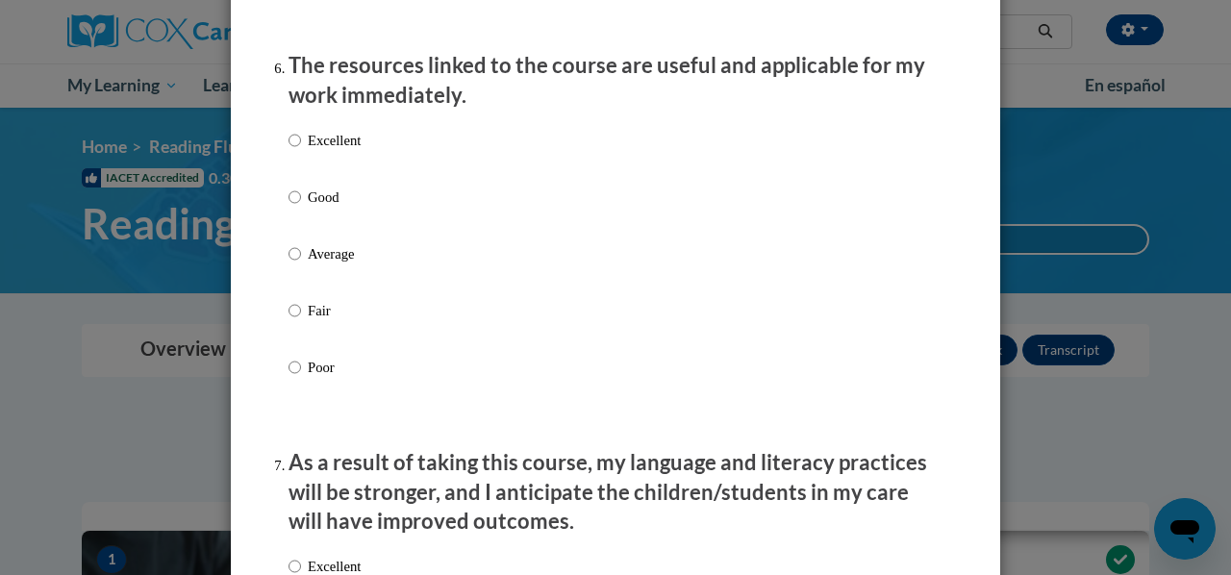
scroll to position [2143, 0]
click at [322, 264] on p "Average" at bounding box center [334, 252] width 53 height 21
click at [301, 264] on input "Average" at bounding box center [295, 252] width 13 height 21
radio input "true"
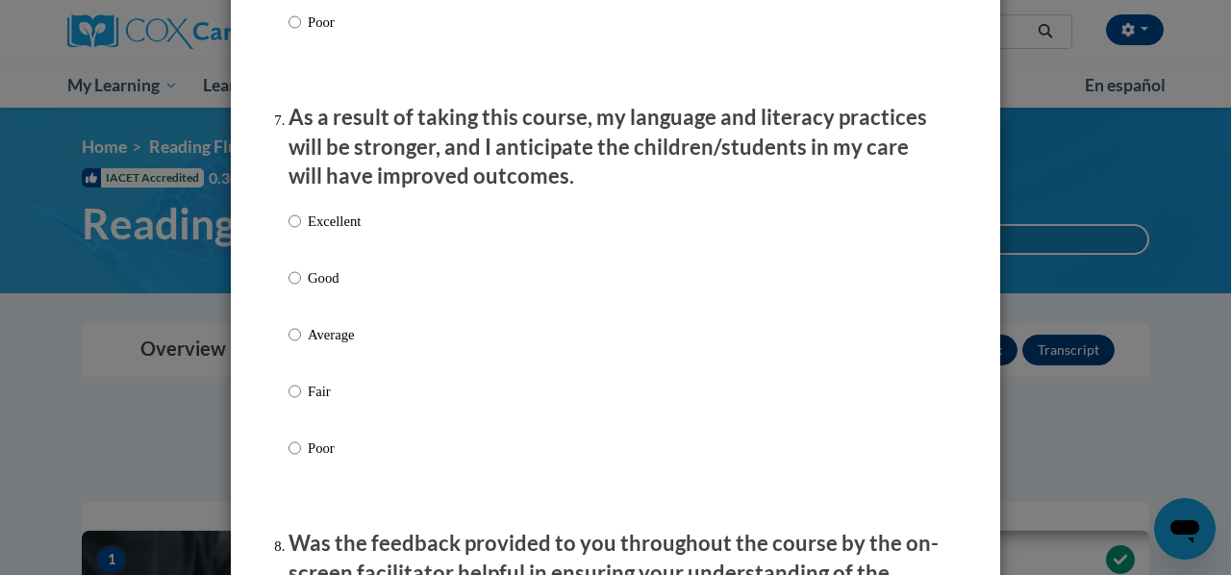
scroll to position [2491, 0]
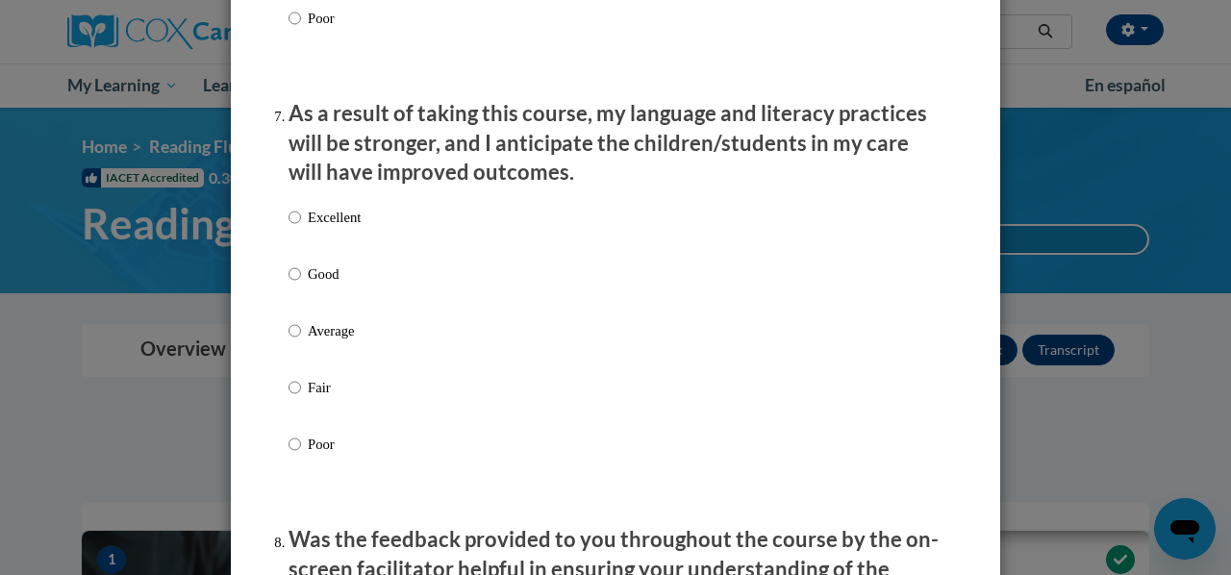
click at [317, 285] on p "Good" at bounding box center [334, 274] width 53 height 21
click at [301, 285] on input "Good" at bounding box center [295, 274] width 13 height 21
radio input "true"
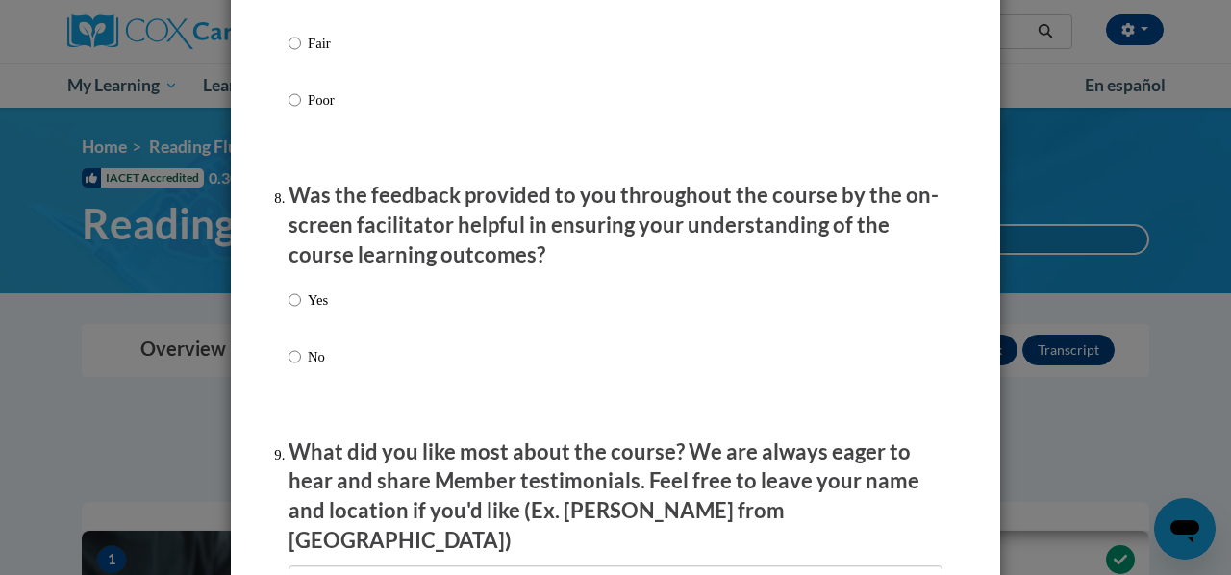
scroll to position [2856, 0]
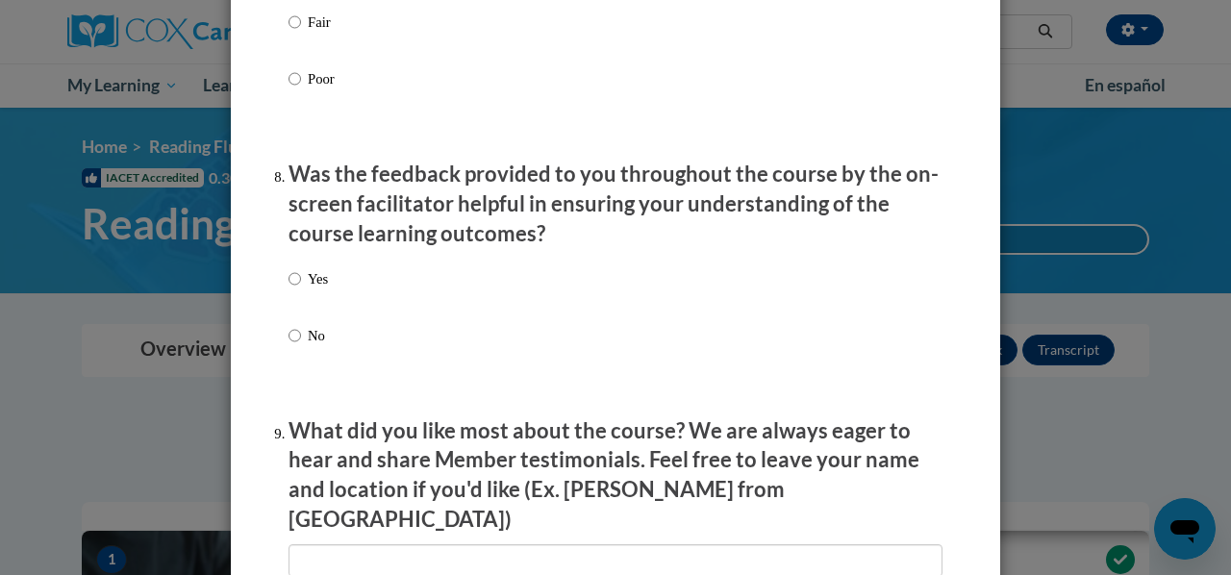
click at [310, 289] on p "Yes" at bounding box center [318, 278] width 20 height 21
click at [301, 289] on input "Yes" at bounding box center [295, 278] width 13 height 21
radio input "true"
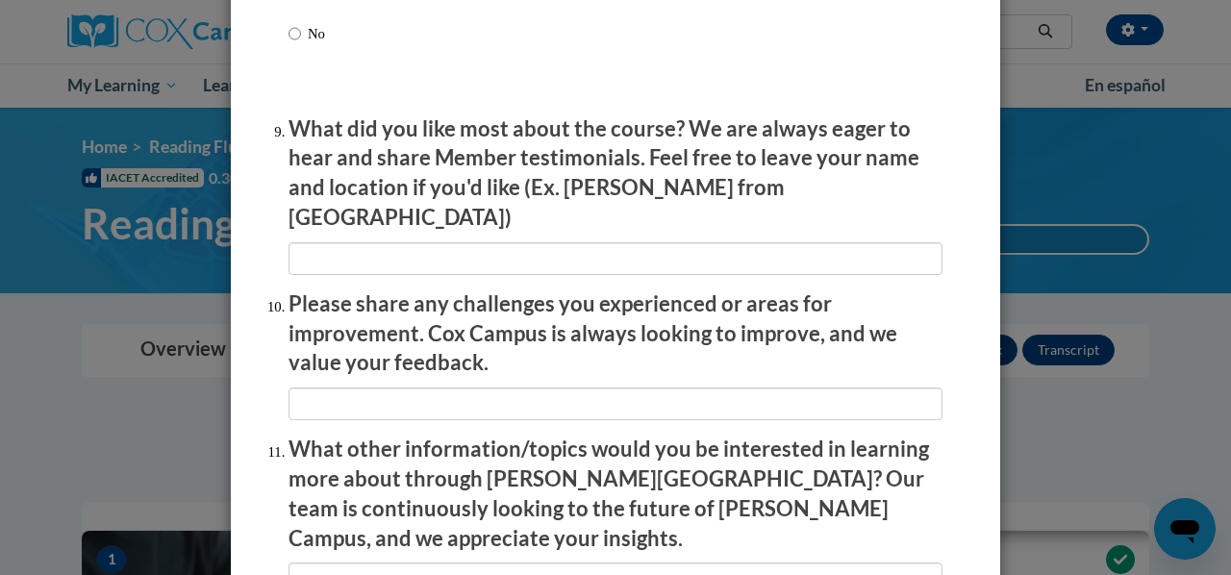
scroll to position [3160, 0]
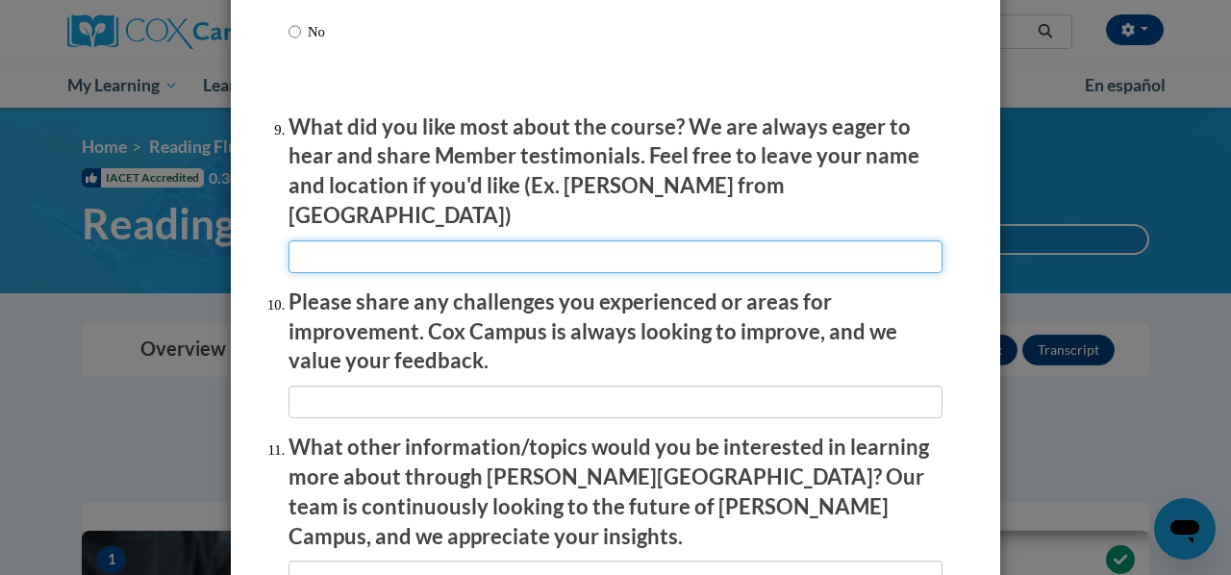
click at [461, 240] on input "textbox" at bounding box center [616, 256] width 654 height 33
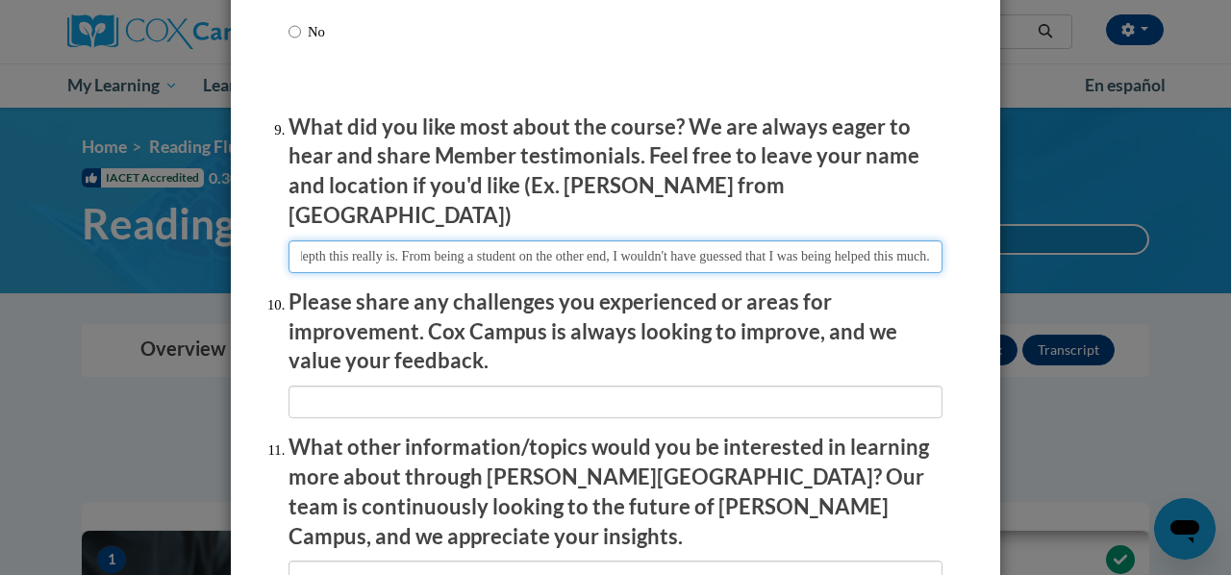
scroll to position [0, 360]
type input "I really liked the whole thing, and just how in depth this really is. From bein…"
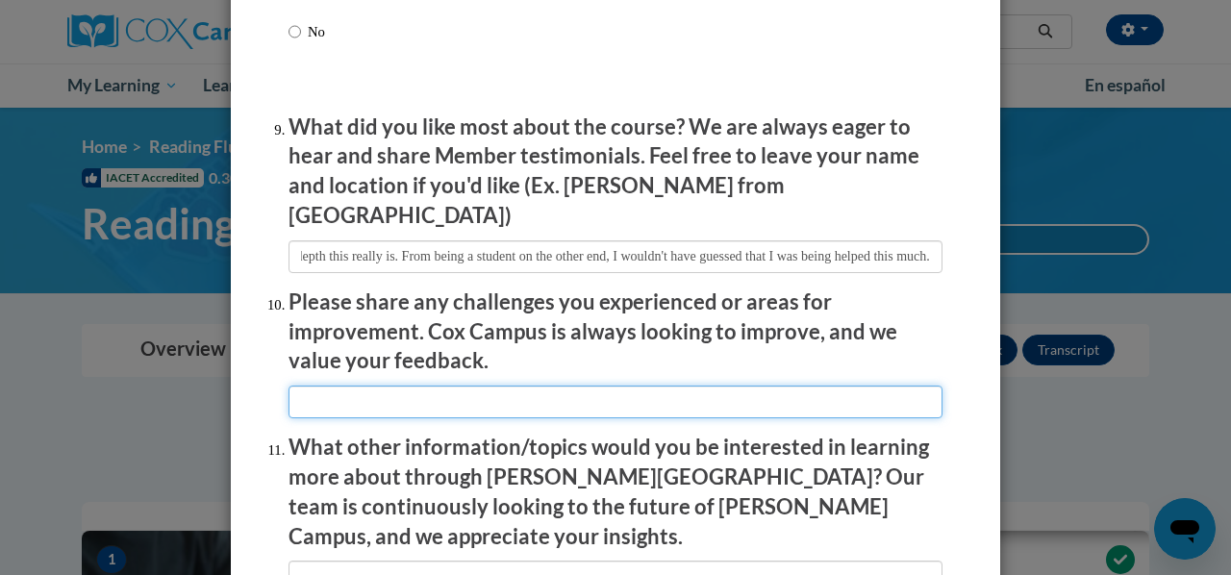
scroll to position [0, 0]
click at [498, 386] on input "textbox" at bounding box center [616, 402] width 654 height 33
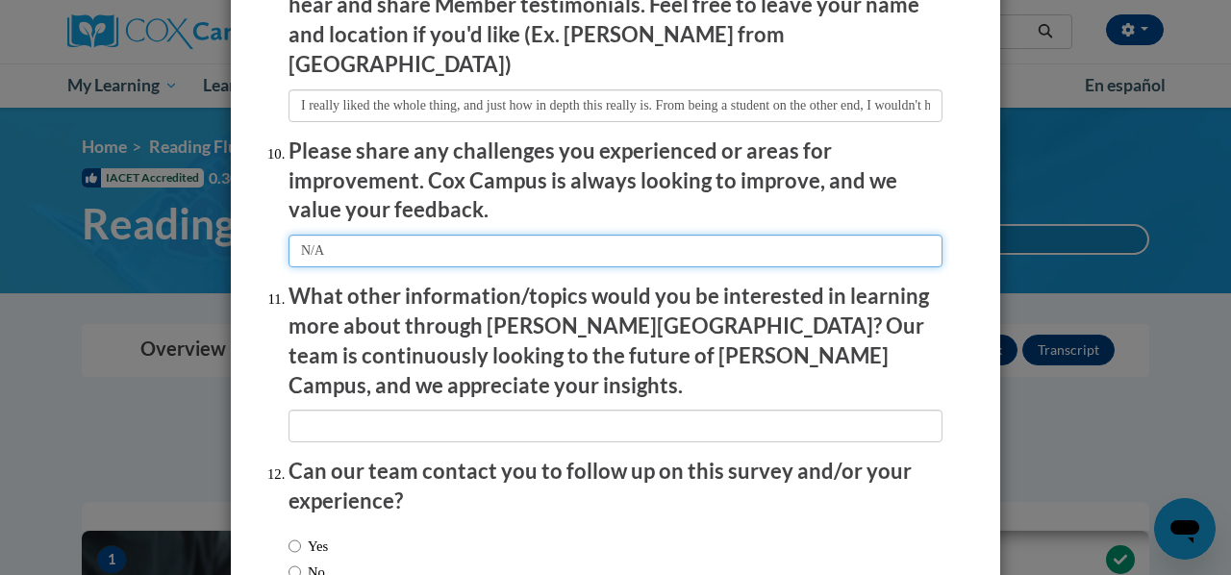
scroll to position [3324, 0]
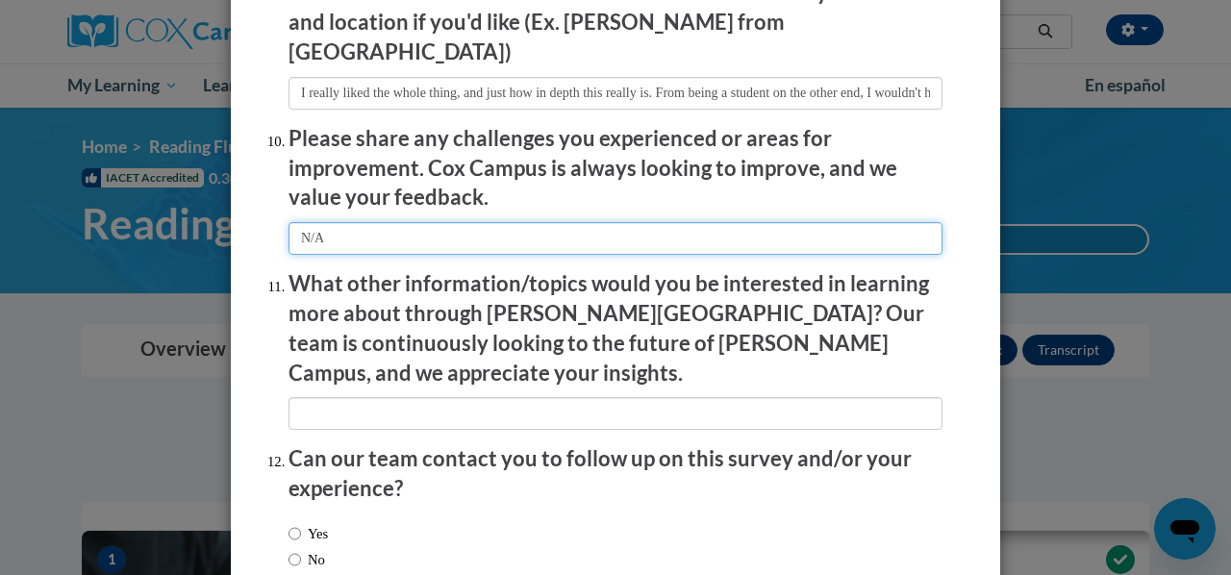
type input "N/A"
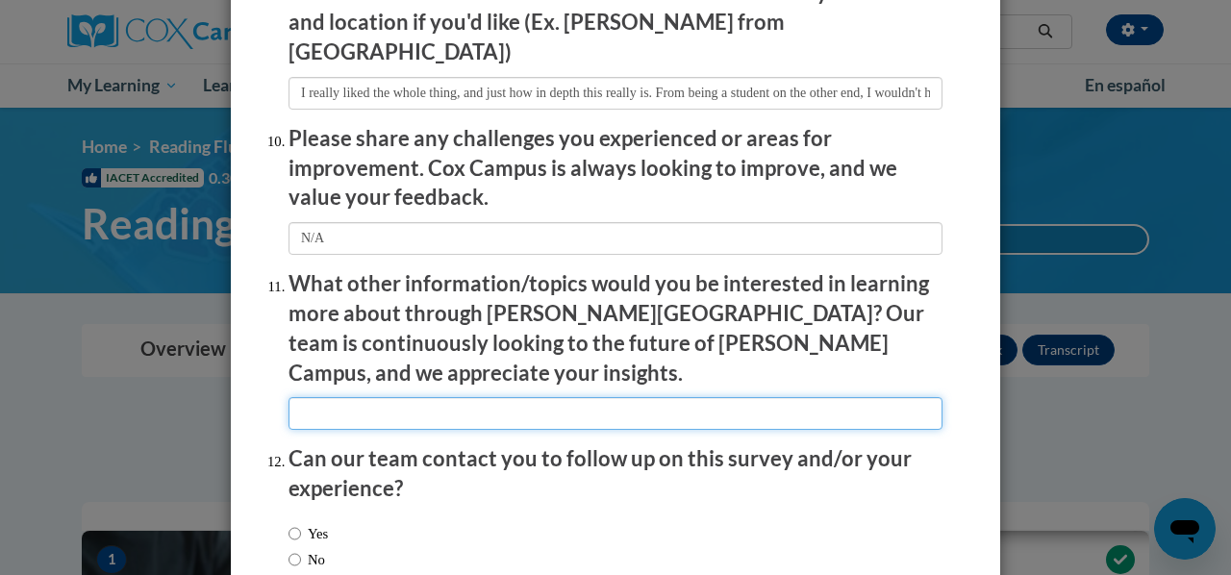
click at [498, 397] on input "textbox" at bounding box center [616, 413] width 654 height 33
type input "N"
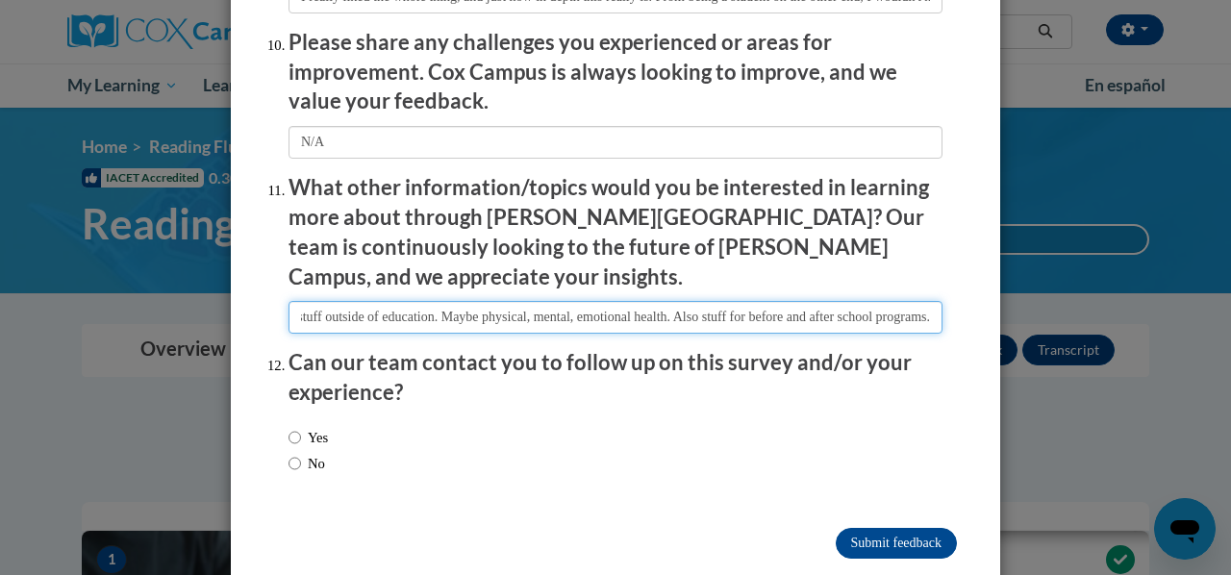
scroll to position [3424, 0]
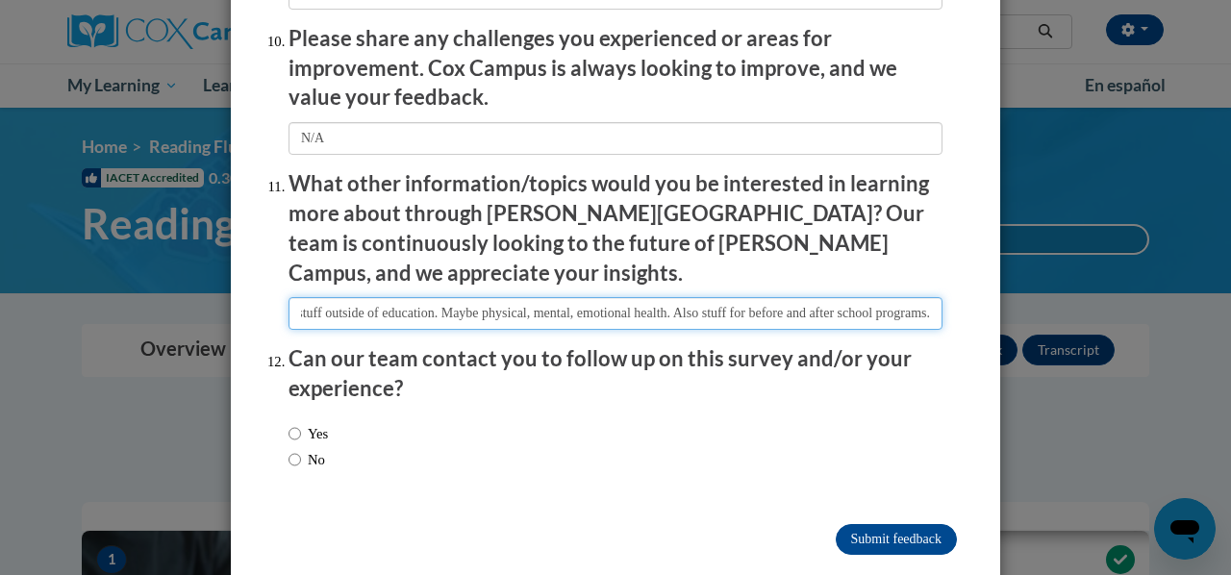
type input "More School Aged stuff outside of education. Maybe physical, mental, emotional …"
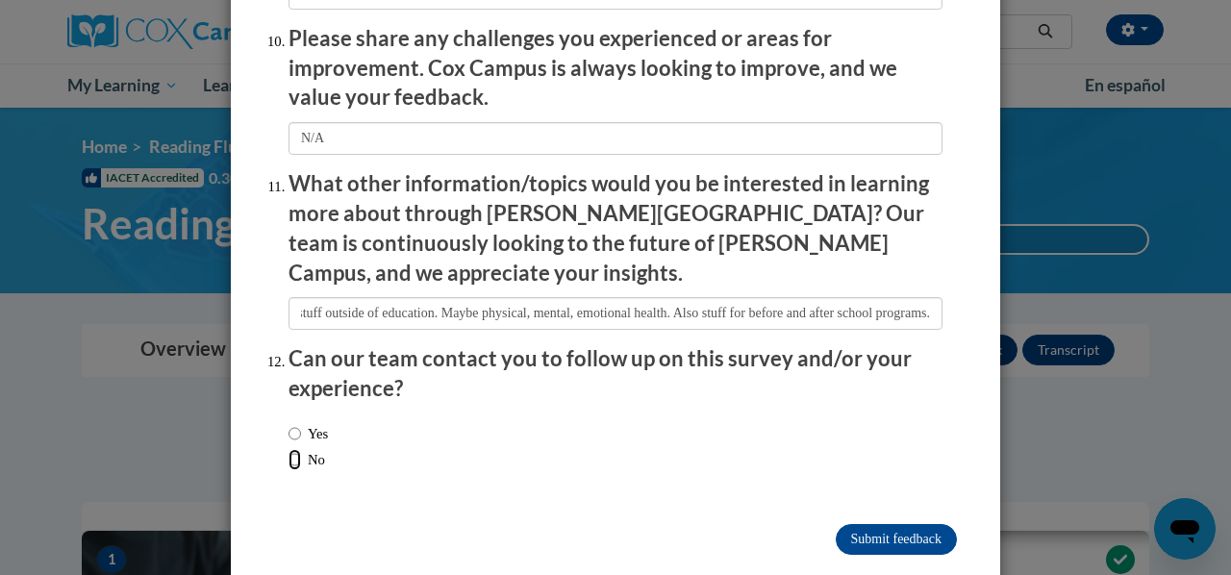
click at [289, 449] on input "No" at bounding box center [295, 459] width 13 height 21
radio input "true"
click at [857, 524] on input "Submit feedback" at bounding box center [896, 539] width 121 height 31
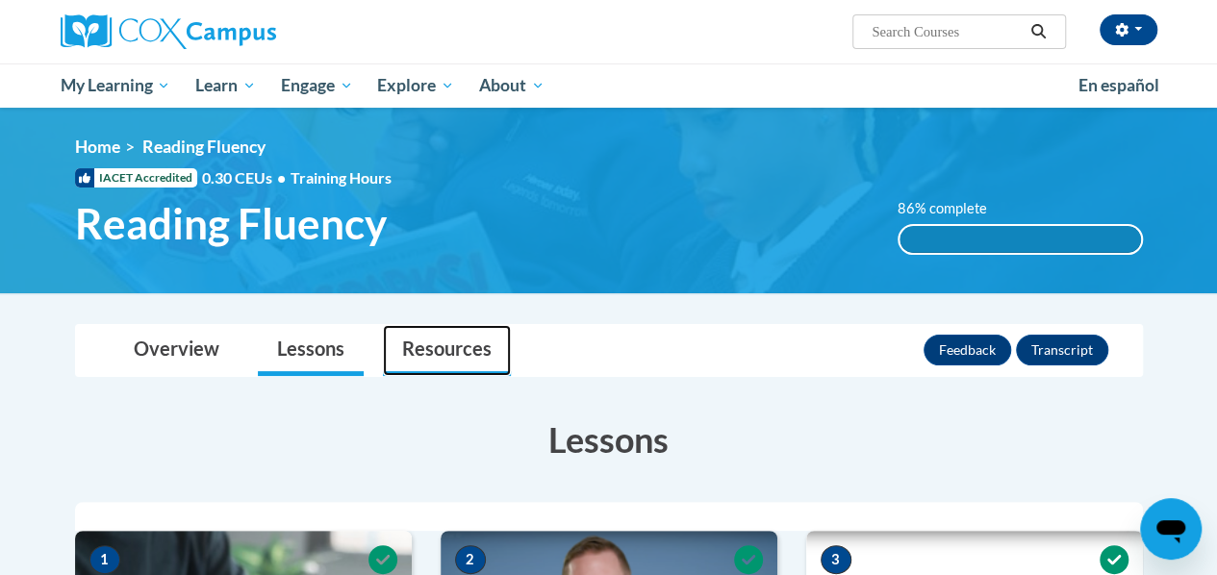
click at [452, 347] on link "Resources" at bounding box center [447, 350] width 128 height 51
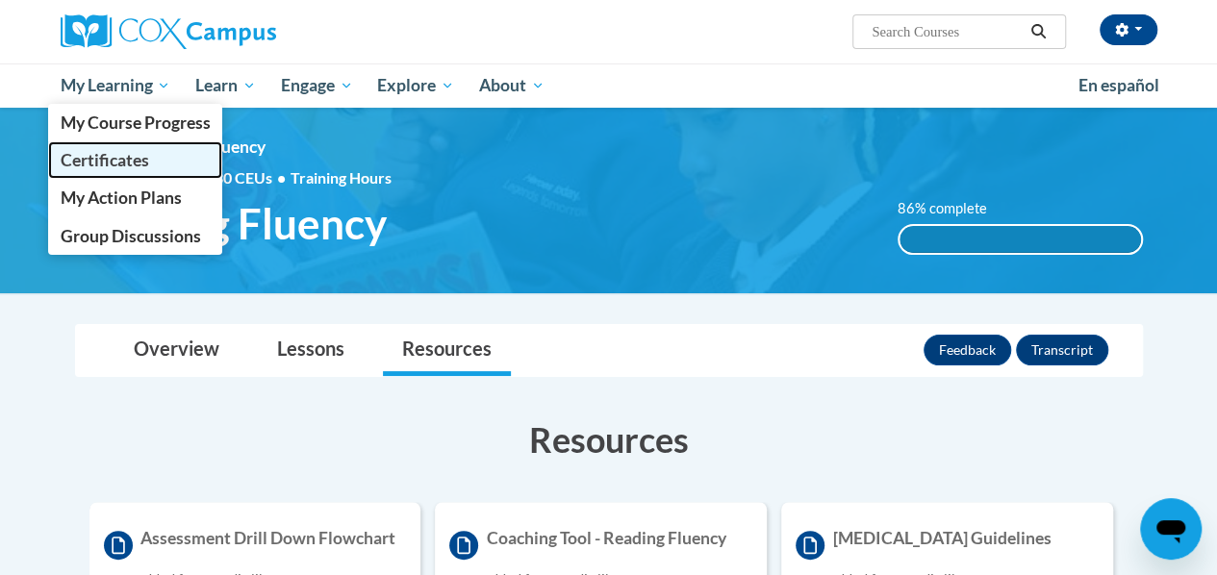
click at [125, 150] on span "Certificates" at bounding box center [104, 160] width 88 height 20
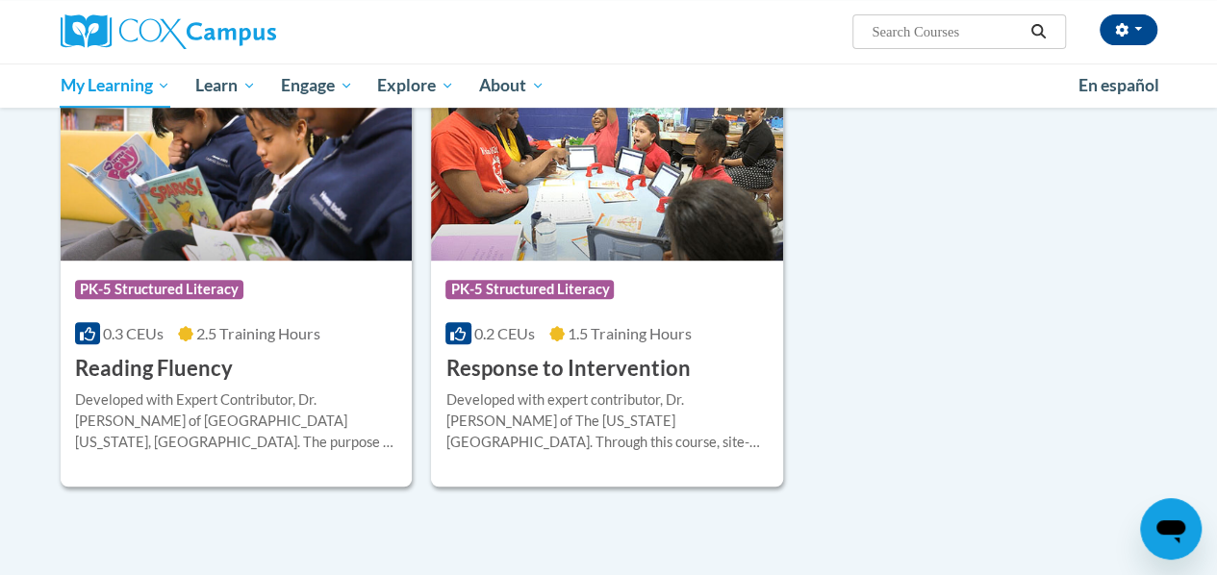
scroll to position [399, 0]
click at [327, 391] on div "Developed with Expert Contributor, [PERSON_NAME] of [GEOGRAPHIC_DATA][US_STATE]…" at bounding box center [236, 420] width 323 height 63
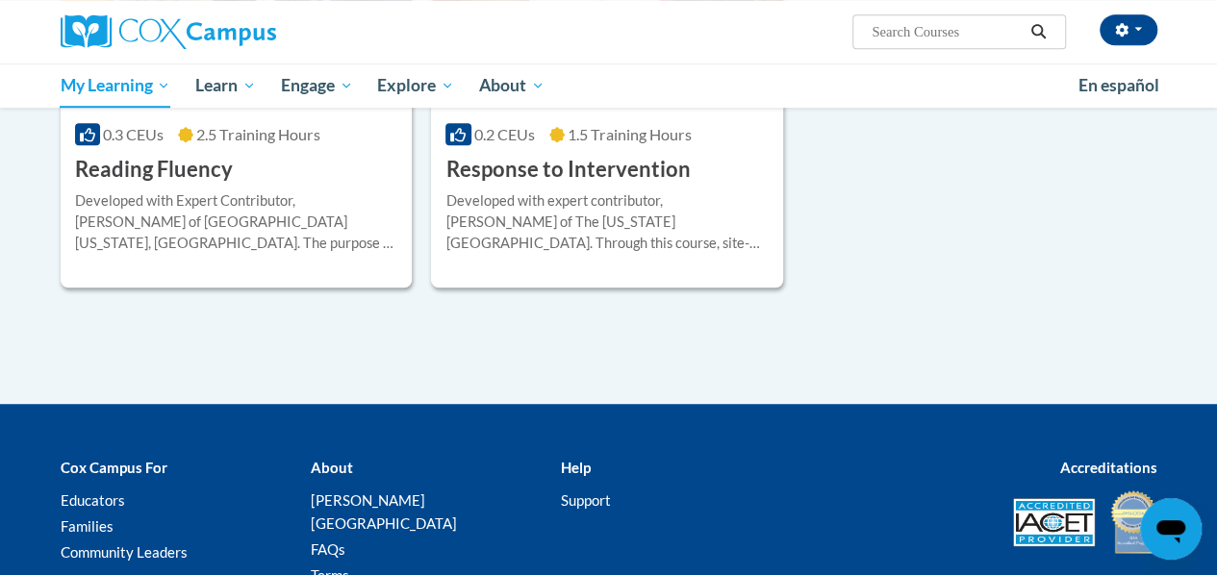
scroll to position [741, 0]
